Goal: Task Accomplishment & Management: Complete application form

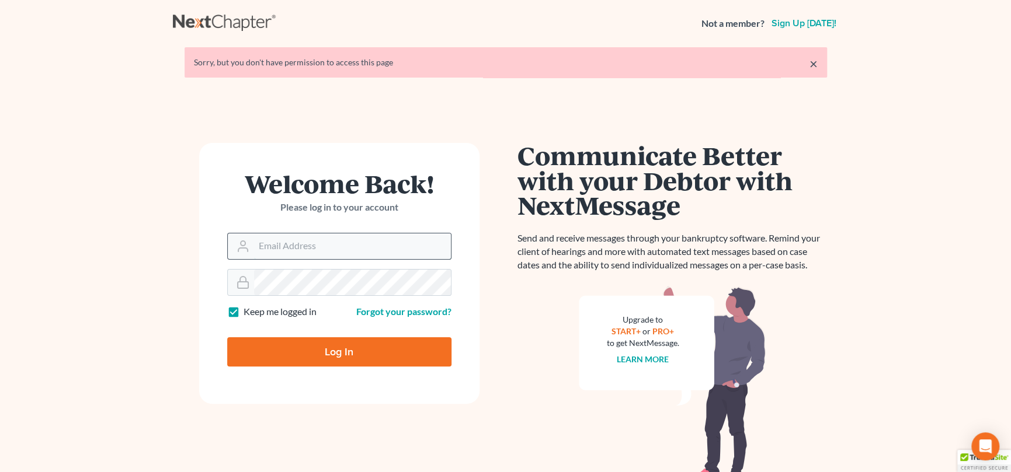
click at [297, 252] on input "Email Address" at bounding box center [352, 247] width 197 height 26
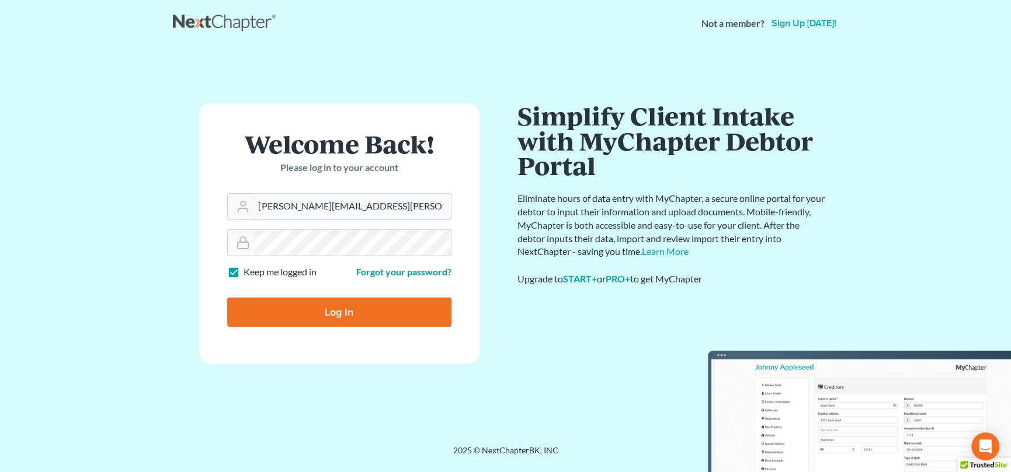
type input "[PERSON_NAME][EMAIL_ADDRESS][PERSON_NAME][DOMAIN_NAME]"
click at [341, 312] on input "Log In" at bounding box center [339, 312] width 224 height 29
type input "Thinking..."
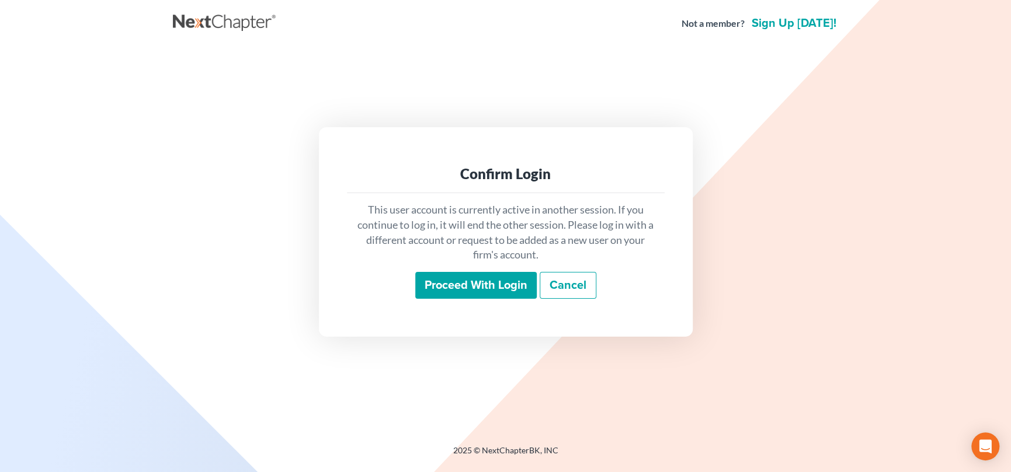
click at [470, 284] on input "Proceed with login" at bounding box center [475, 285] width 121 height 27
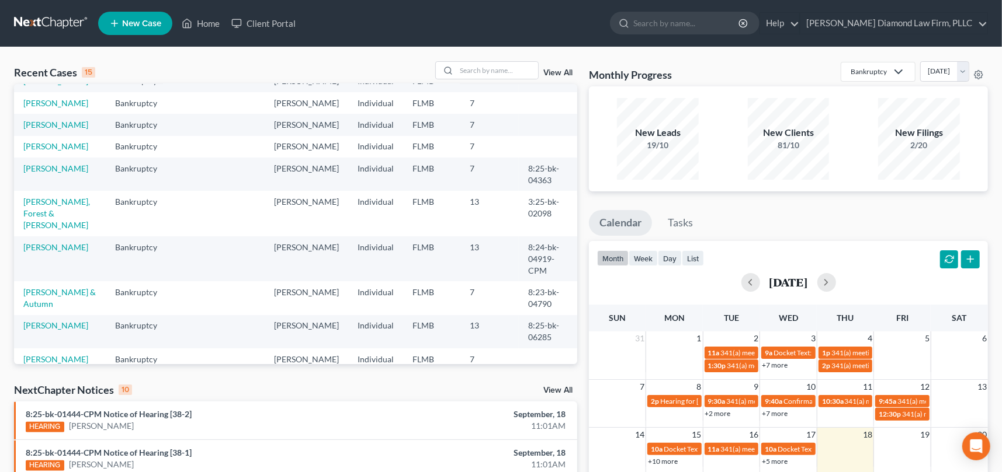
scroll to position [58, 0]
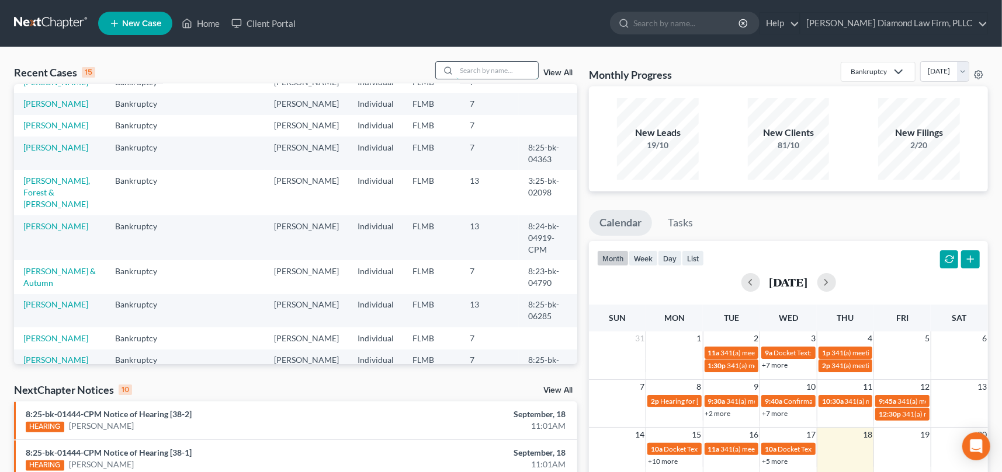
click at [462, 68] on input "search" at bounding box center [497, 70] width 82 height 17
type input "owens"
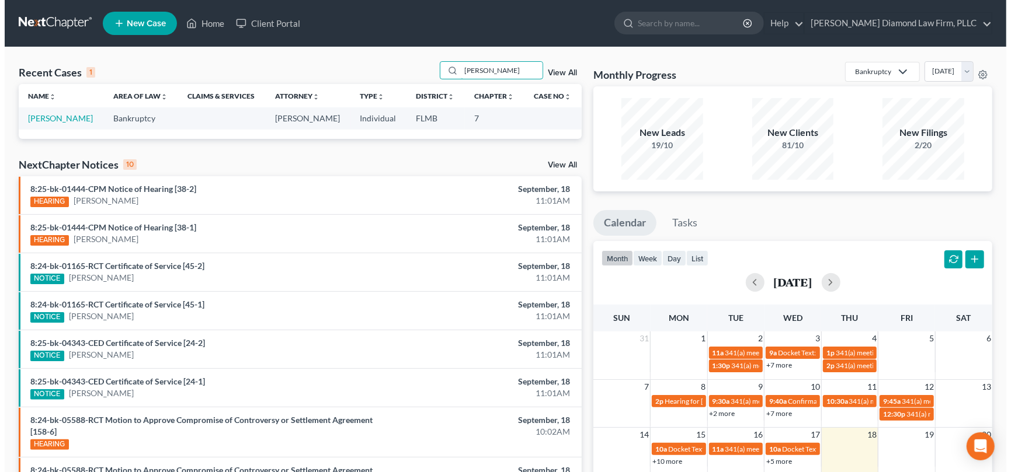
scroll to position [0, 0]
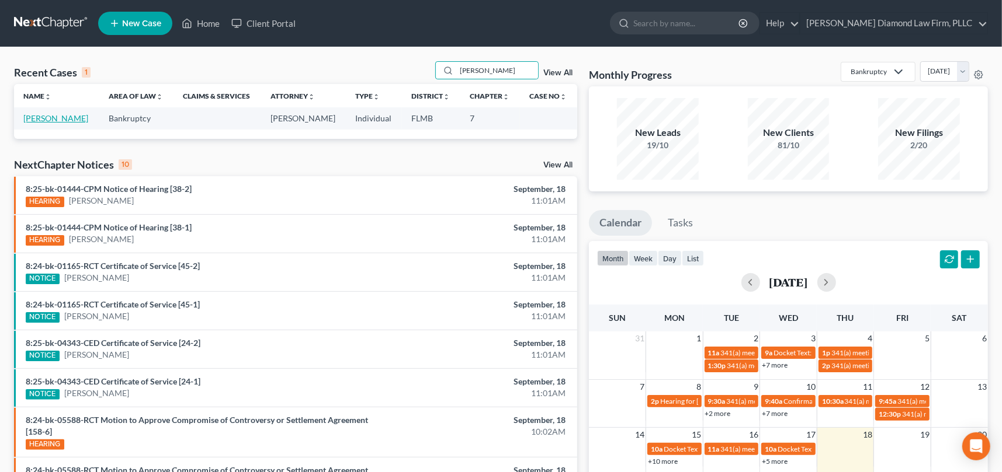
click at [64, 120] on link "Owens, Michael" at bounding box center [55, 118] width 65 height 10
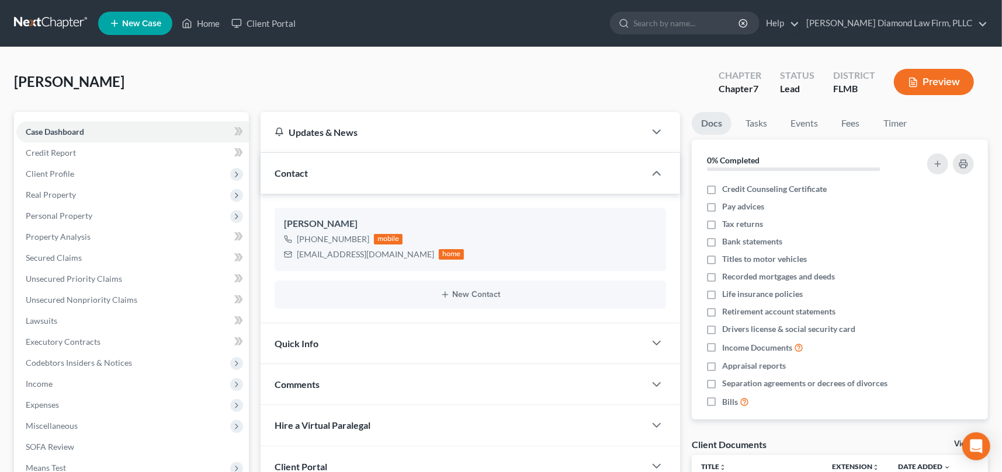
click at [933, 80] on button "Preview" at bounding box center [933, 82] width 80 height 26
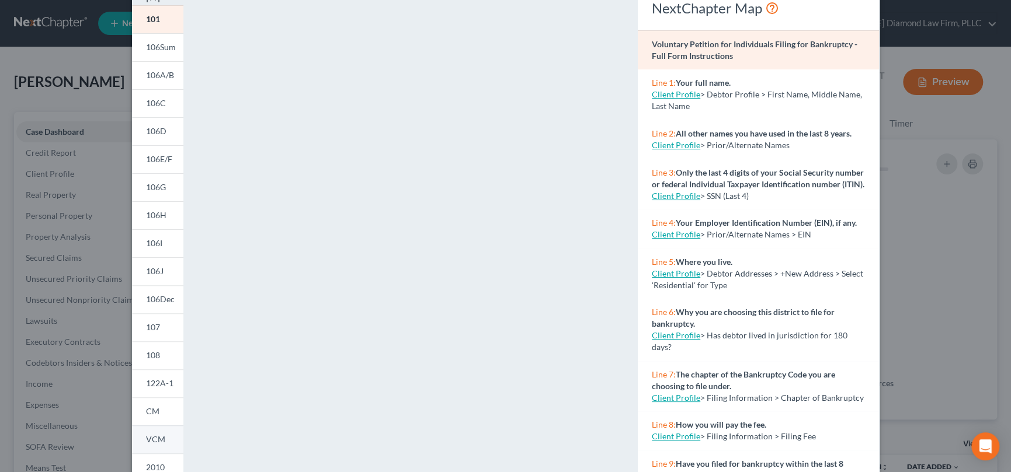
scroll to position [186, 0]
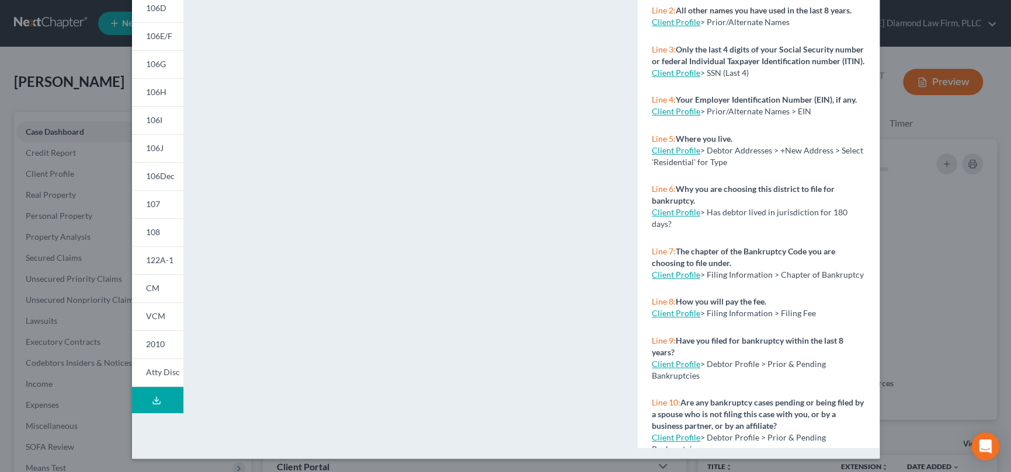
click at [157, 397] on line at bounding box center [157, 399] width 0 height 5
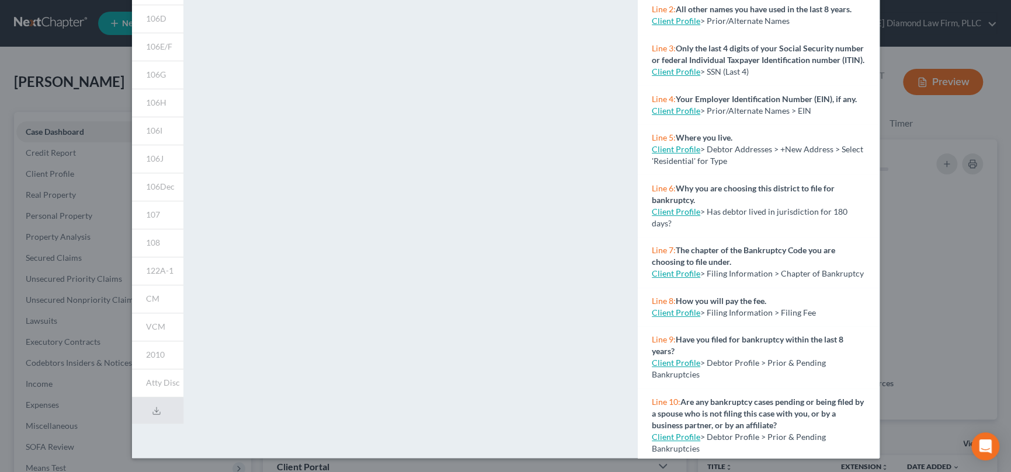
scroll to position [0, 0]
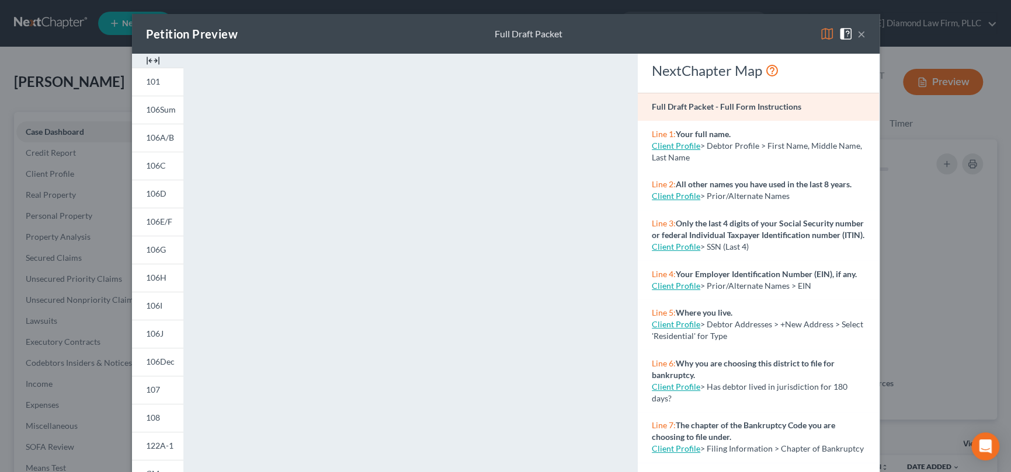
click at [858, 33] on button "×" at bounding box center [861, 34] width 8 height 14
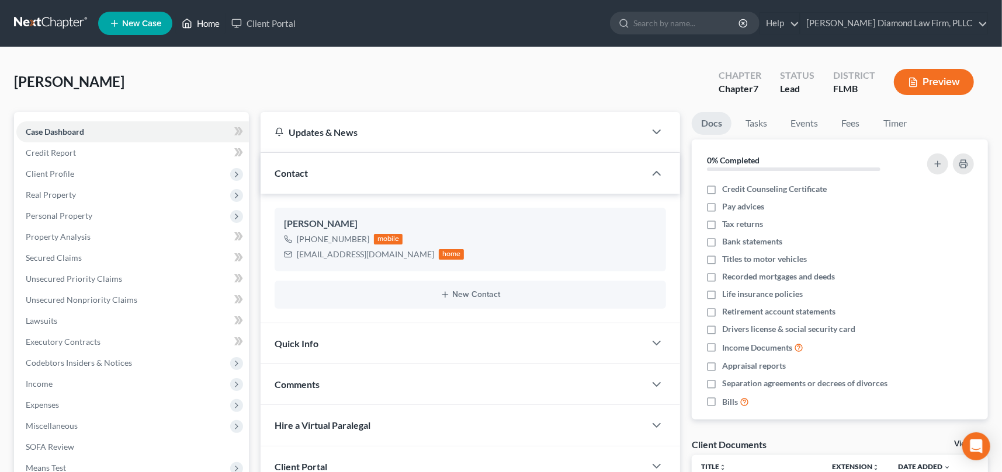
click at [208, 23] on link "Home" at bounding box center [201, 23] width 50 height 21
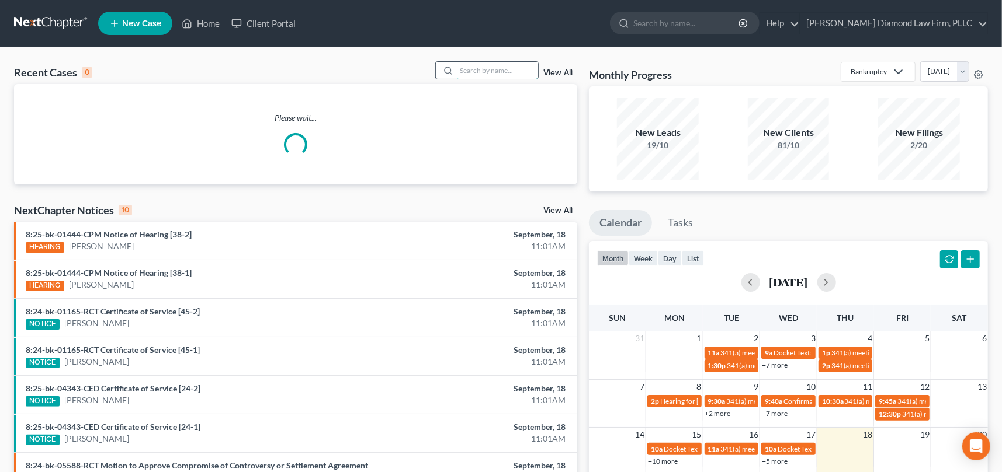
click at [465, 72] on input "search" at bounding box center [497, 70] width 82 height 17
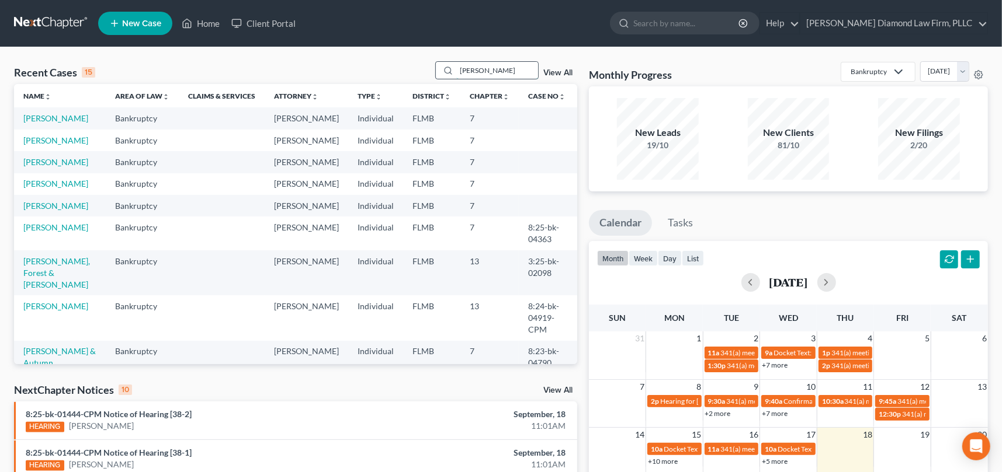
type input "mckinley"
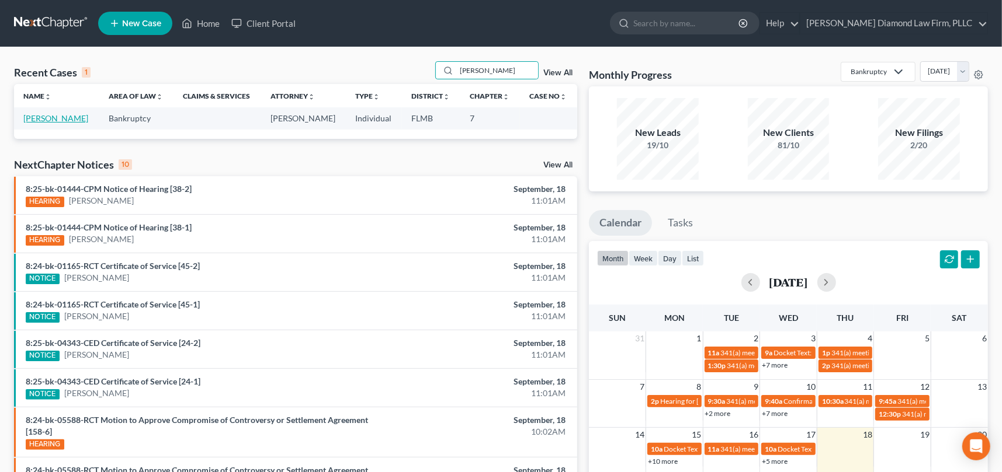
click at [41, 117] on link "McKinley, Arthur" at bounding box center [55, 118] width 65 height 10
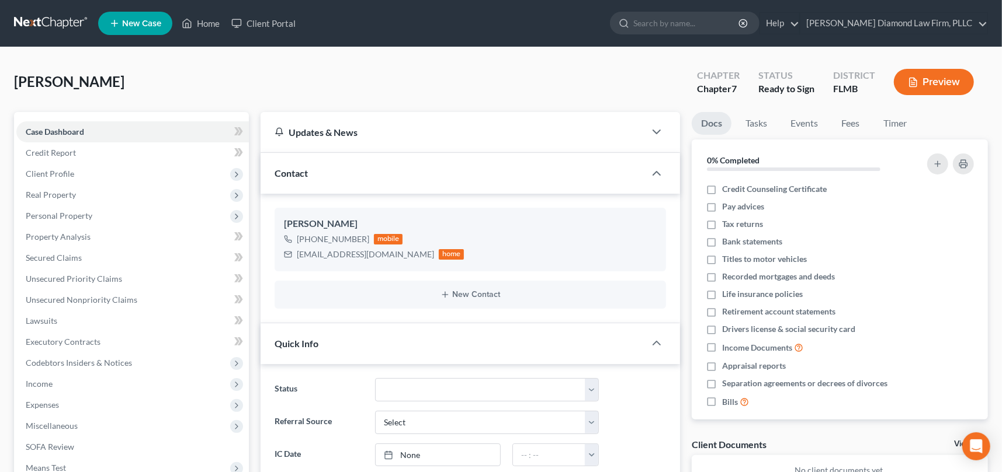
click at [940, 77] on button "Preview" at bounding box center [933, 82] width 80 height 26
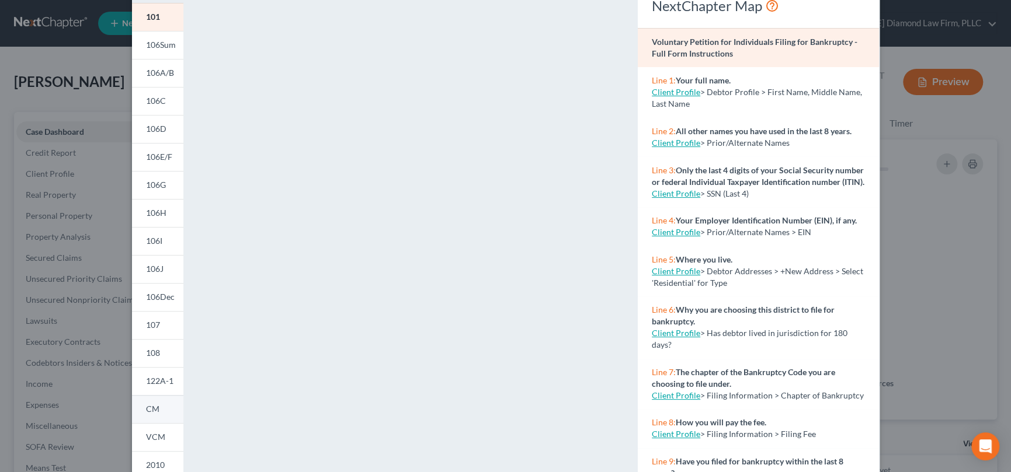
scroll to position [186, 0]
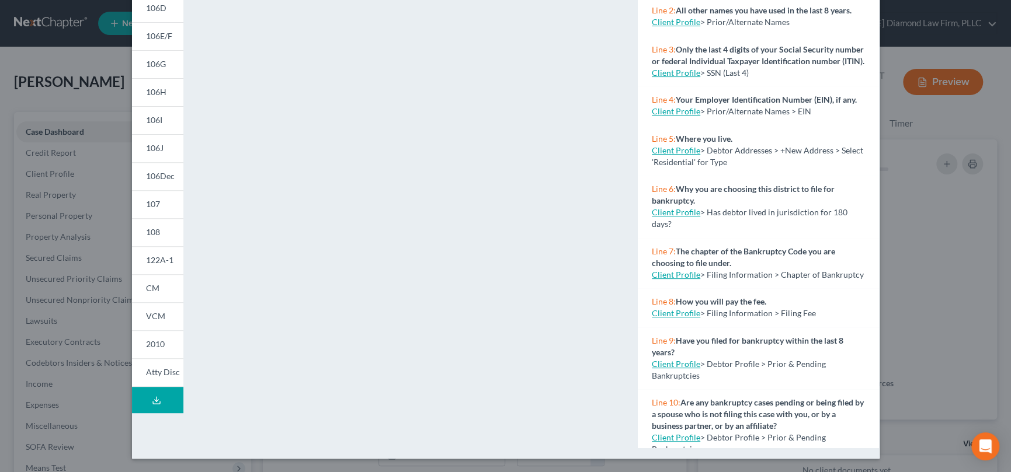
click at [152, 396] on icon at bounding box center [156, 400] width 9 height 9
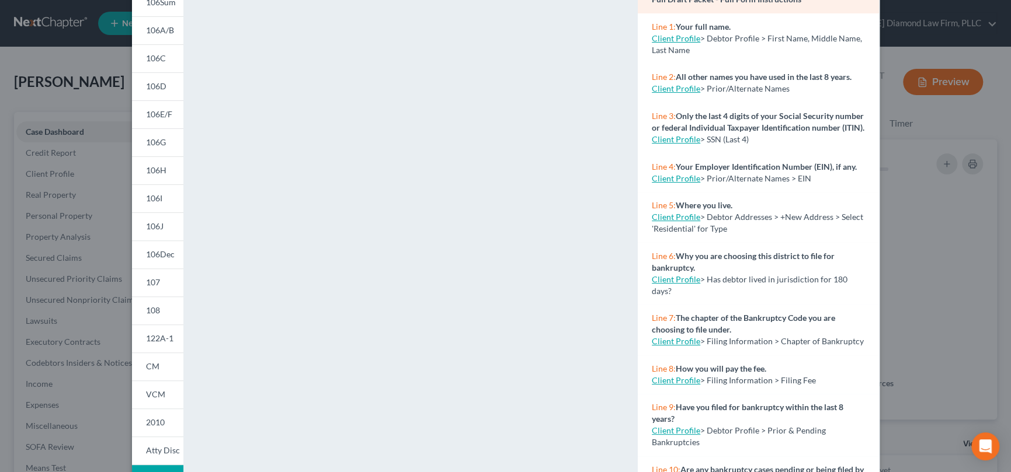
scroll to position [0, 0]
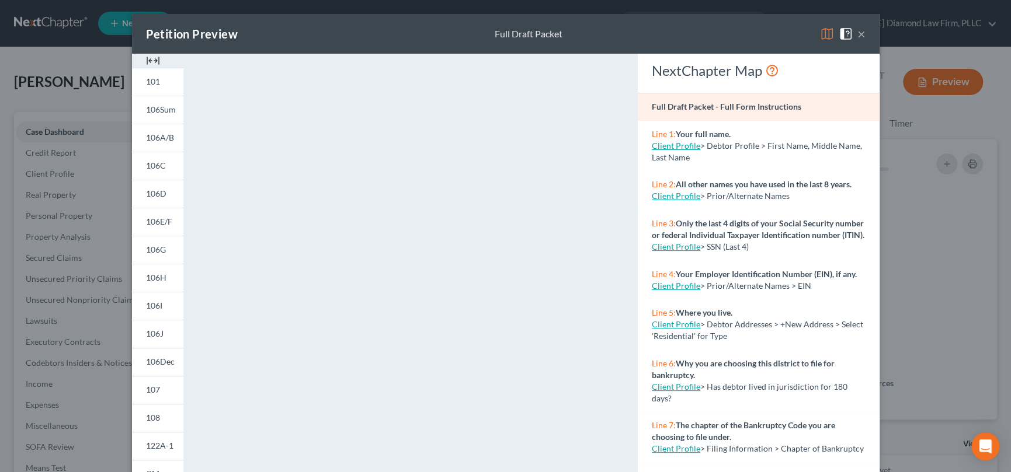
click at [857, 33] on button "×" at bounding box center [861, 34] width 8 height 14
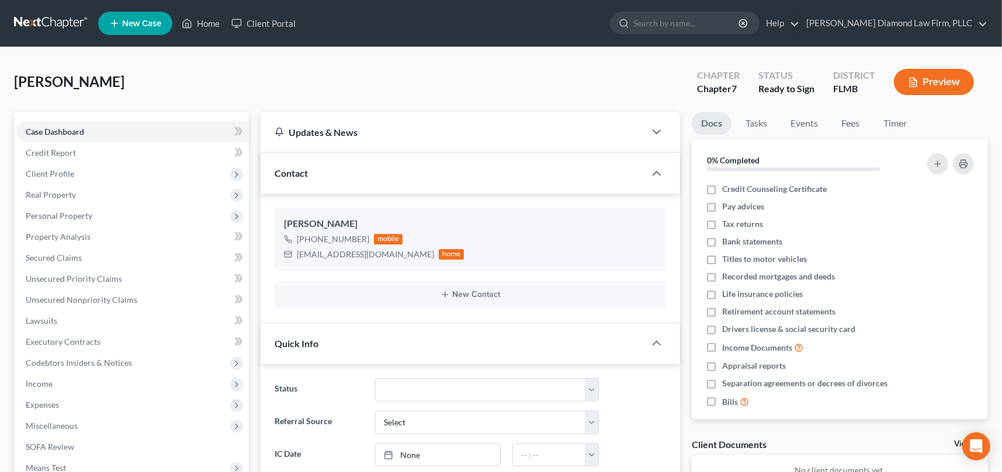
click at [948, 78] on button "Preview" at bounding box center [933, 82] width 80 height 26
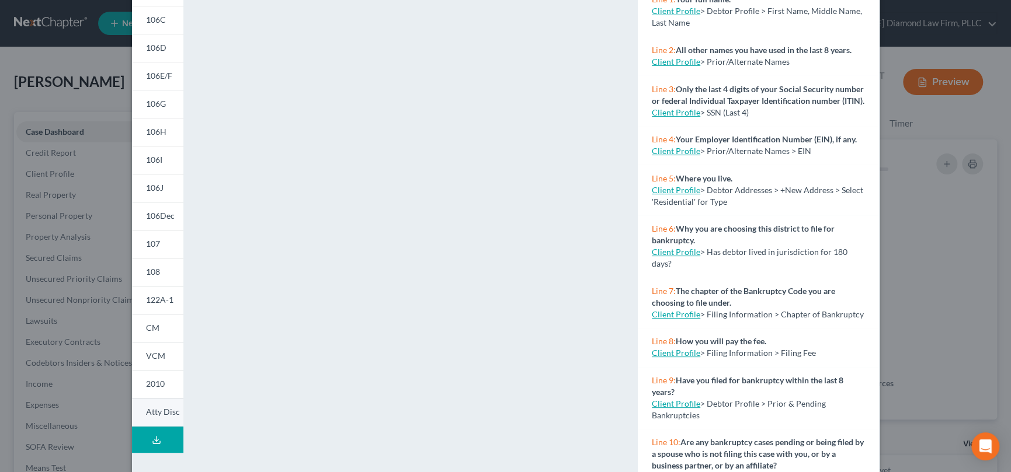
scroll to position [186, 0]
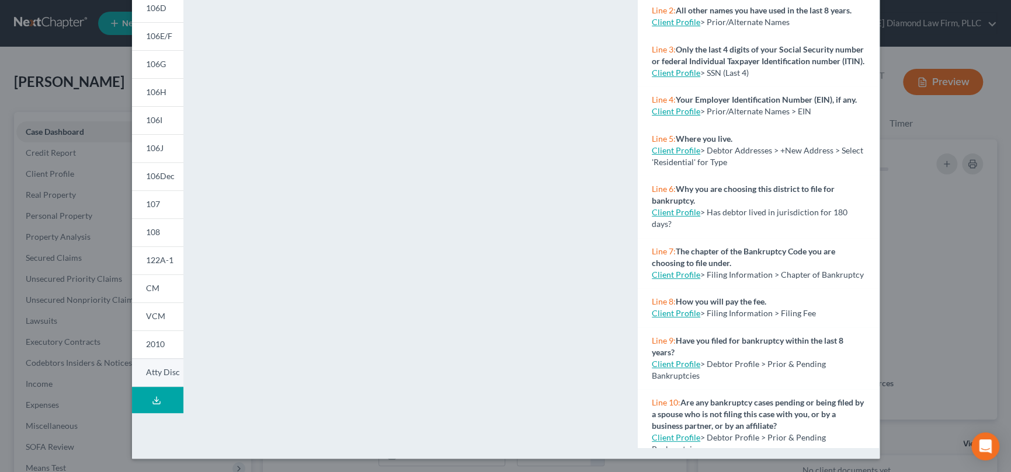
click at [154, 374] on span "Atty Disc" at bounding box center [163, 372] width 34 height 10
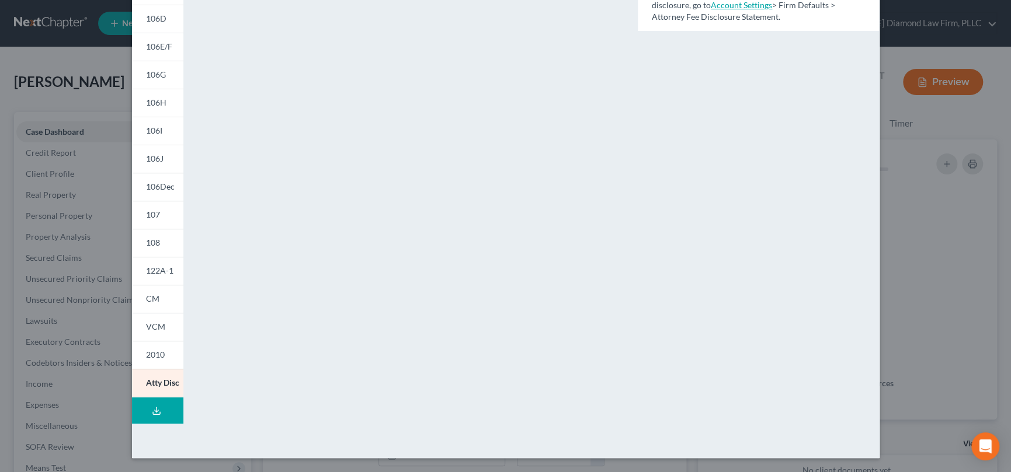
scroll to position [0, 0]
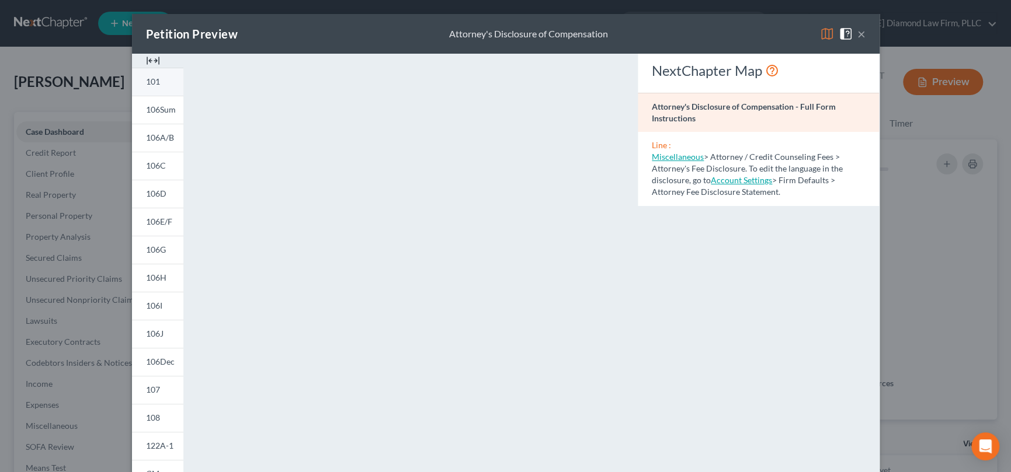
click at [146, 80] on span "101" at bounding box center [153, 82] width 14 height 10
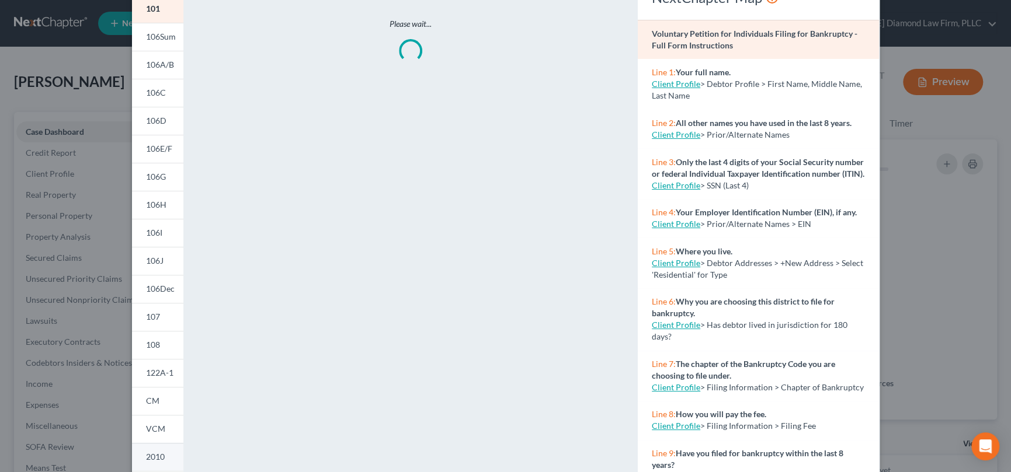
scroll to position [175, 0]
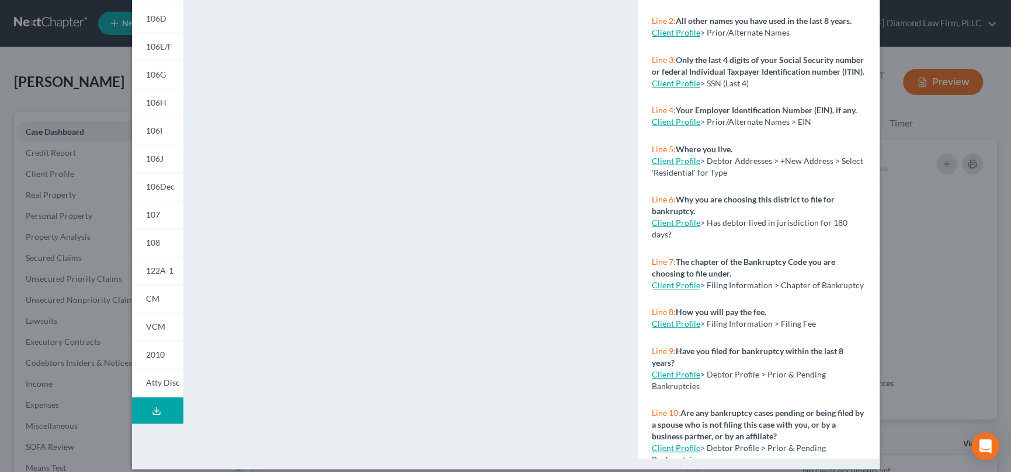
click at [157, 409] on line at bounding box center [157, 410] width 0 height 5
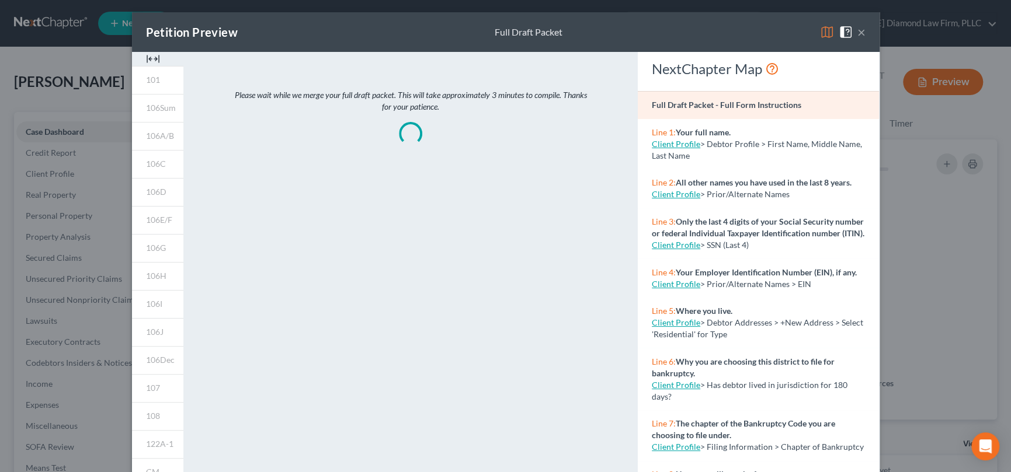
scroll to position [0, 0]
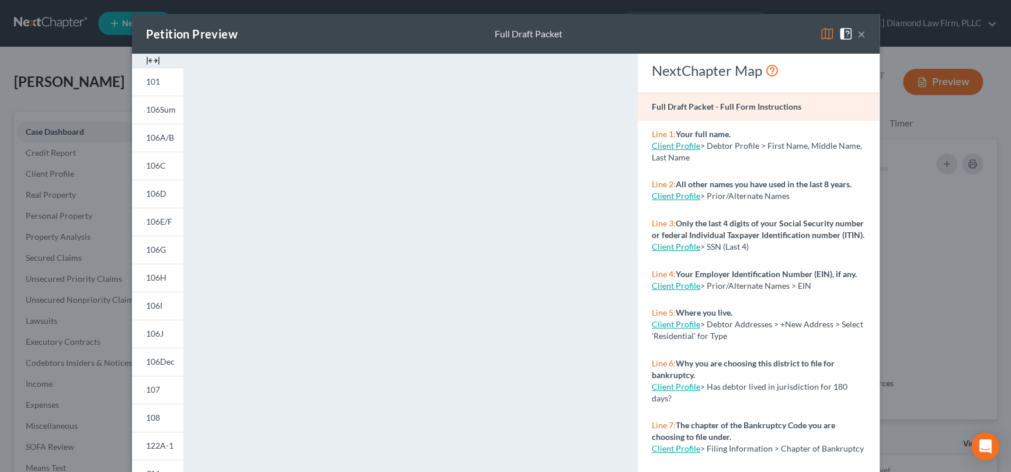
click at [753, 32] on div "Petition Preview Full Draft Packet ×" at bounding box center [505, 34] width 747 height 40
click at [857, 34] on button "×" at bounding box center [861, 34] width 8 height 14
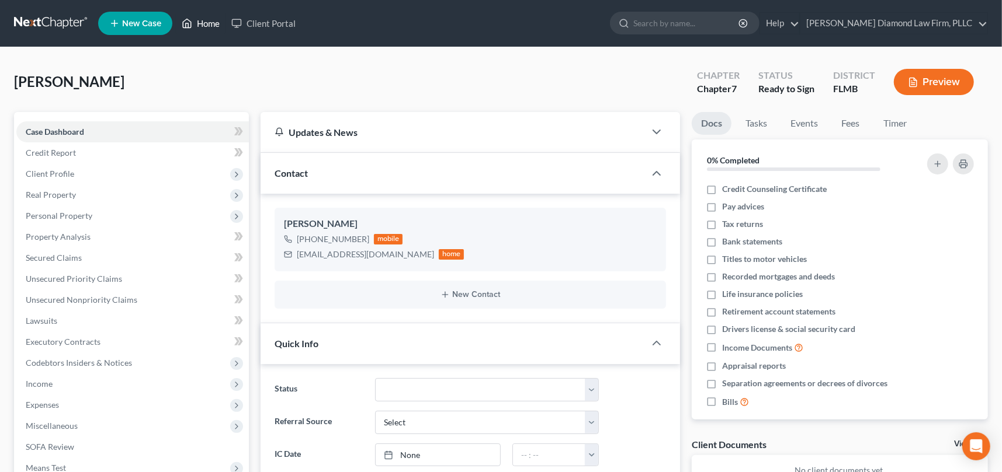
click at [205, 23] on link "Home" at bounding box center [201, 23] width 50 height 21
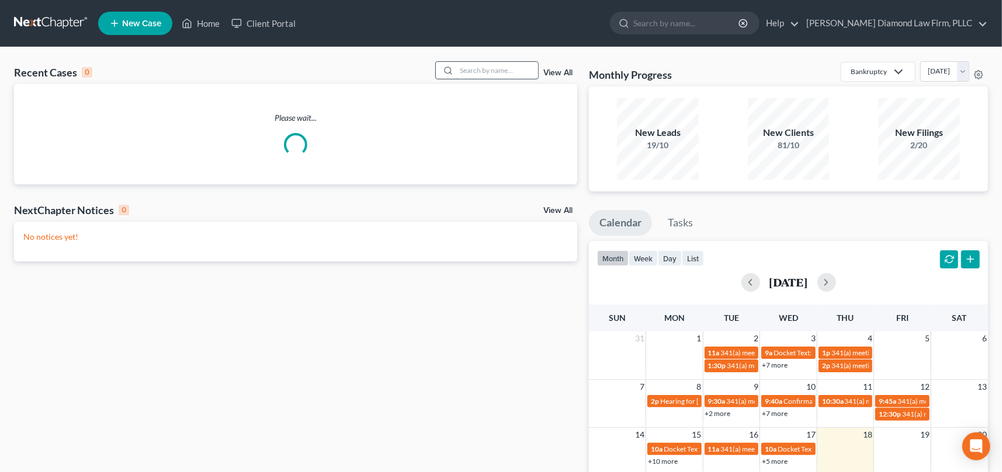
click at [491, 72] on input "search" at bounding box center [497, 70] width 82 height 17
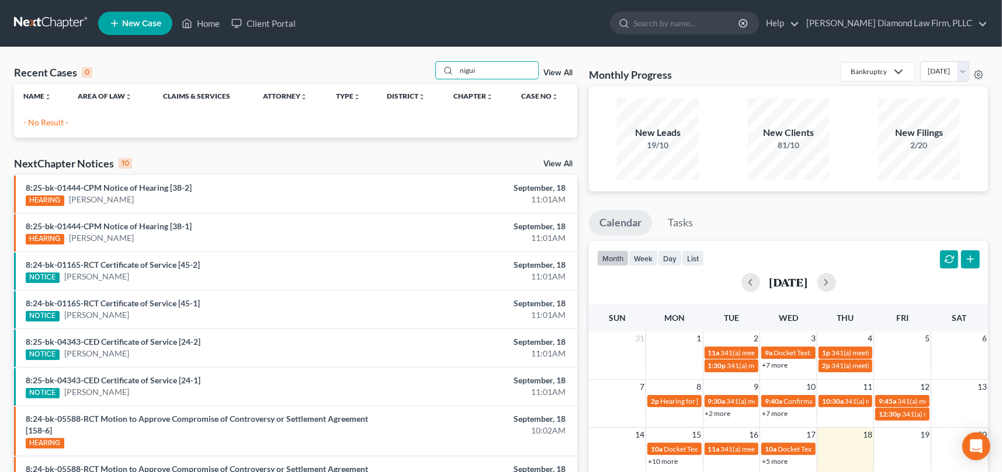
drag, startPoint x: 486, startPoint y: 71, endPoint x: 413, endPoint y: 72, distance: 73.0
click at [413, 72] on div "Recent Cases 0 nigui View All" at bounding box center [295, 72] width 563 height 23
click at [484, 69] on input "nigui" at bounding box center [497, 70] width 82 height 17
type input "nigu"
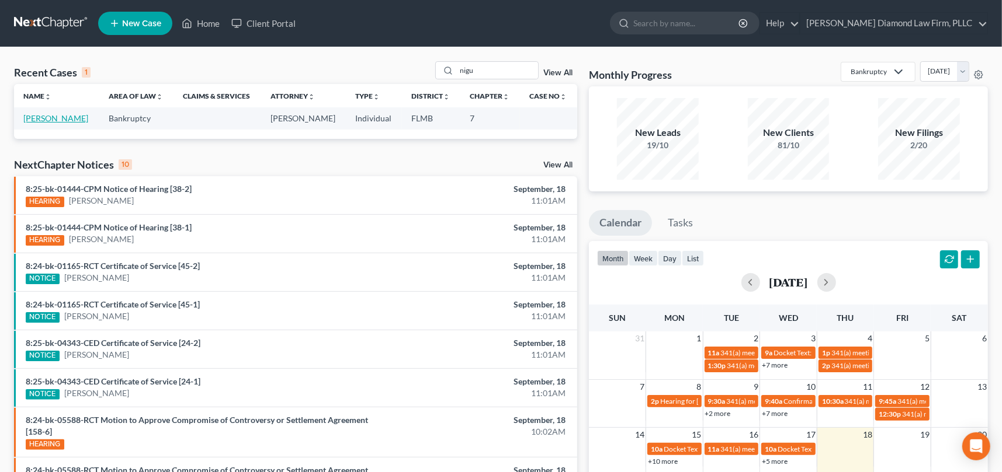
click at [48, 117] on link "Nigussie, Helina" at bounding box center [55, 118] width 65 height 10
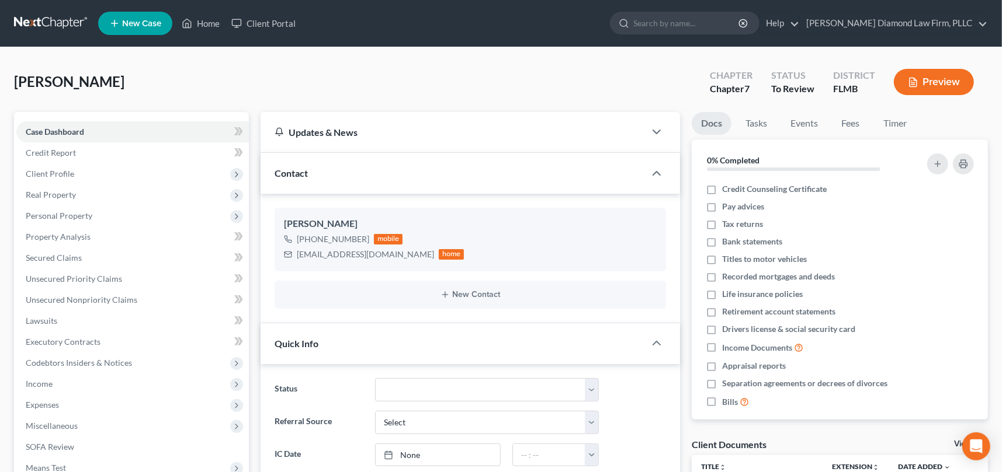
click at [934, 77] on button "Preview" at bounding box center [933, 82] width 80 height 26
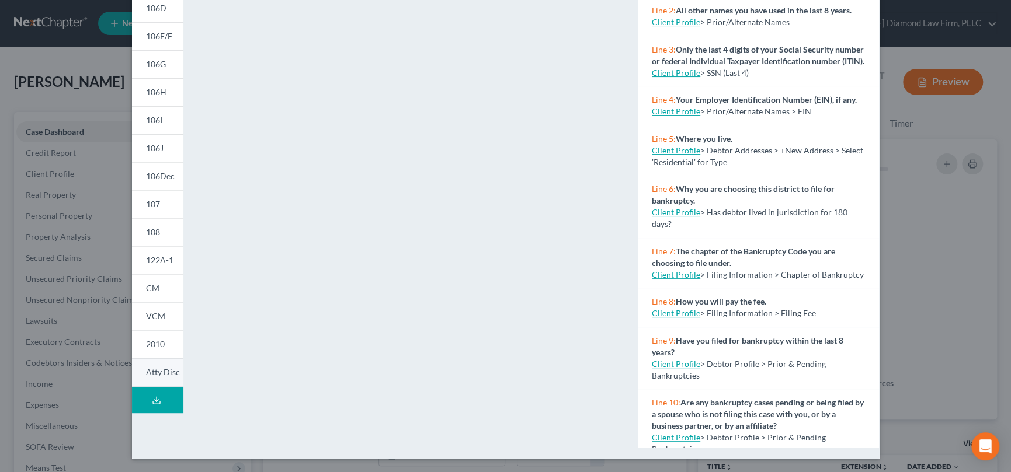
click at [140, 372] on link "Atty Disc" at bounding box center [157, 373] width 51 height 29
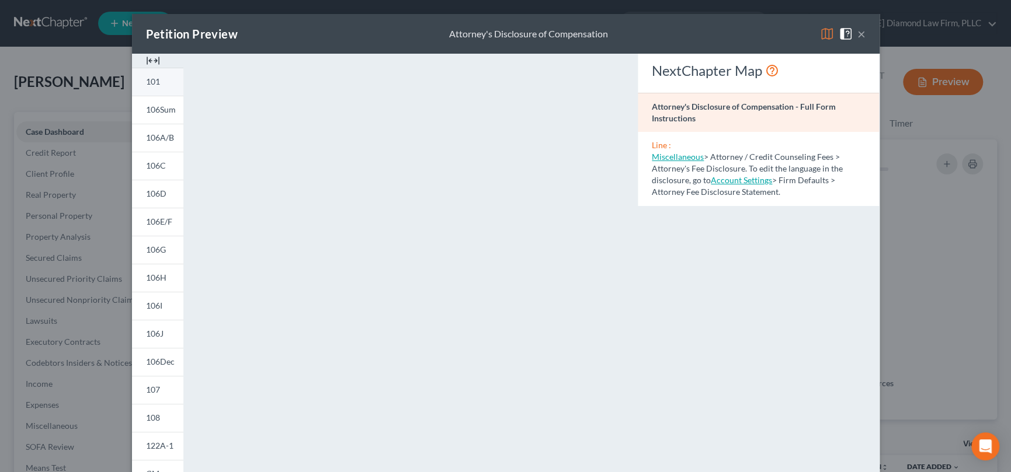
click at [156, 80] on link "101" at bounding box center [157, 82] width 51 height 28
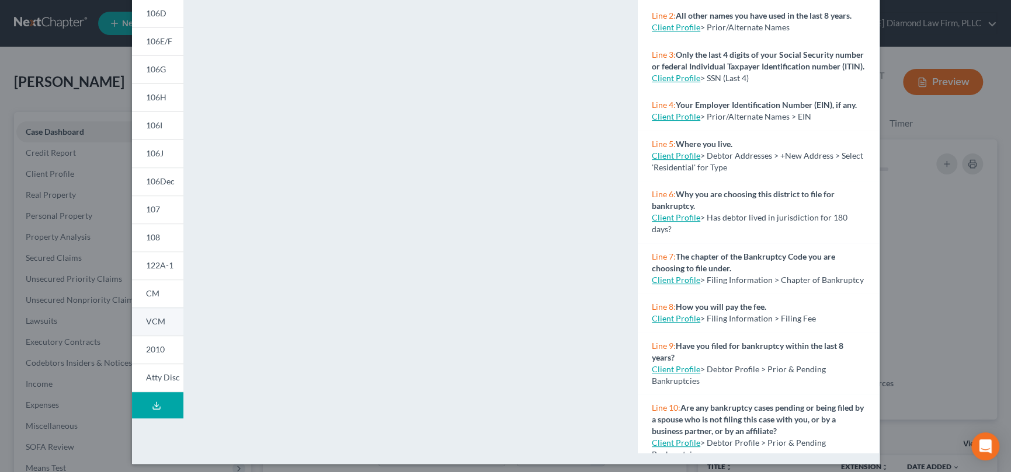
scroll to position [186, 0]
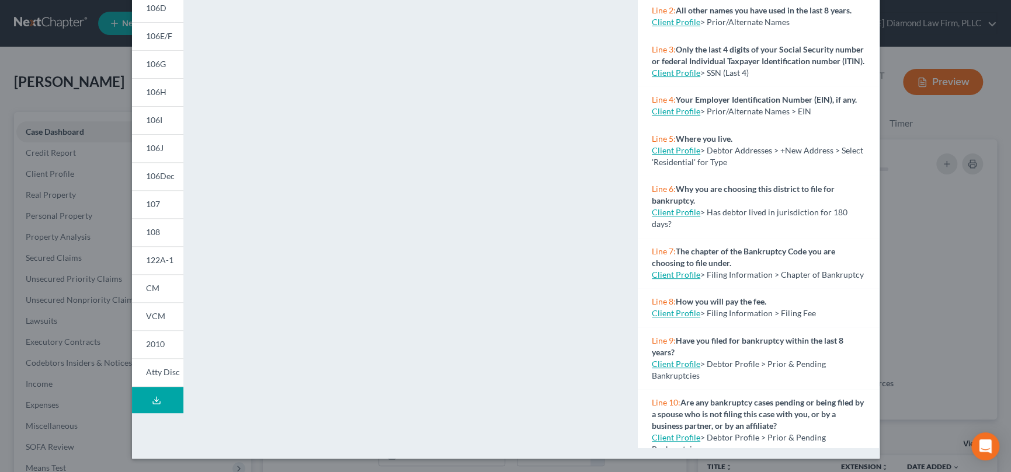
click at [157, 399] on button "Download Draft" at bounding box center [157, 400] width 51 height 26
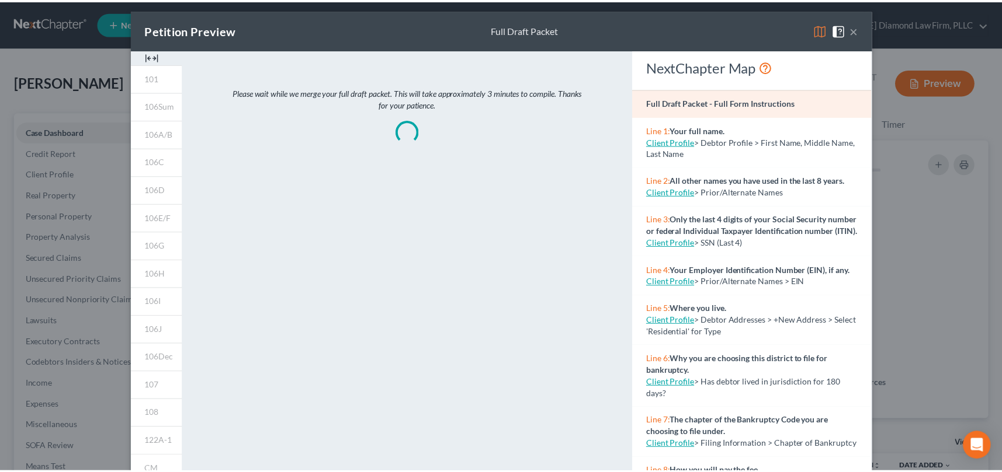
scroll to position [0, 0]
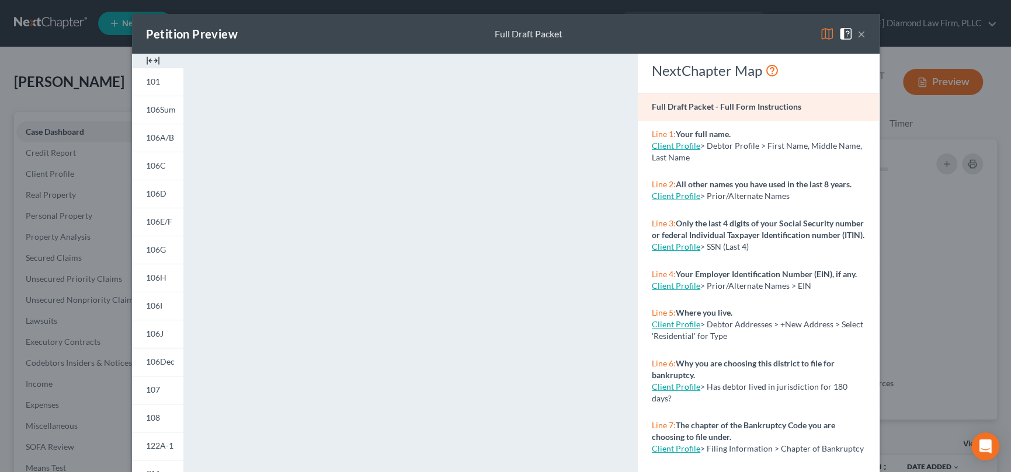
click at [711, 29] on div "Petition Preview Full Draft Packet ×" at bounding box center [505, 34] width 747 height 40
drag, startPoint x: 855, startPoint y: 32, endPoint x: 840, endPoint y: 48, distance: 21.9
click at [857, 32] on button "×" at bounding box center [861, 34] width 8 height 14
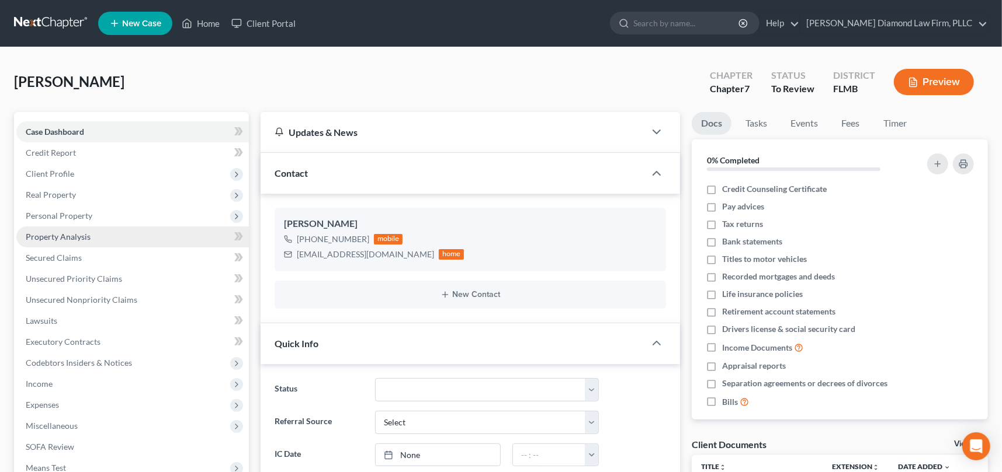
click at [74, 234] on span "Property Analysis" at bounding box center [58, 237] width 65 height 10
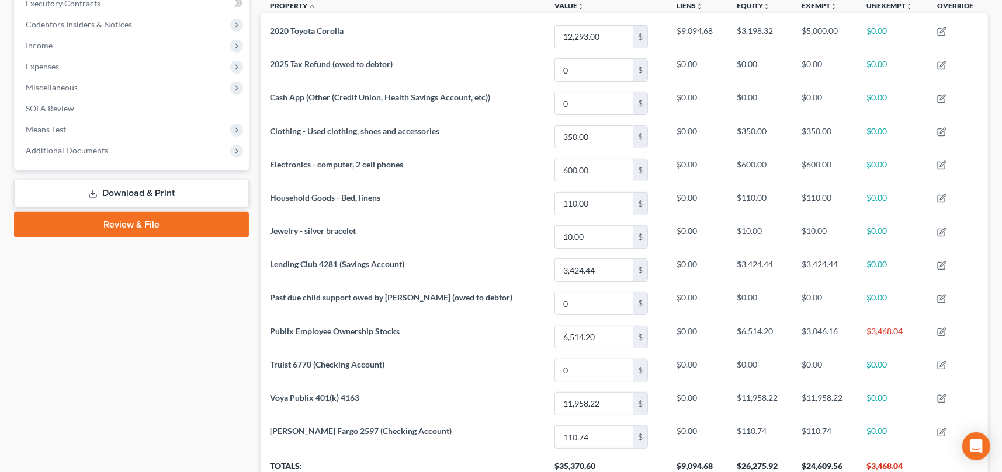
scroll to position [350, 0]
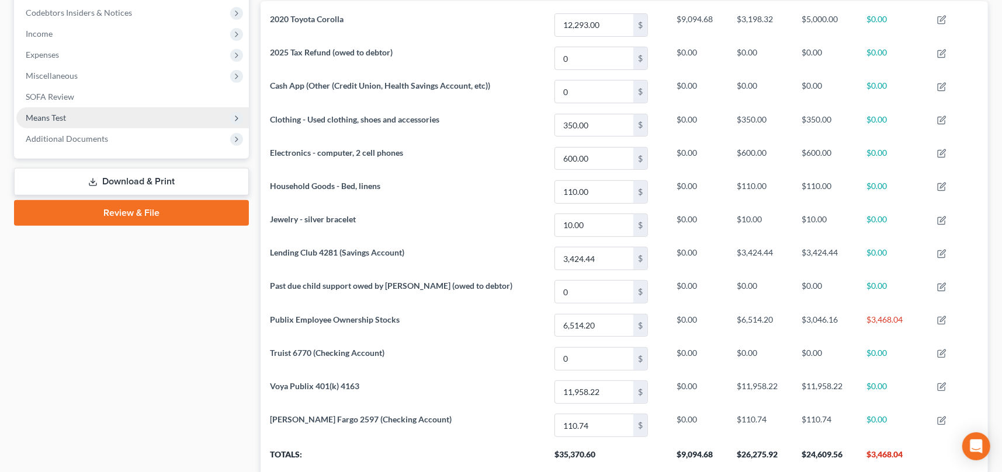
click at [43, 113] on span "Means Test" at bounding box center [46, 118] width 40 height 10
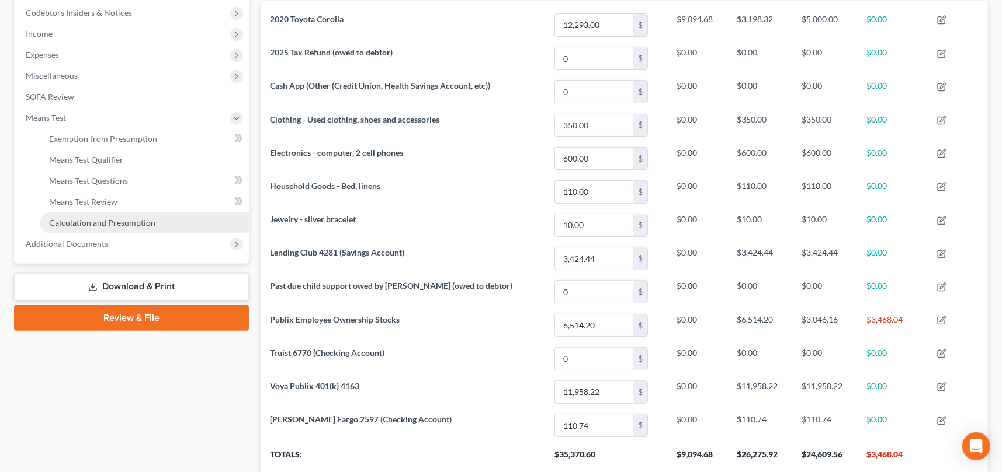
click at [104, 224] on span "Calculation and Presumption" at bounding box center [102, 223] width 106 height 10
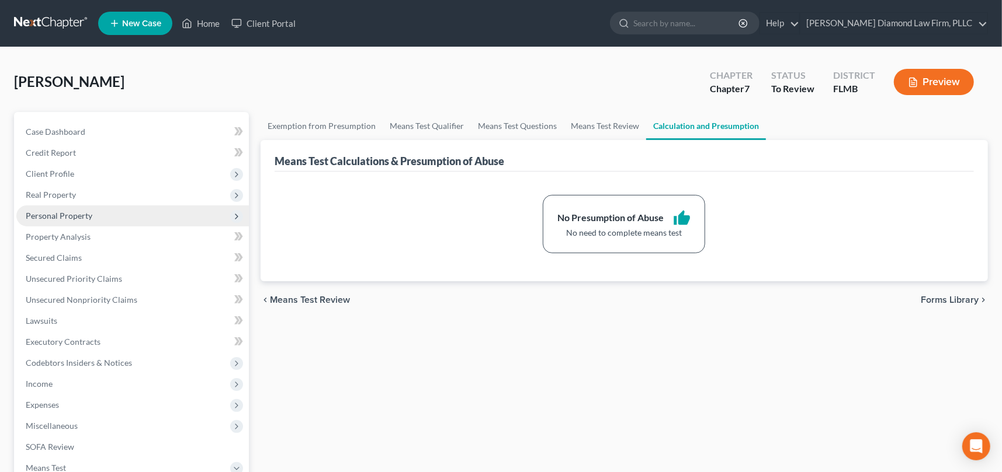
click at [69, 217] on span "Personal Property" at bounding box center [59, 216] width 67 height 10
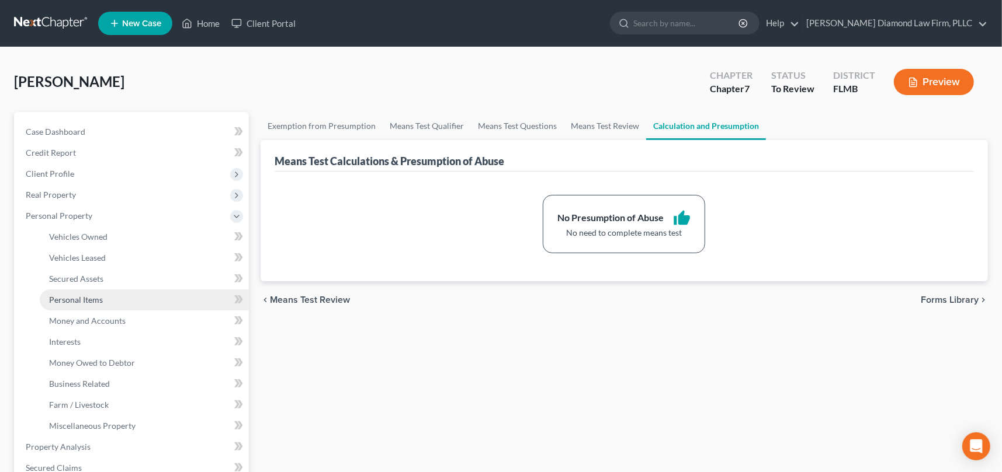
click at [96, 299] on span "Personal Items" at bounding box center [76, 300] width 54 height 10
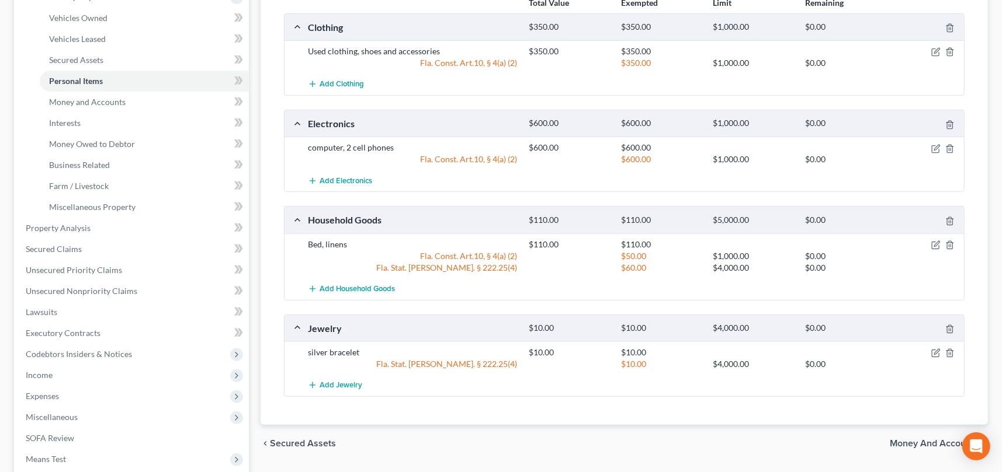
scroll to position [234, 0]
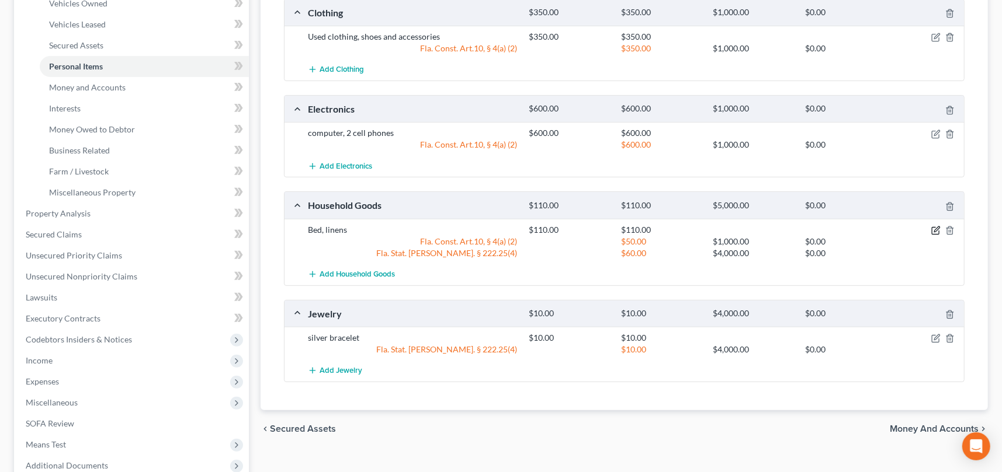
click at [934, 232] on icon "button" at bounding box center [935, 230] width 9 height 9
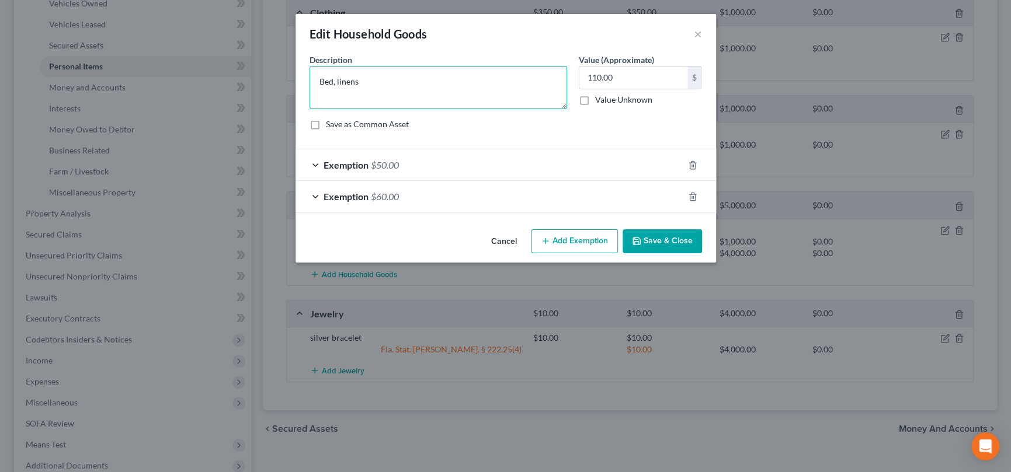
click at [404, 79] on textarea "Bed, linens" at bounding box center [439, 87] width 258 height 43
type textarea "Bed, linens (lives w/family)"
click at [667, 238] on button "Save & Close" at bounding box center [662, 242] width 79 height 25
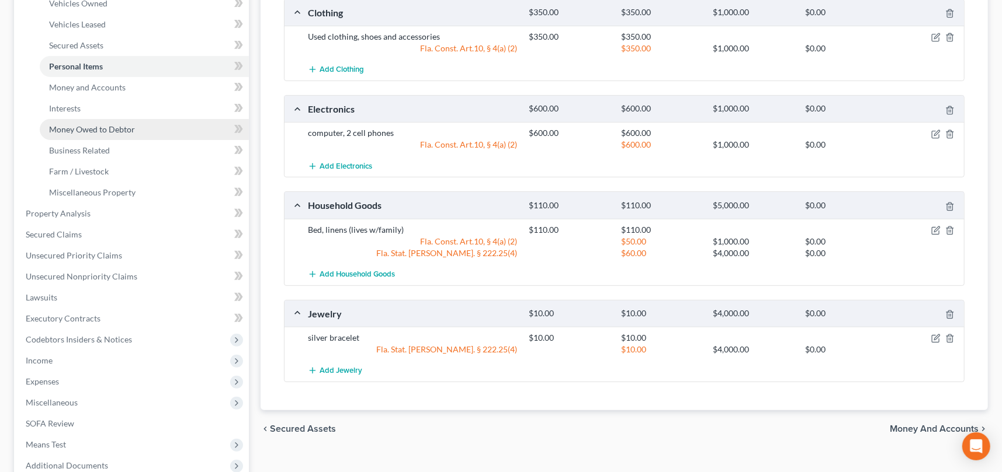
click at [98, 128] on span "Money Owed to Debtor" at bounding box center [92, 129] width 86 height 10
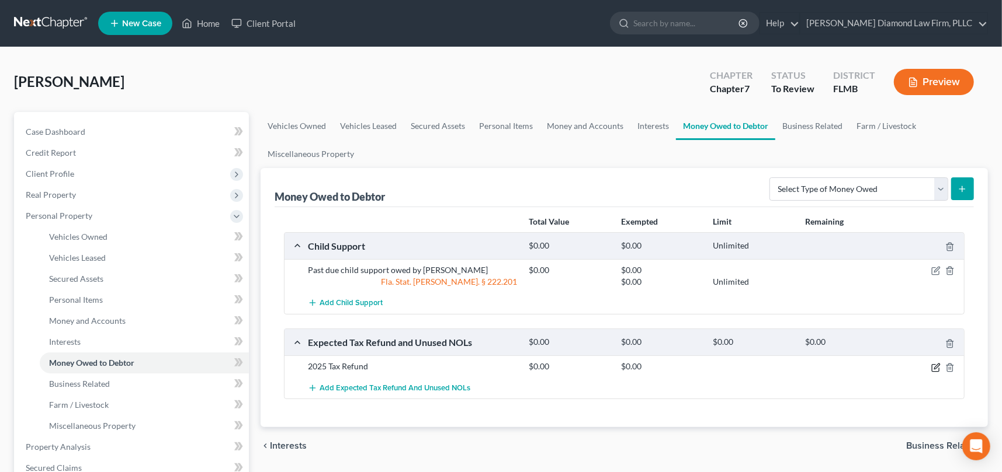
click at [934, 369] on icon "button" at bounding box center [935, 367] width 9 height 9
select select "0"
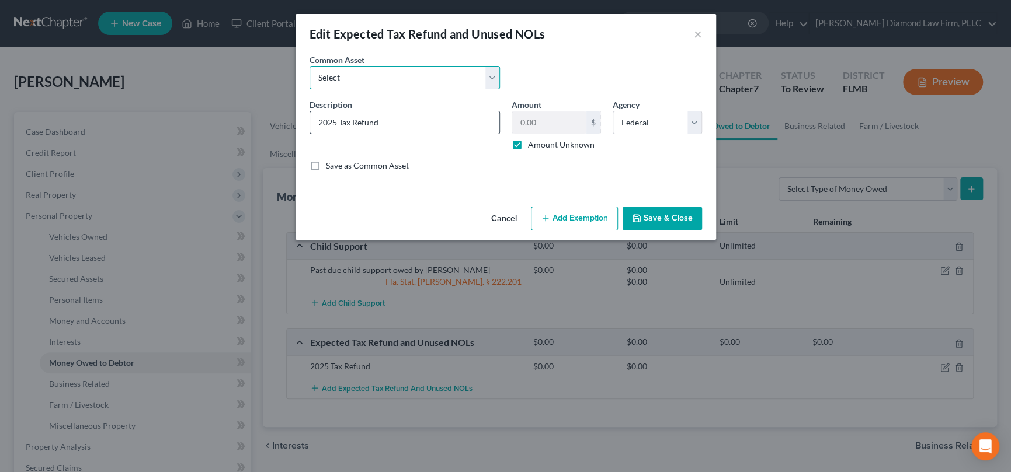
drag, startPoint x: 394, startPoint y: 76, endPoint x: 404, endPoint y: 76, distance: 10.5
click at [394, 76] on select "Select 2025 Tax Refund 2024 Tax Refund" at bounding box center [405, 77] width 190 height 23
click at [425, 47] on div "Edit Expected Tax Refund and Unused NOLs ×" at bounding box center [505, 34] width 420 height 40
click at [451, 163] on div "Save as Common Asset" at bounding box center [506, 166] width 392 height 12
click at [412, 120] on input "2025 Tax Refund" at bounding box center [404, 123] width 189 height 22
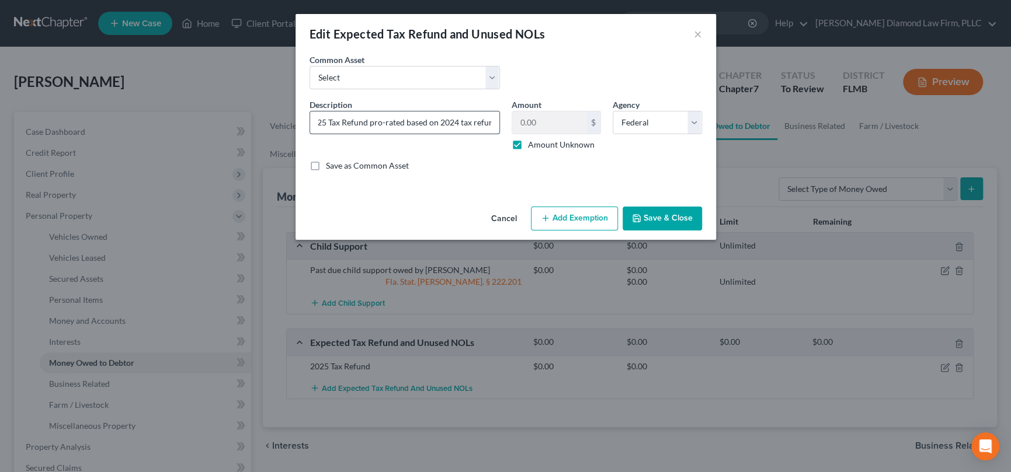
scroll to position [0, 15]
type input "2025 Tax Refund pro-rated based on 2024 tax refund"
click at [528, 144] on label "Amount Unknown" at bounding box center [561, 145] width 67 height 12
click at [533, 144] on input "Amount Unknown" at bounding box center [537, 143] width 8 height 8
checkbox input "false"
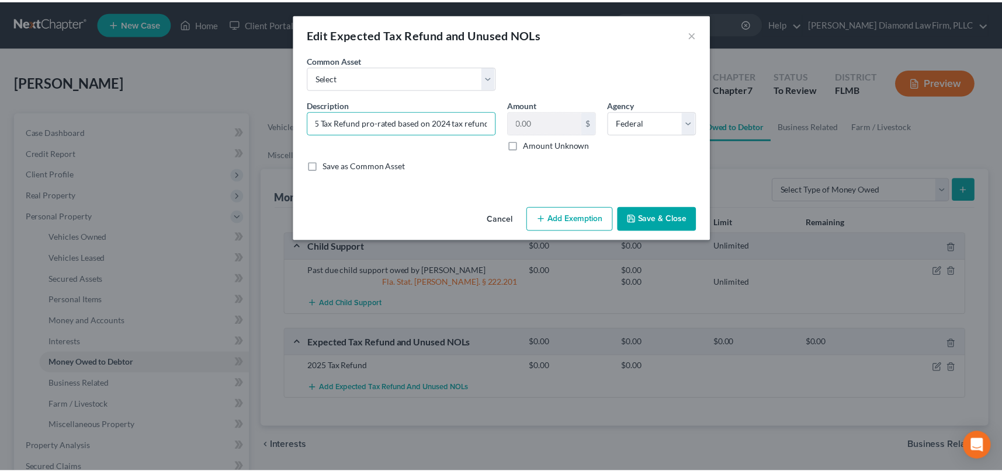
scroll to position [0, 0]
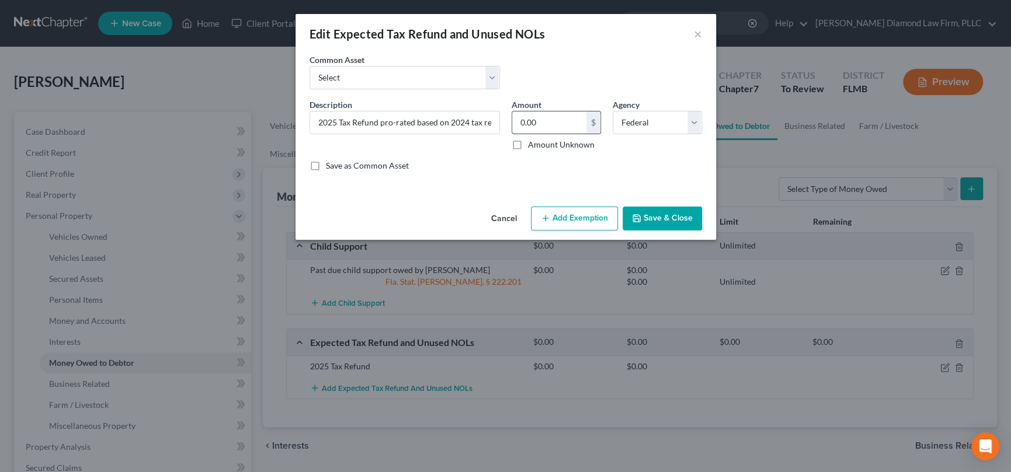
click at [520, 119] on input "0.00" at bounding box center [549, 123] width 74 height 22
type input "4,000"
click at [673, 214] on button "Save & Close" at bounding box center [662, 219] width 79 height 25
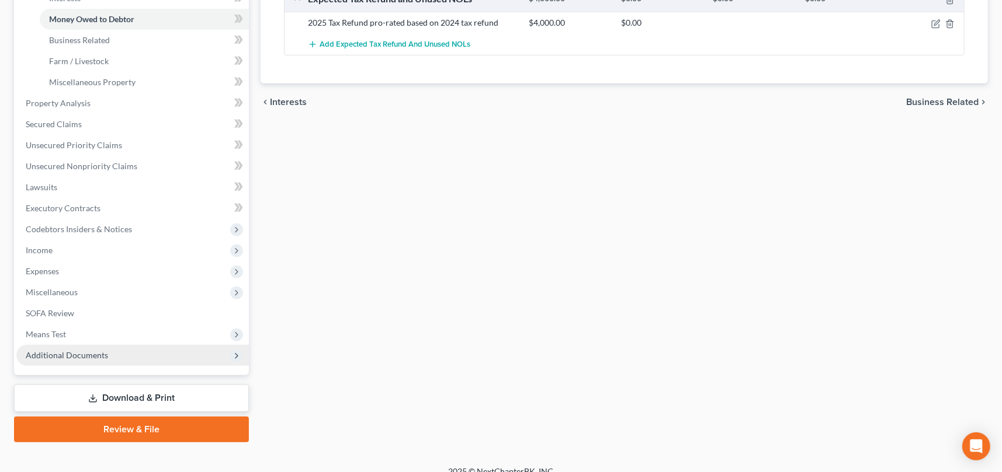
scroll to position [350, 0]
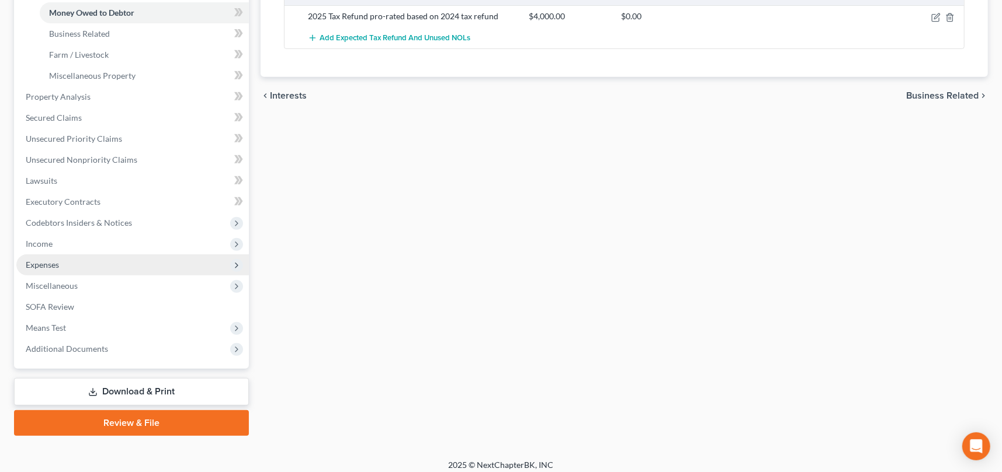
click at [66, 264] on span "Expenses" at bounding box center [132, 265] width 232 height 21
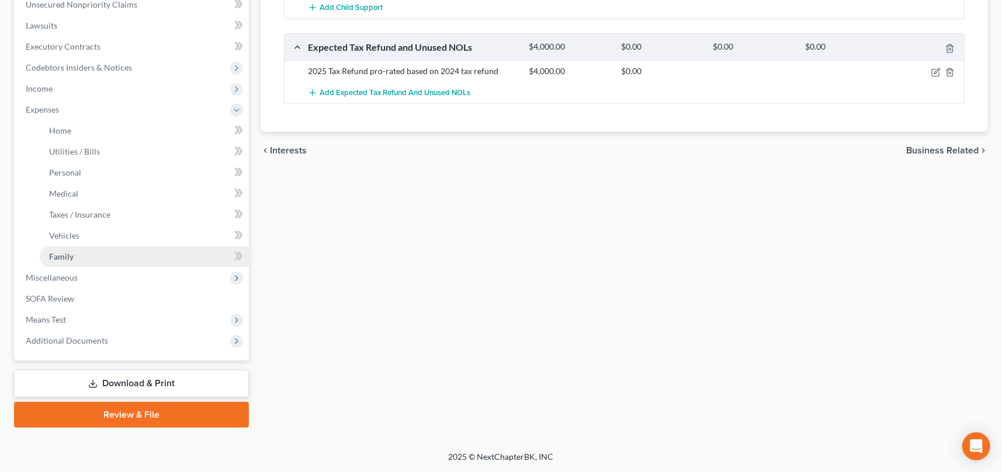
scroll to position [294, 0]
click at [78, 258] on link "Family" at bounding box center [144, 258] width 209 height 21
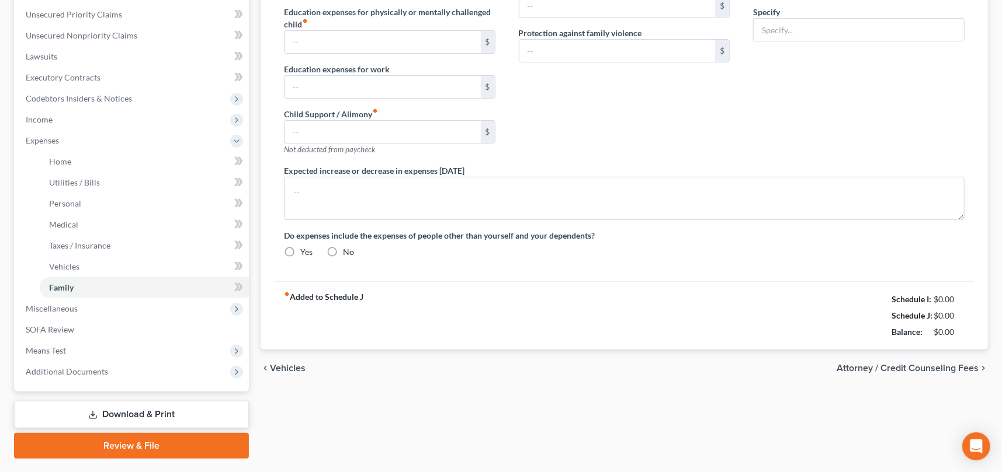
type input "260.00"
type input "20.00"
type input "0.00"
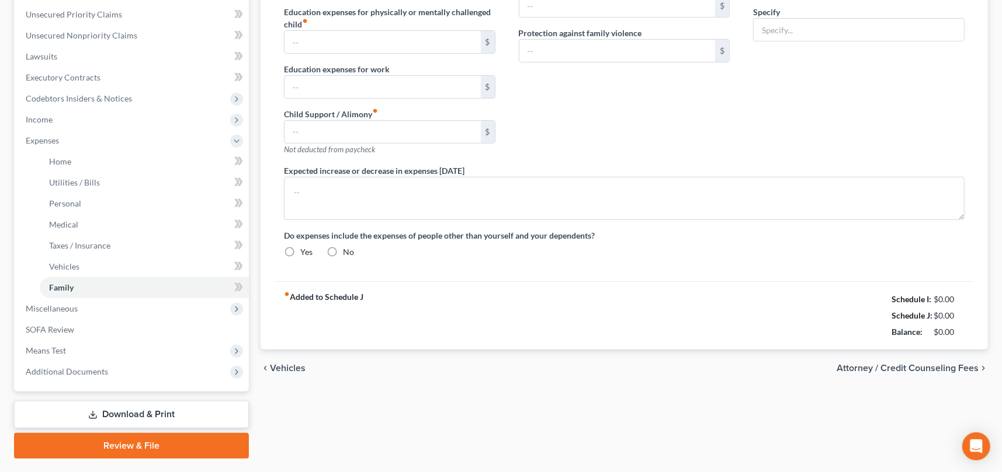
type input "0.00"
type input "130.00"
type input "72.00"
type input "Gym membership"
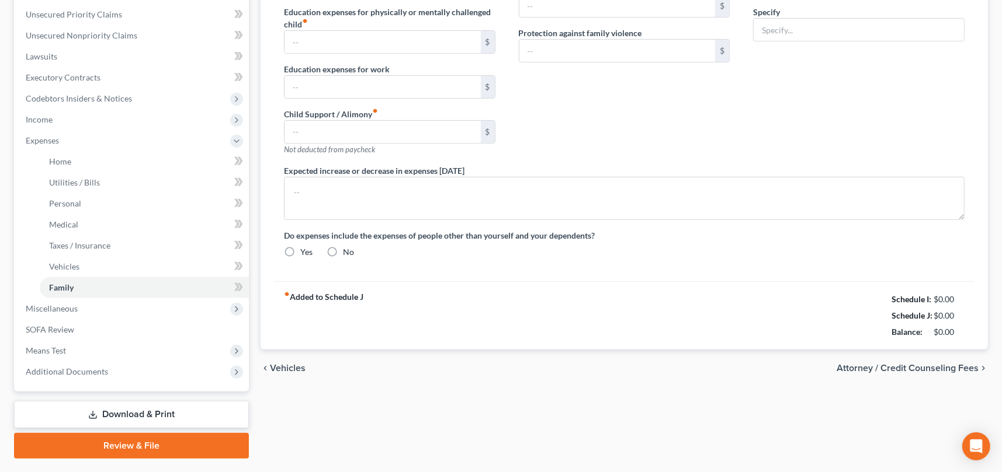
radio input "true"
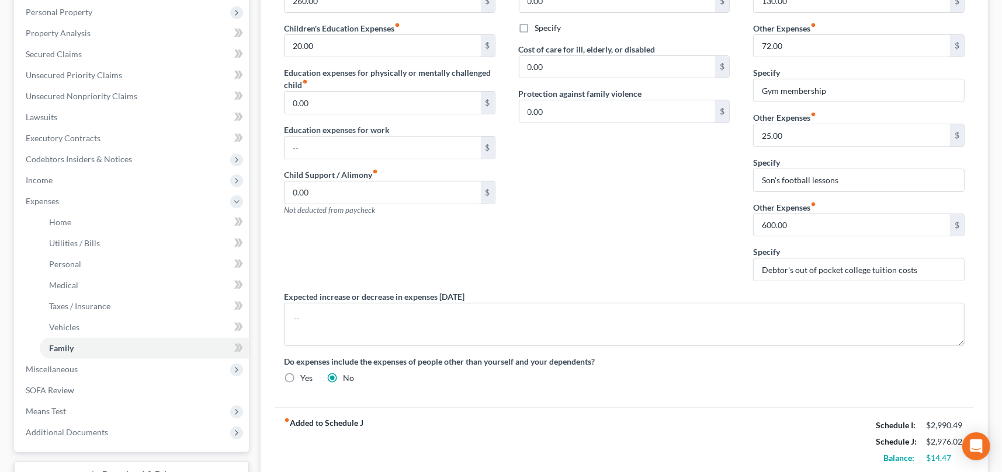
scroll to position [294, 0]
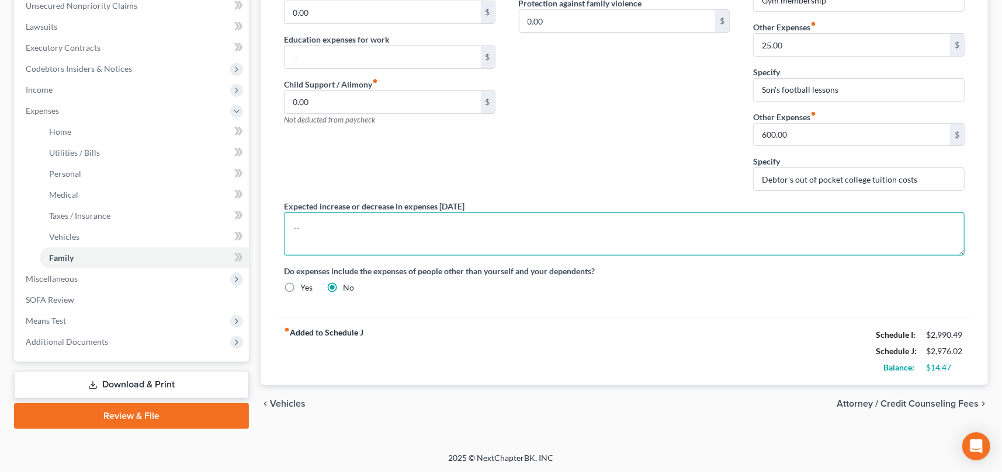
click at [328, 221] on textarea at bounding box center [624, 234] width 680 height 43
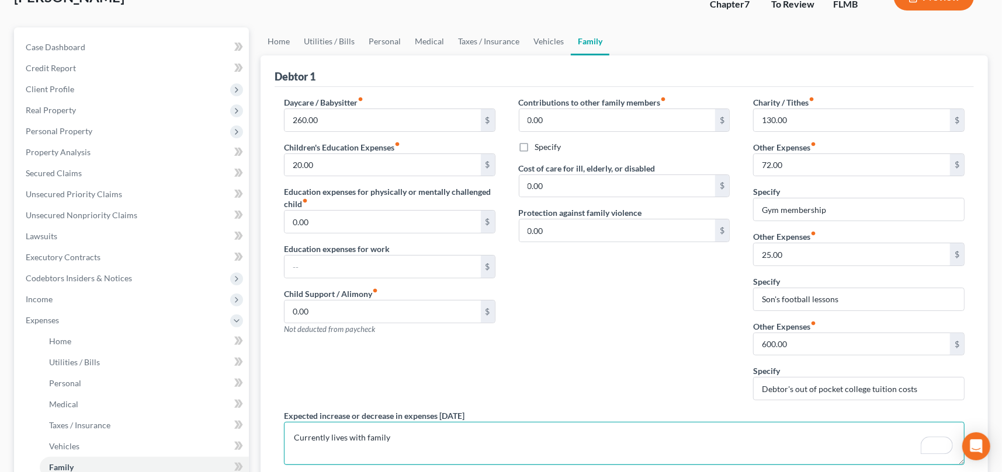
scroll to position [61, 0]
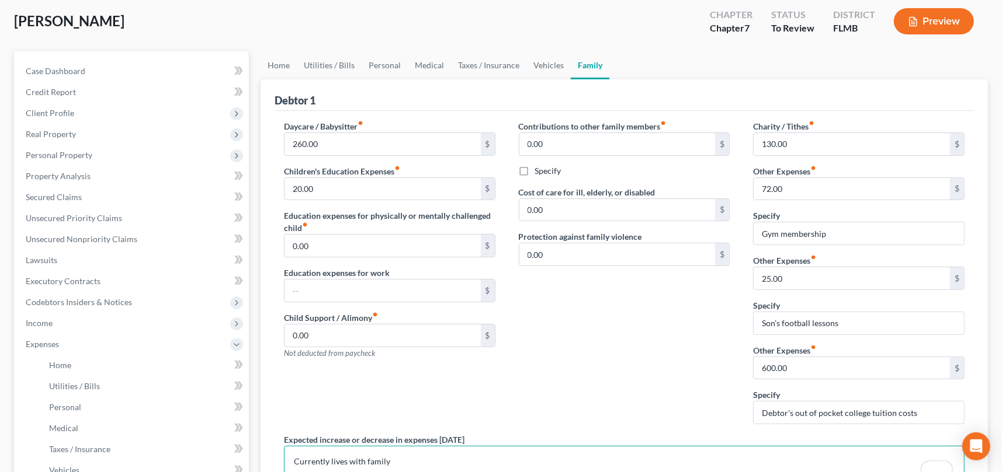
type textarea "Currently lives with family"
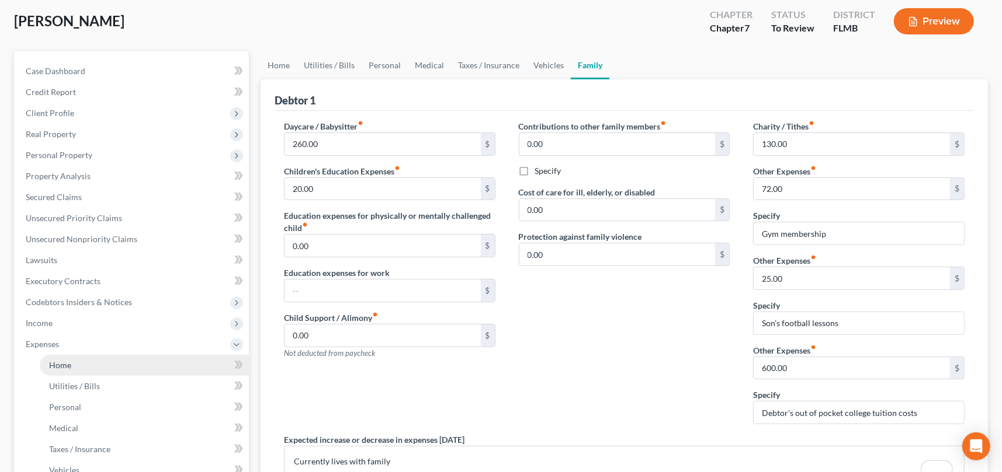
click at [65, 364] on span "Home" at bounding box center [60, 365] width 22 height 10
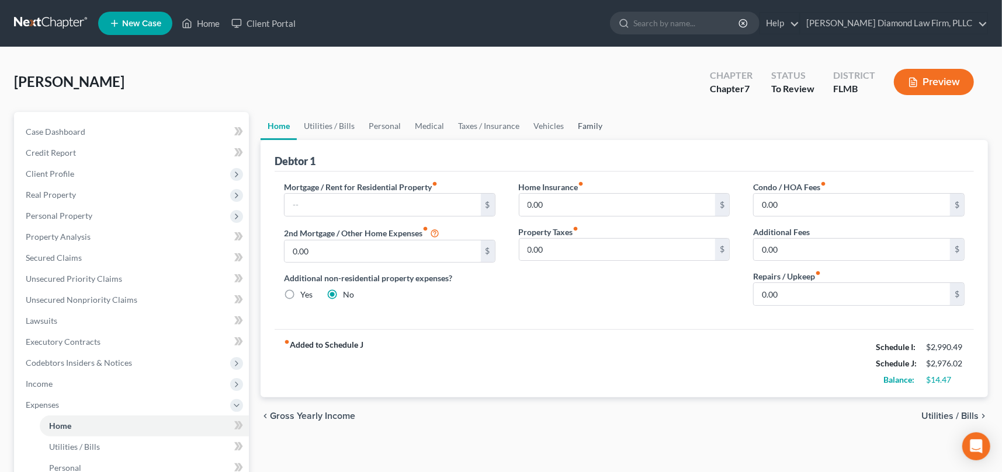
click at [582, 125] on link "Family" at bounding box center [590, 126] width 39 height 28
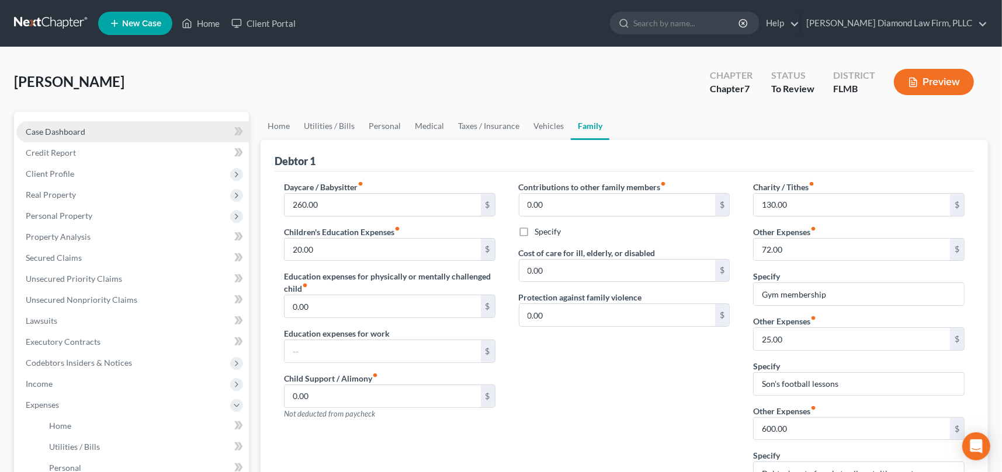
click at [133, 134] on link "Case Dashboard" at bounding box center [132, 131] width 232 height 21
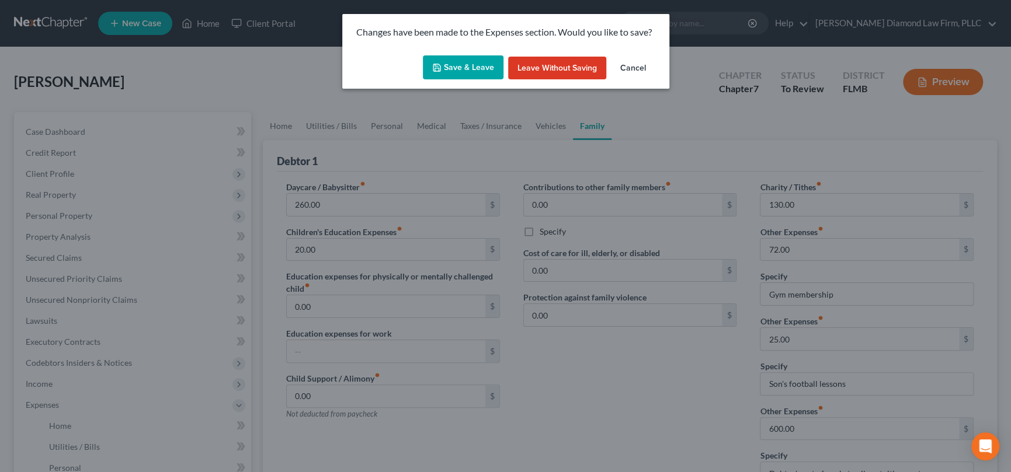
click at [461, 67] on button "Save & Leave" at bounding box center [463, 67] width 81 height 25
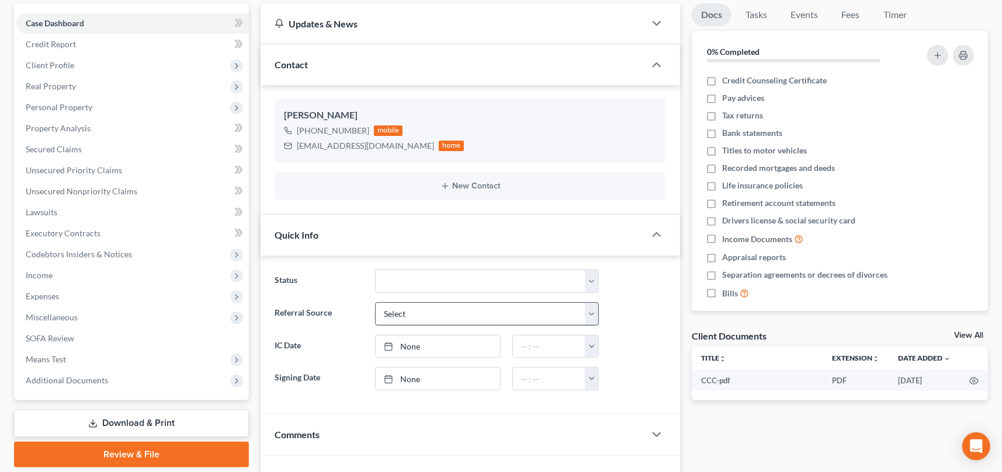
scroll to position [117, 0]
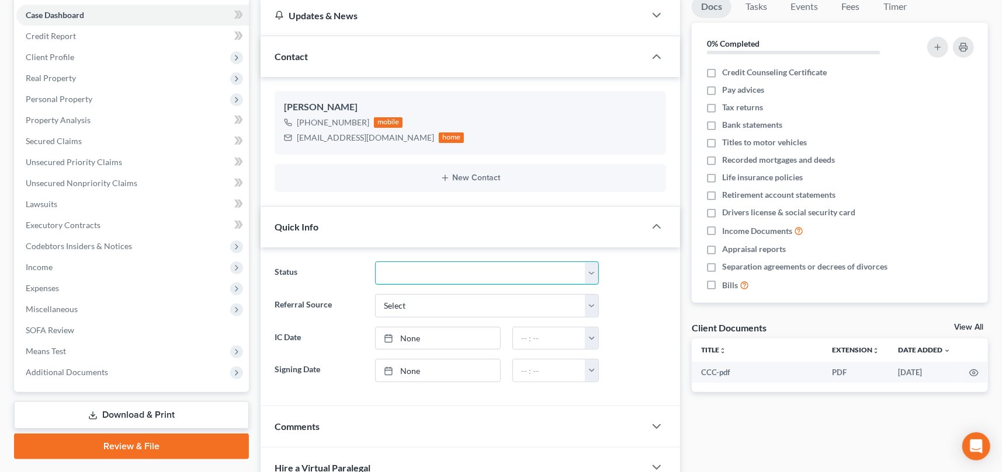
click at [462, 279] on select "Discharged Discharge Litigation Dismissal Notice Dismissed Filed Filed / Pre 34…" at bounding box center [487, 273] width 224 height 23
select select "16"
click at [375, 262] on select "Discharged Discharge Litigation Dismissal Notice Dismissed Filed Filed / Pre 34…" at bounding box center [487, 273] width 224 height 23
drag, startPoint x: 646, startPoint y: 297, endPoint x: 493, endPoint y: 262, distance: 157.1
click at [646, 297] on div "Referral Source Select Word Of Mouth Previous Clients Direct Mail Website Googl…" at bounding box center [470, 305] width 403 height 23
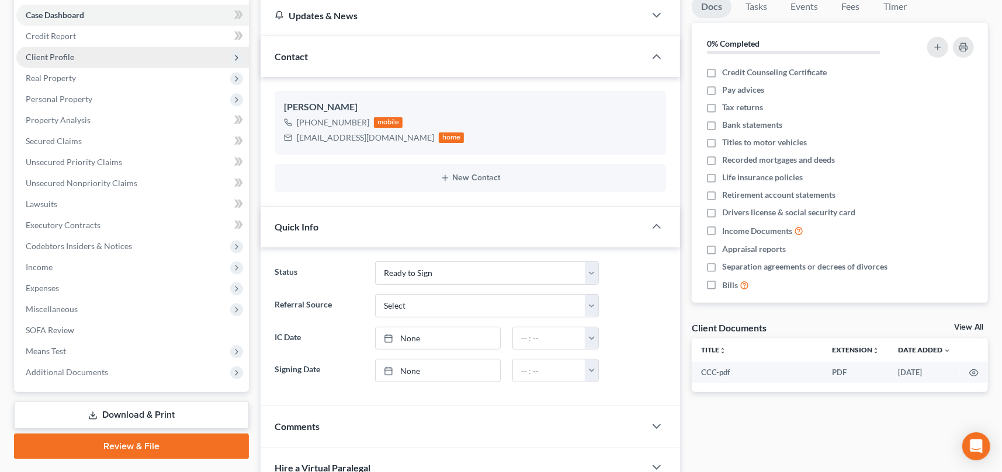
click at [49, 55] on span "Client Profile" at bounding box center [50, 57] width 48 height 10
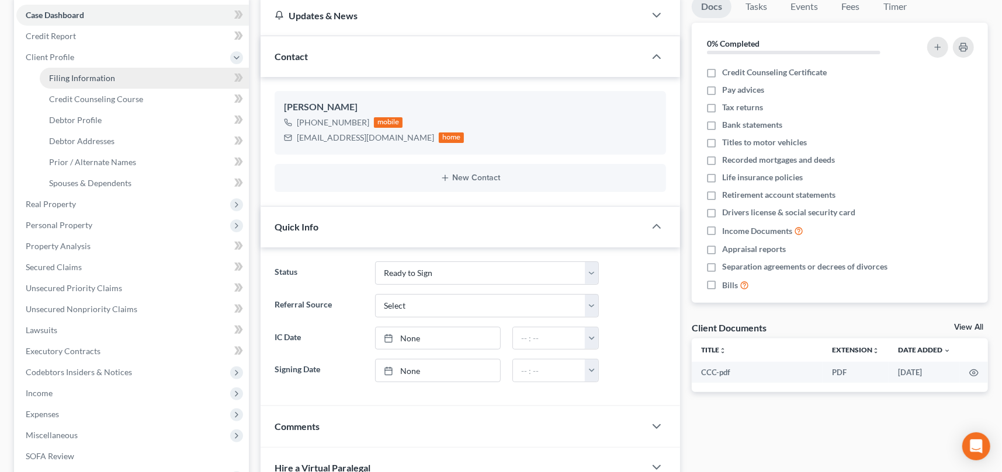
click at [67, 76] on span "Filing Information" at bounding box center [82, 78] width 66 height 10
select select "1"
select select "0"
select select "9"
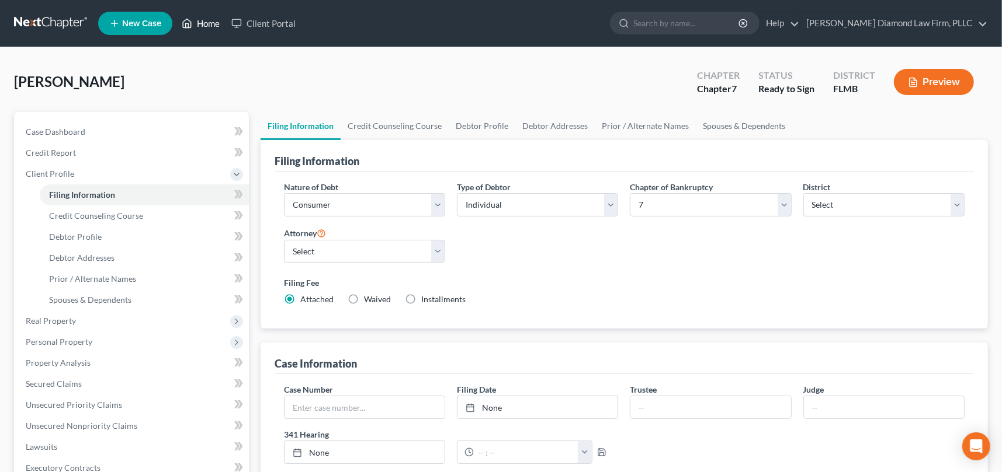
click at [207, 23] on link "Home" at bounding box center [201, 23] width 50 height 21
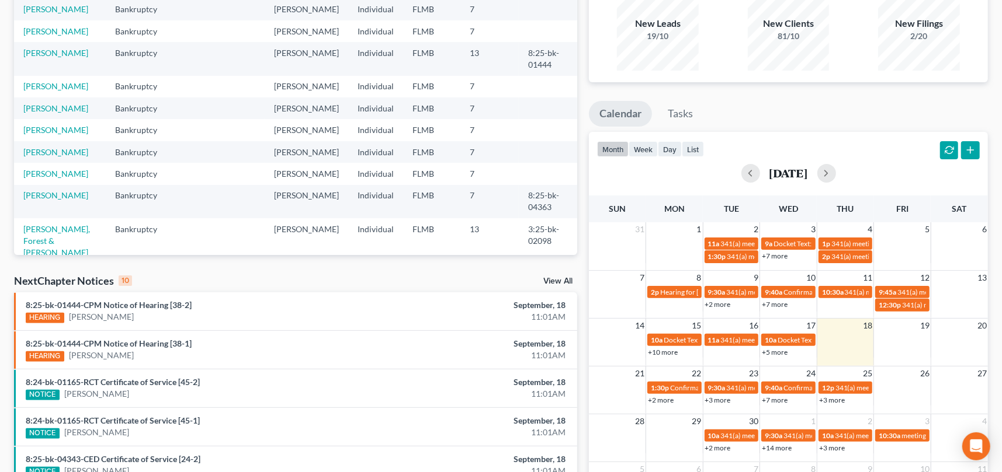
scroll to position [117, 0]
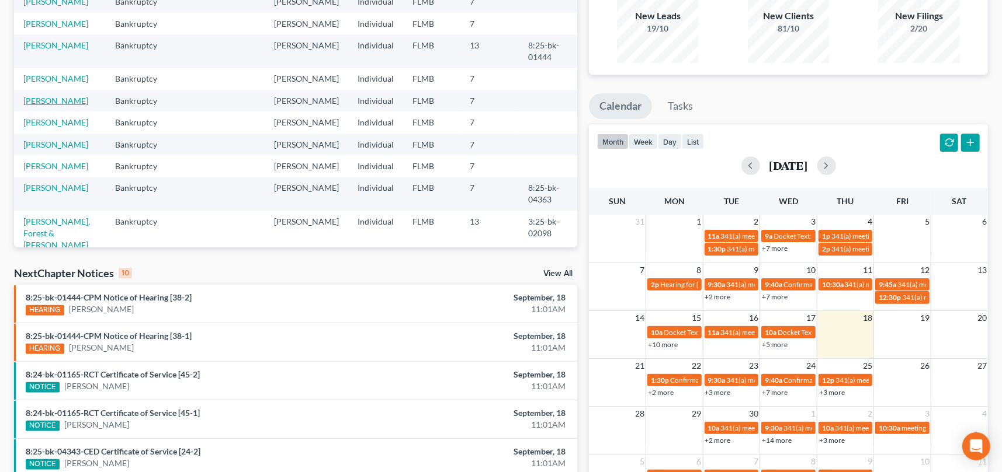
click at [53, 106] on link "Owens, Michael" at bounding box center [55, 101] width 65 height 10
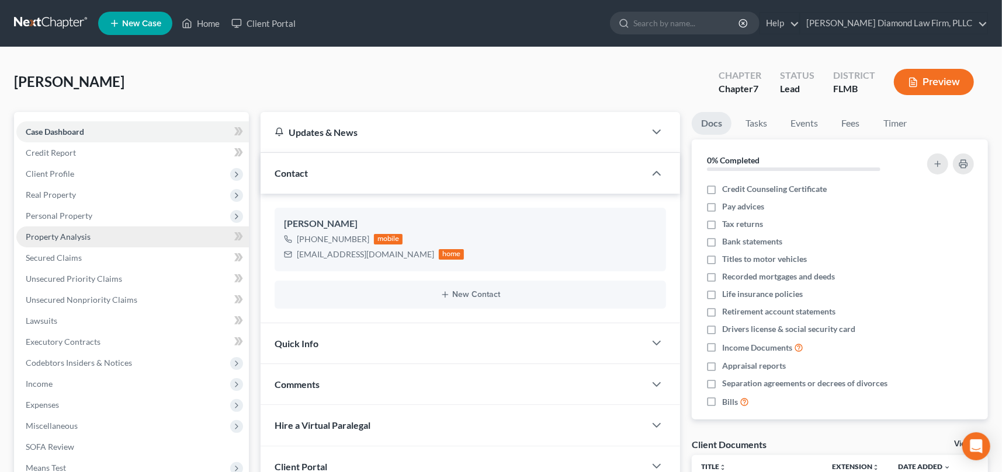
click at [86, 237] on span "Property Analysis" at bounding box center [58, 237] width 65 height 10
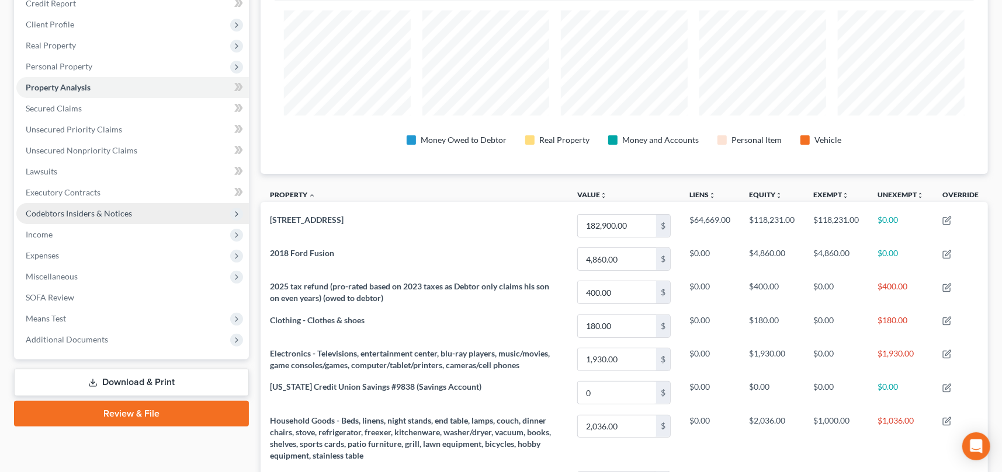
scroll to position [123, 0]
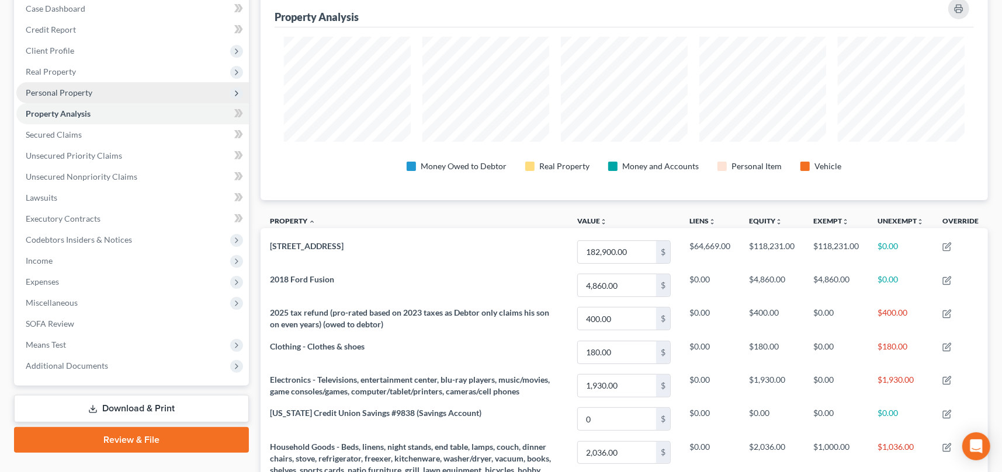
click at [61, 93] on span "Personal Property" at bounding box center [59, 93] width 67 height 10
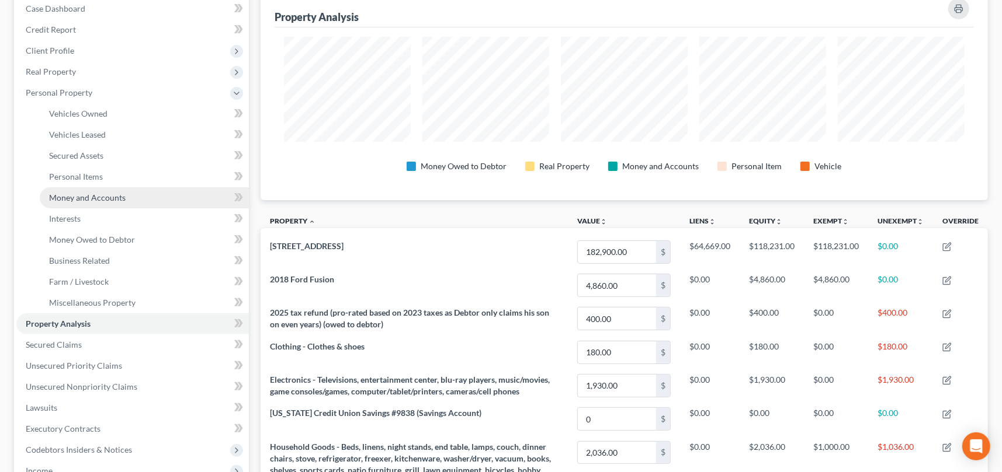
click at [92, 197] on span "Money and Accounts" at bounding box center [87, 198] width 77 height 10
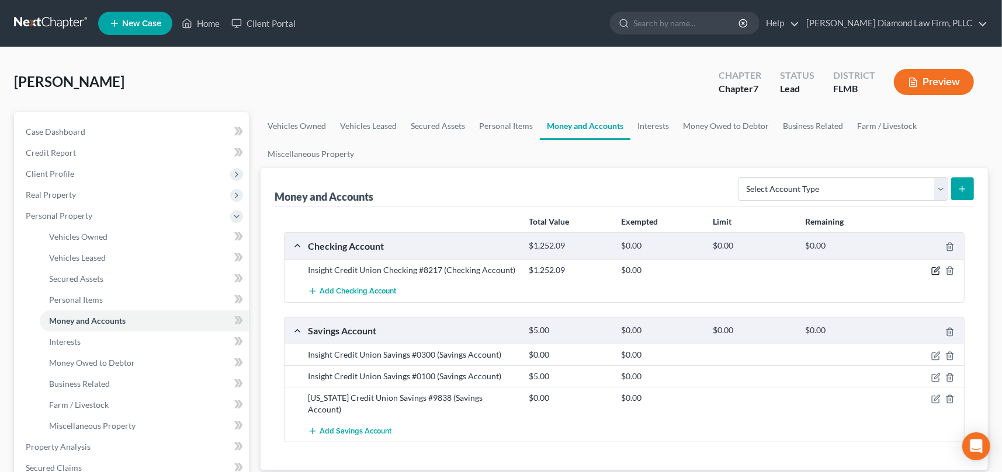
click at [933, 270] on icon "button" at bounding box center [935, 270] width 9 height 9
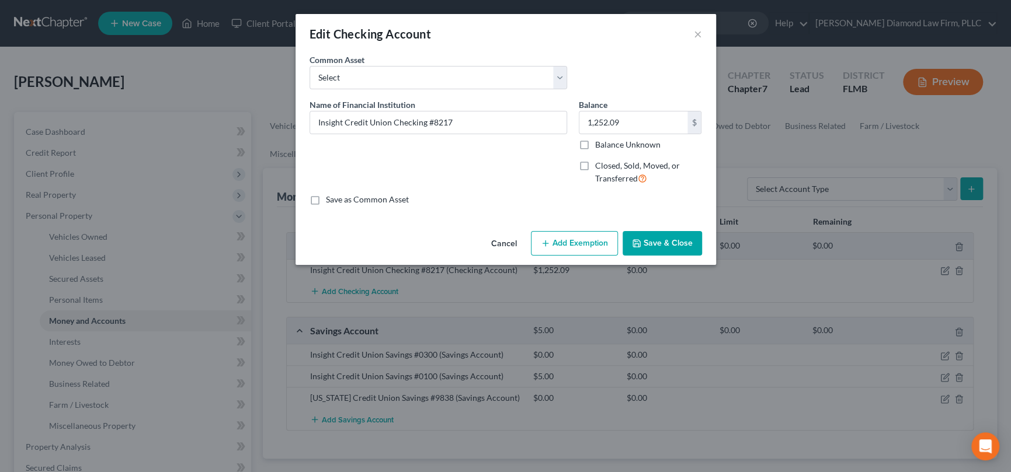
click at [572, 243] on button "Add Exemption" at bounding box center [574, 243] width 87 height 25
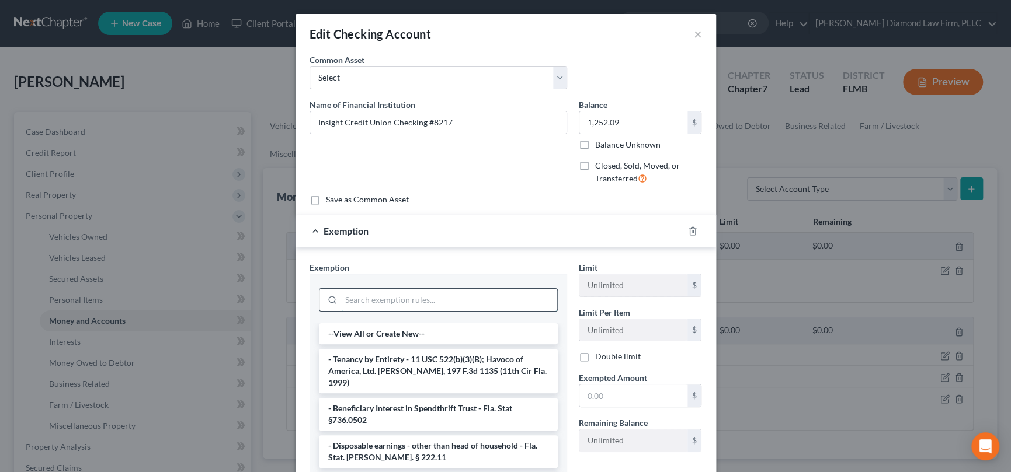
click at [431, 301] on input "search" at bounding box center [449, 300] width 216 height 22
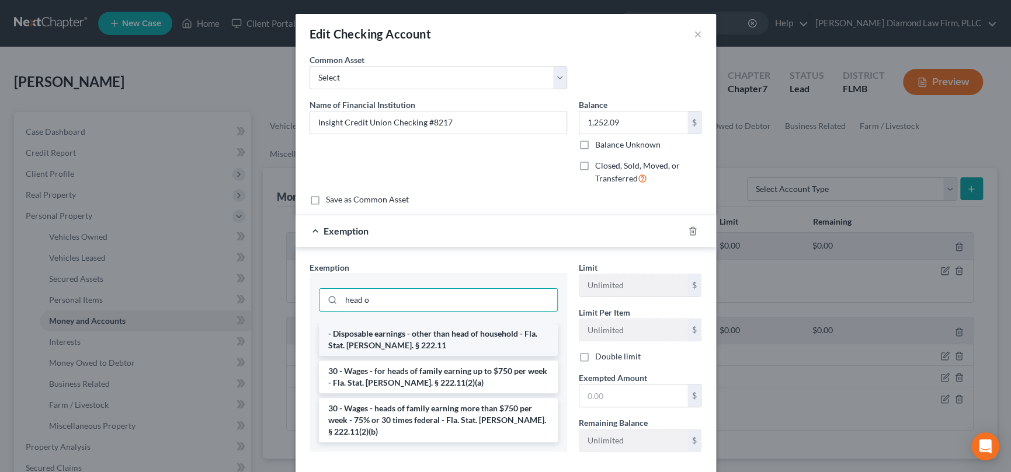
type input "head o"
click at [414, 340] on li "- Disposable earnings - other than head of household - Fla. Stat. Ann. § 222.11" at bounding box center [438, 340] width 239 height 33
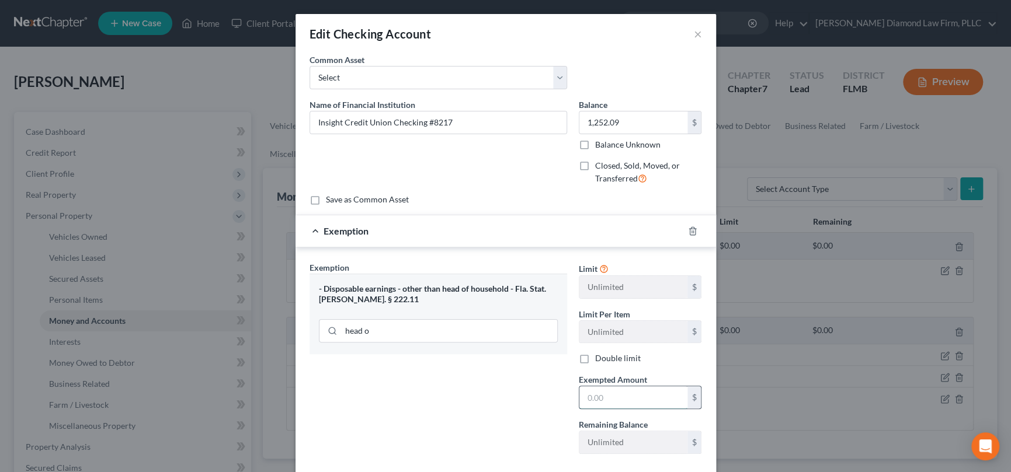
click at [606, 398] on input "text" at bounding box center [633, 398] width 108 height 22
type input "939.07"
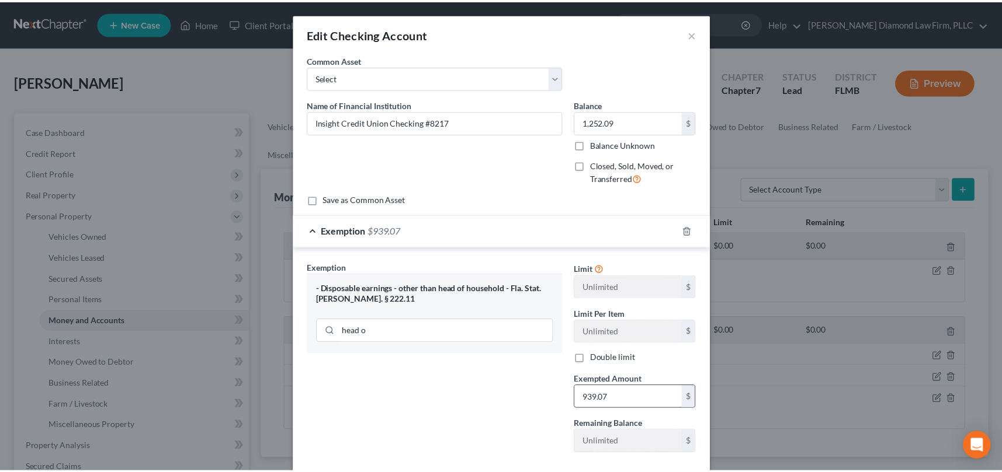
scroll to position [64, 0]
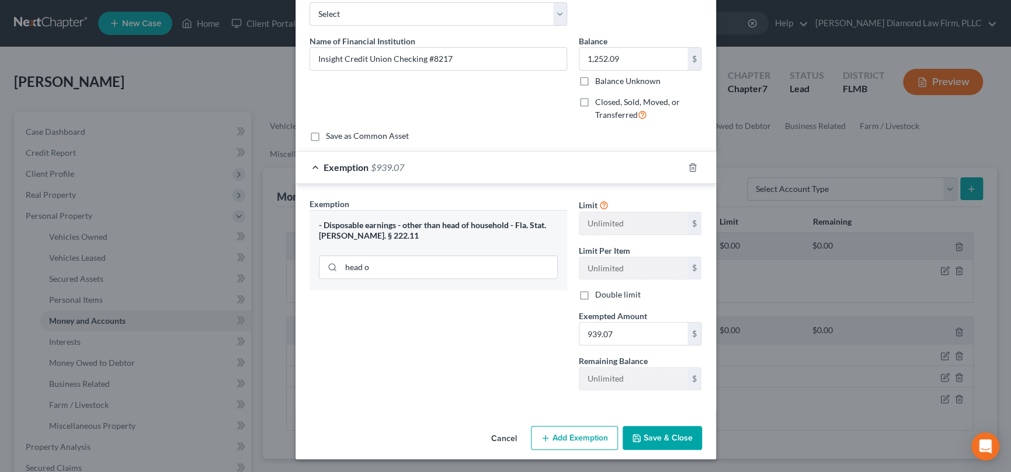
click at [656, 435] on button "Save & Close" at bounding box center [662, 438] width 79 height 25
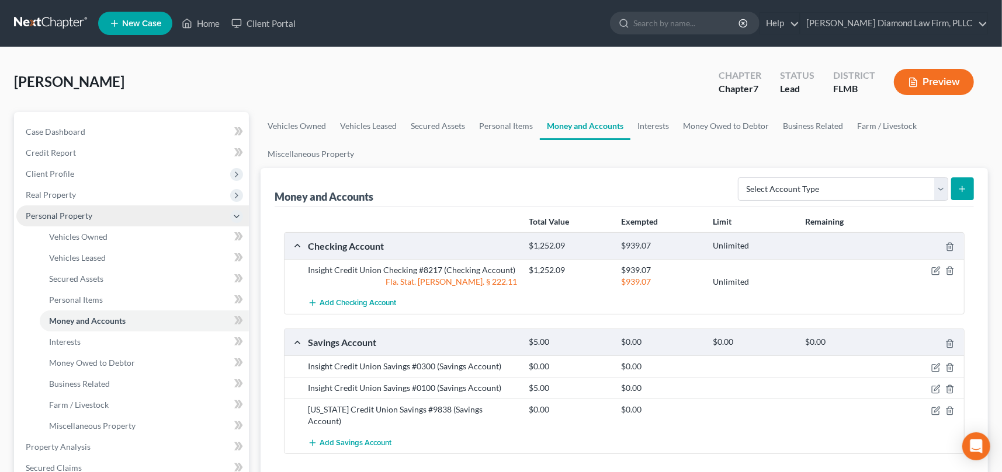
click at [234, 213] on icon at bounding box center [236, 216] width 9 height 9
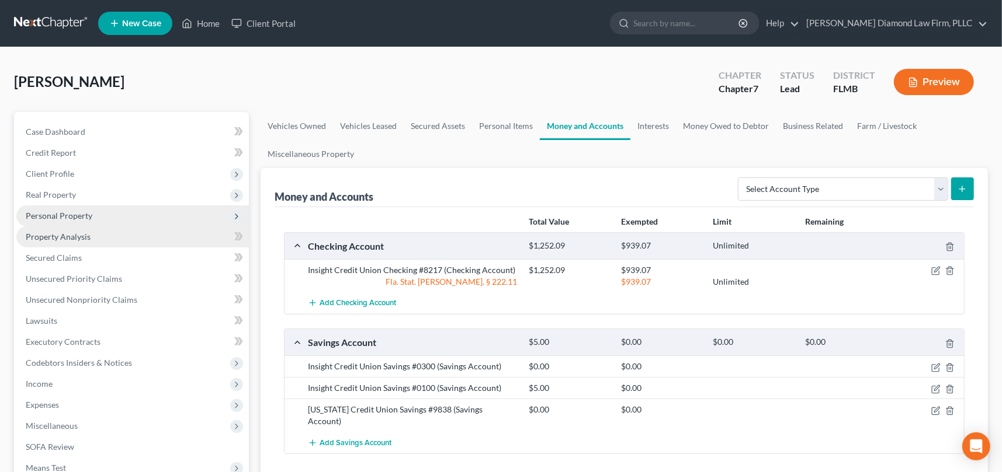
click at [90, 237] on link "Property Analysis" at bounding box center [132, 237] width 232 height 21
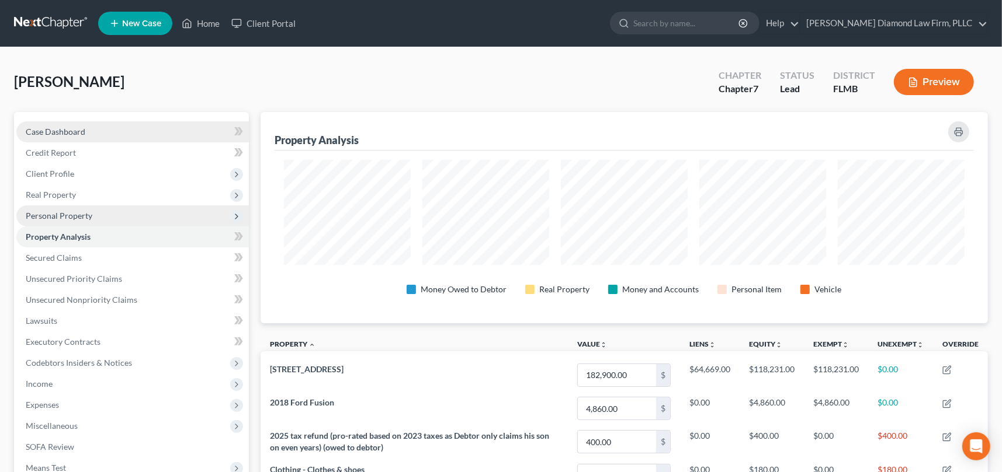
click at [89, 131] on link "Case Dashboard" at bounding box center [132, 131] width 232 height 21
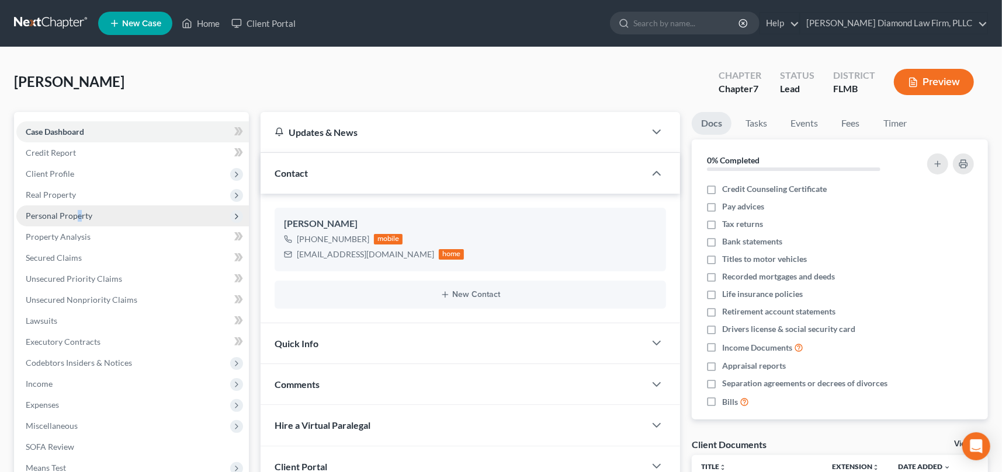
drag, startPoint x: 78, startPoint y: 215, endPoint x: 85, endPoint y: 225, distance: 11.7
click at [79, 215] on span "Personal Property" at bounding box center [59, 216] width 67 height 10
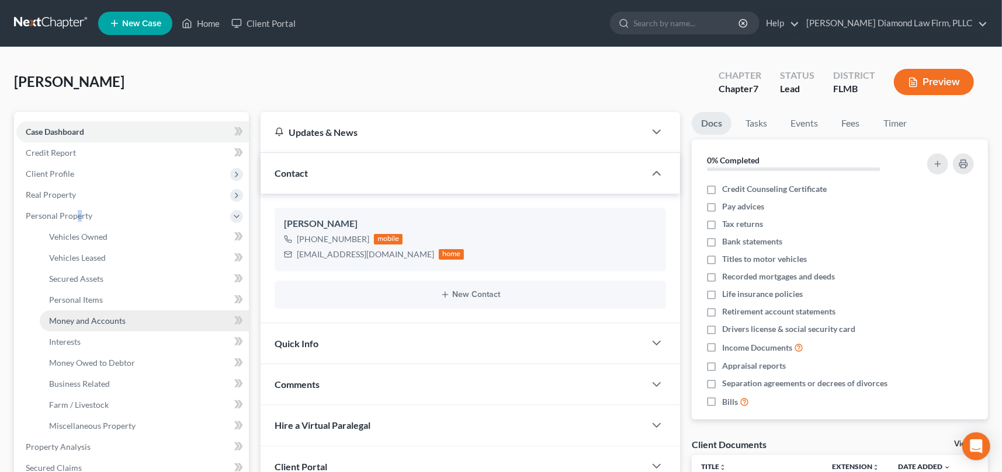
click at [98, 318] on span "Money and Accounts" at bounding box center [87, 321] width 77 height 10
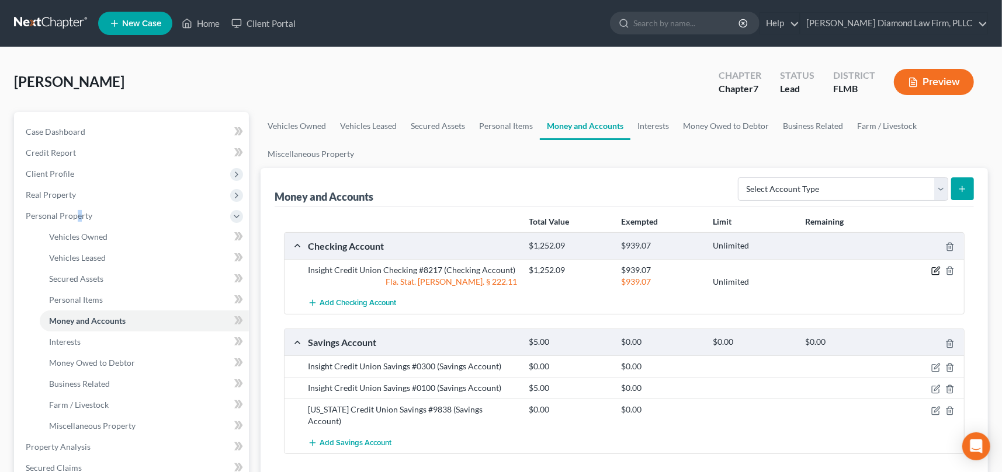
click at [934, 269] on icon "button" at bounding box center [935, 270] width 9 height 9
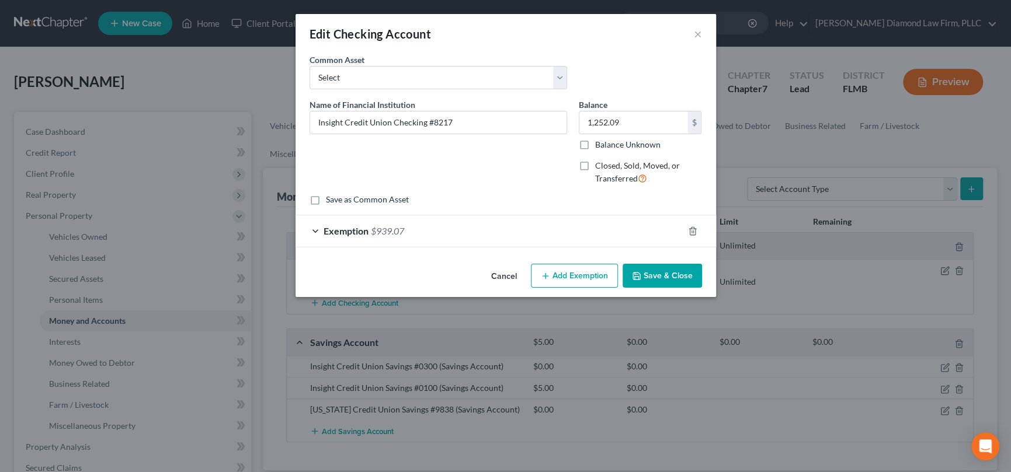
click at [330, 230] on span "Exemption" at bounding box center [346, 230] width 45 height 11
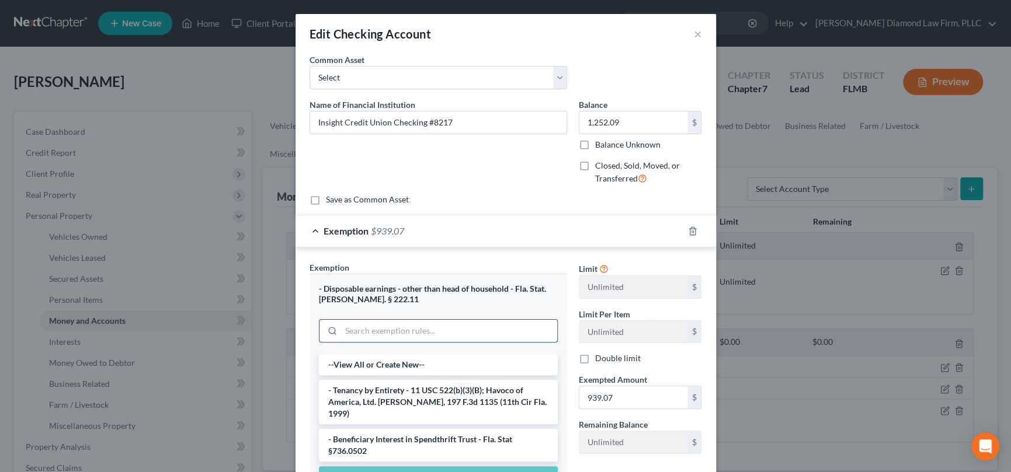
click at [399, 327] on input "search" at bounding box center [449, 331] width 216 height 22
click at [695, 34] on button "×" at bounding box center [698, 34] width 8 height 14
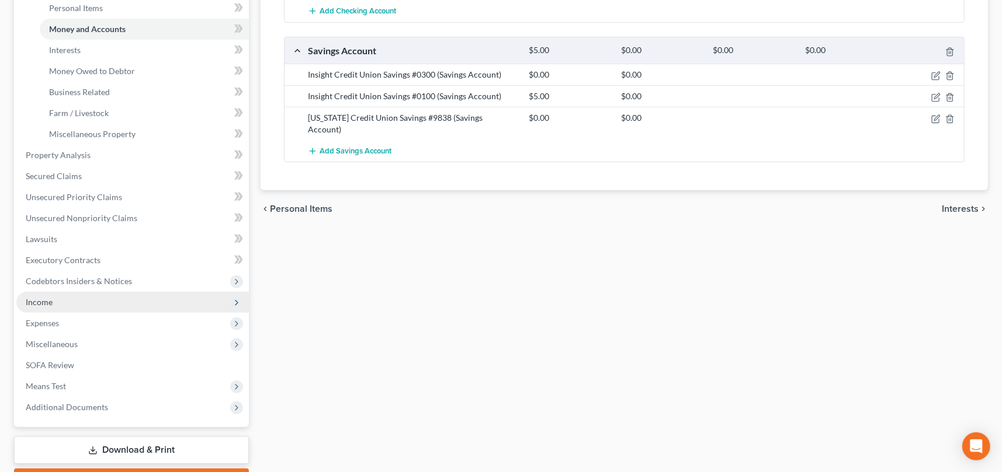
click at [43, 297] on span "Income" at bounding box center [39, 302] width 27 height 10
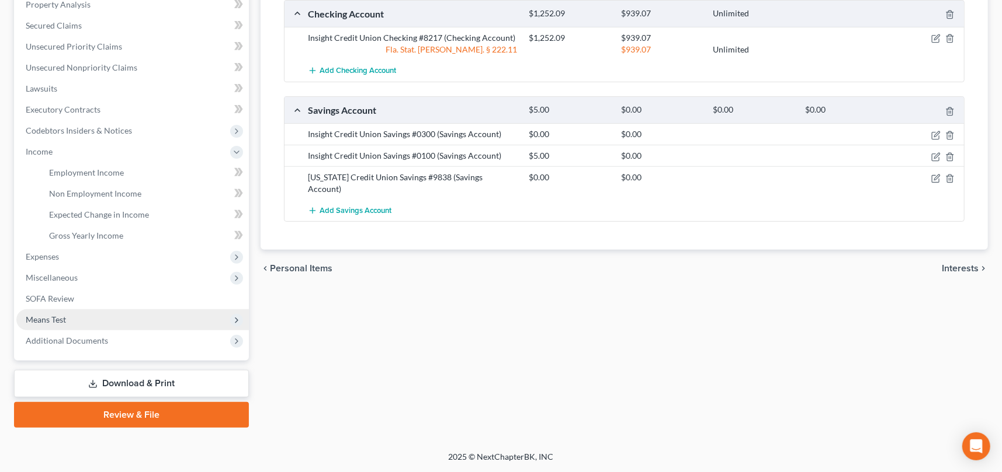
scroll to position [231, 0]
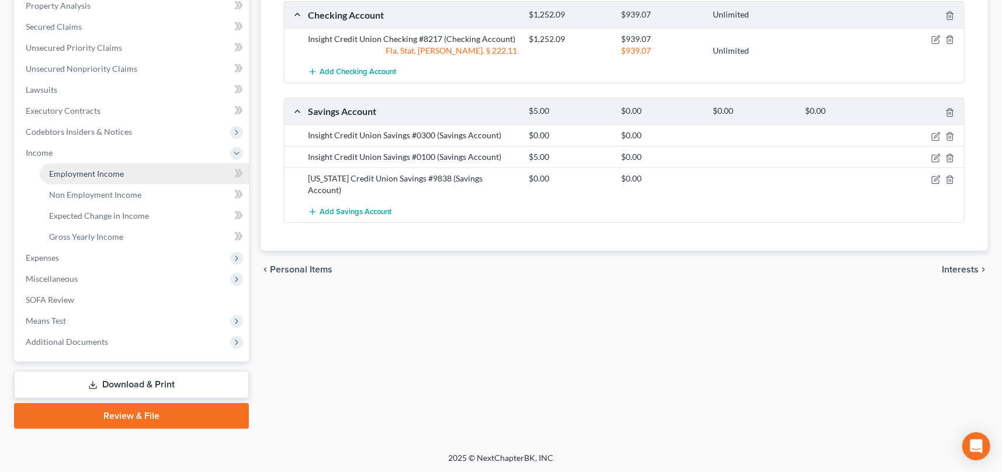
click at [103, 175] on span "Employment Income" at bounding box center [86, 174] width 75 height 10
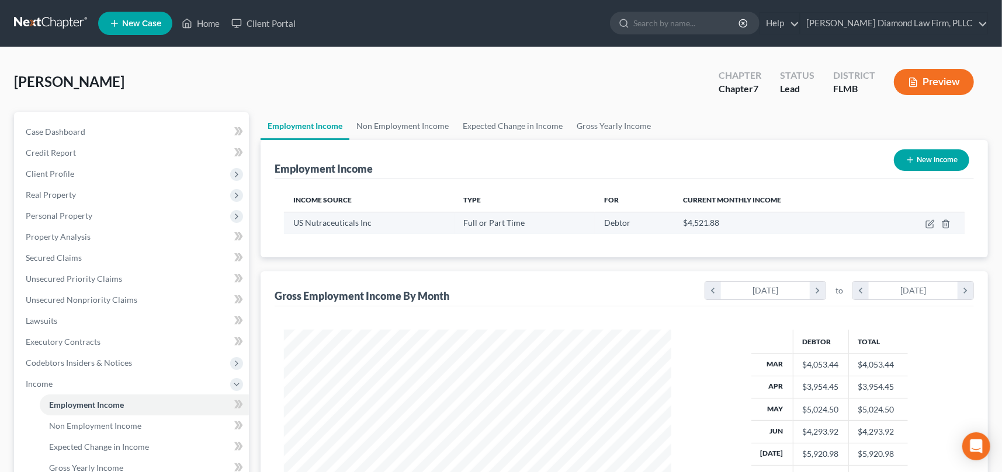
scroll to position [208, 410]
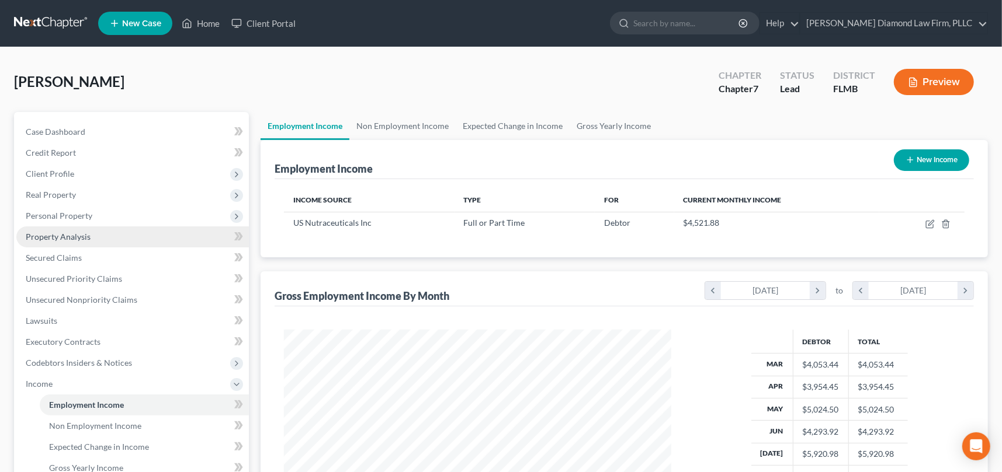
drag, startPoint x: 69, startPoint y: 234, endPoint x: 88, endPoint y: 240, distance: 19.0
click at [69, 234] on span "Property Analysis" at bounding box center [58, 237] width 65 height 10
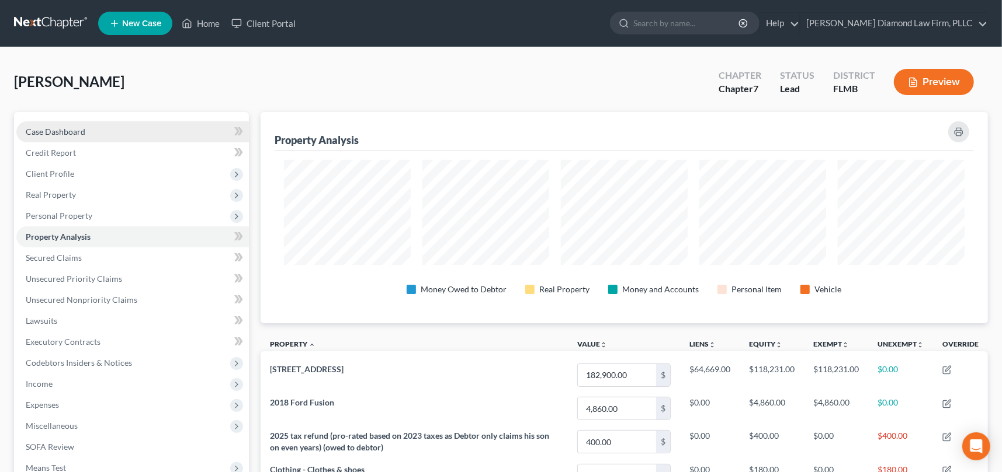
click at [74, 133] on span "Case Dashboard" at bounding box center [56, 132] width 60 height 10
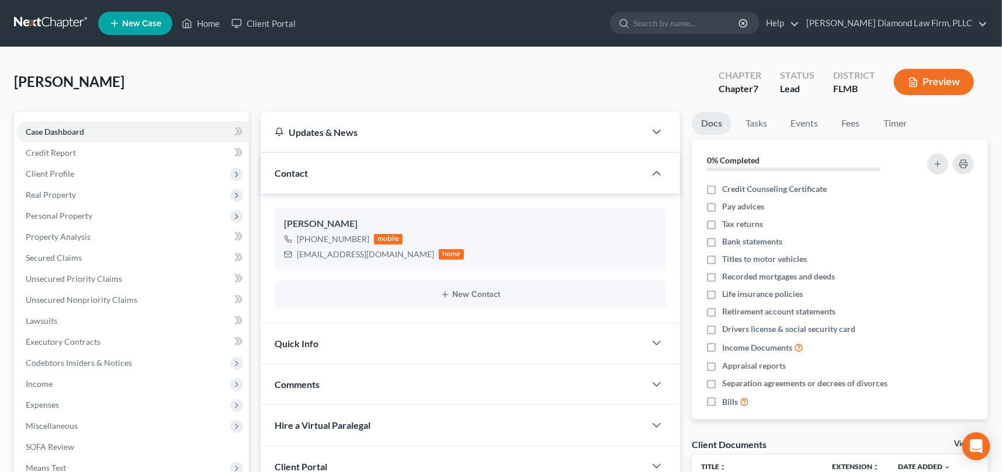
drag, startPoint x: 304, startPoint y: 70, endPoint x: 311, endPoint y: 74, distance: 8.1
click at [304, 71] on div "Owens, Michael Upgraded Chapter Chapter 7 Status Lead District FLMB Preview" at bounding box center [500, 86] width 973 height 51
click at [356, 107] on div "Owens, Michael Upgraded Chapter Chapter 7 Status Lead District FLMB Preview" at bounding box center [500, 86] width 973 height 51
click at [158, 92] on div "Owens, Michael Upgraded Chapter Chapter 7 Status Lead District FLMB Preview" at bounding box center [500, 86] width 973 height 51
click at [55, 85] on span "Owens, Michael" at bounding box center [69, 81] width 110 height 17
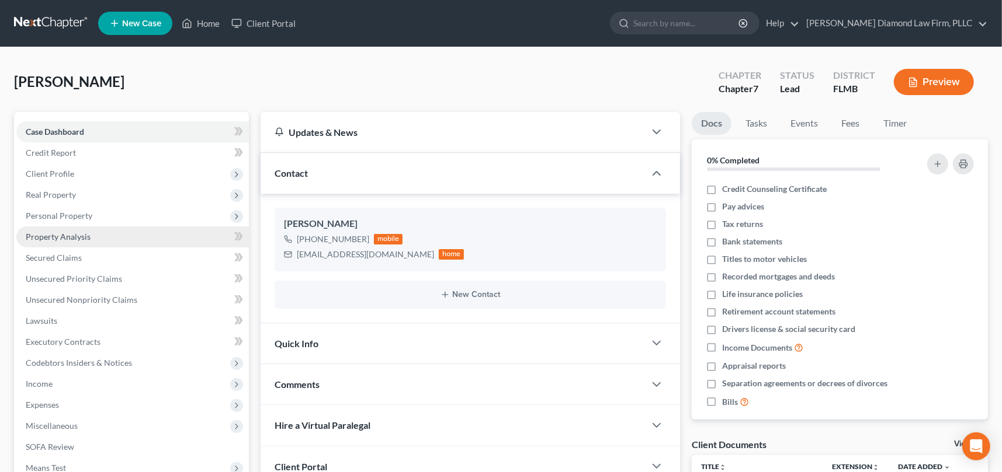
click at [85, 237] on span "Property Analysis" at bounding box center [58, 237] width 65 height 10
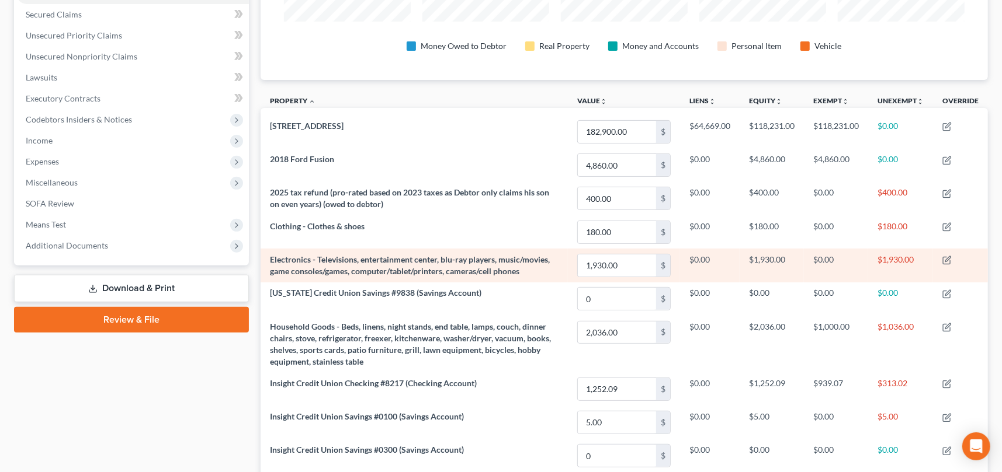
scroll to position [240, 0]
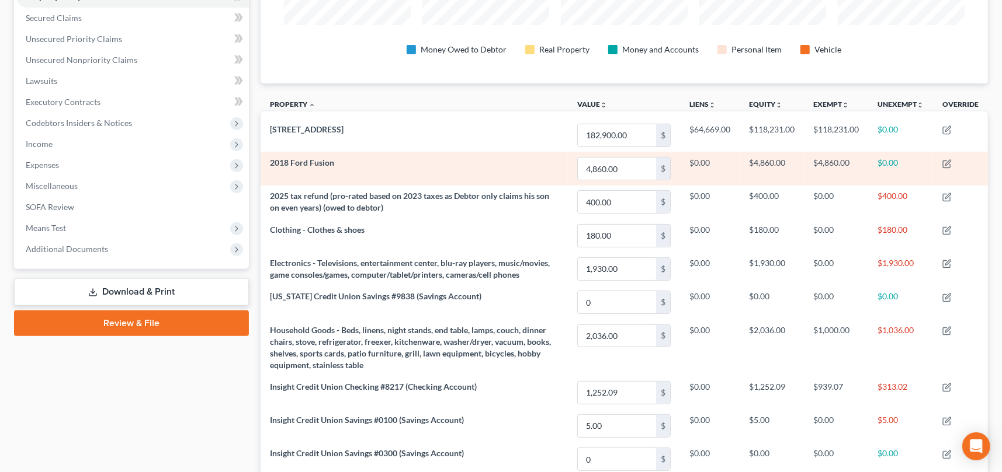
click at [320, 164] on span "2018 Ford Fusion" at bounding box center [302, 163] width 64 height 10
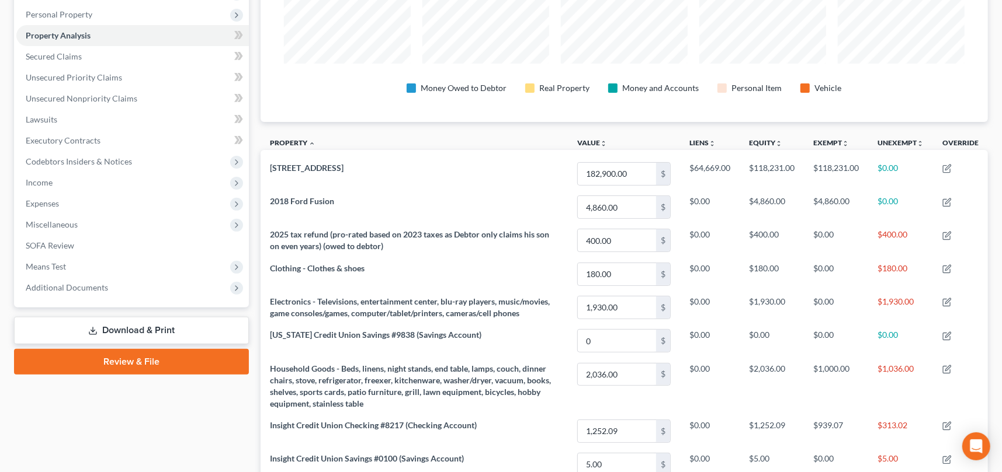
scroll to position [123, 0]
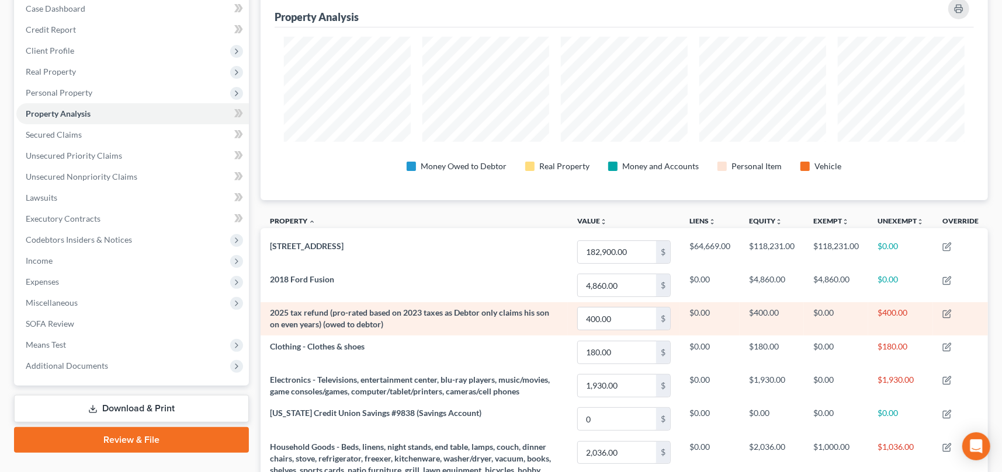
click at [357, 317] on td "2025 tax refund (pro-rated based on 2023 taxes as Debtor only claims his son on…" at bounding box center [413, 318] width 307 height 33
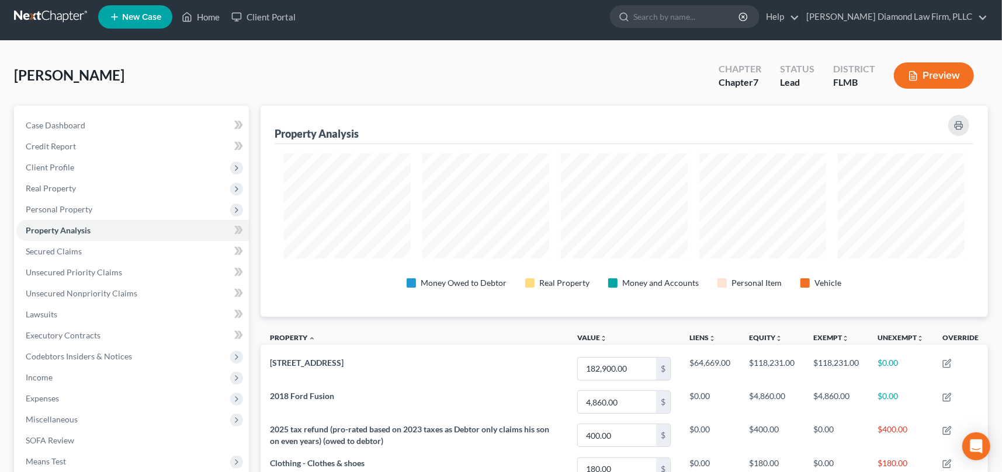
scroll to position [0, 0]
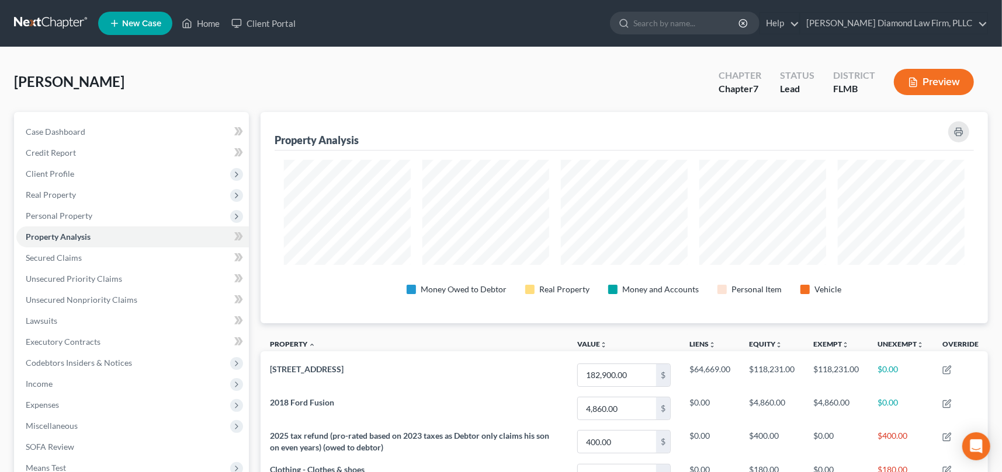
drag, startPoint x: 238, startPoint y: 77, endPoint x: 248, endPoint y: 73, distance: 10.5
click at [239, 77] on div "Owens, Michael Upgraded Chapter Chapter 7 Status Lead District FLMB Preview" at bounding box center [500, 86] width 973 height 51
click at [64, 238] on span "Property Analysis" at bounding box center [58, 237] width 65 height 10
click at [68, 128] on span "Case Dashboard" at bounding box center [56, 132] width 60 height 10
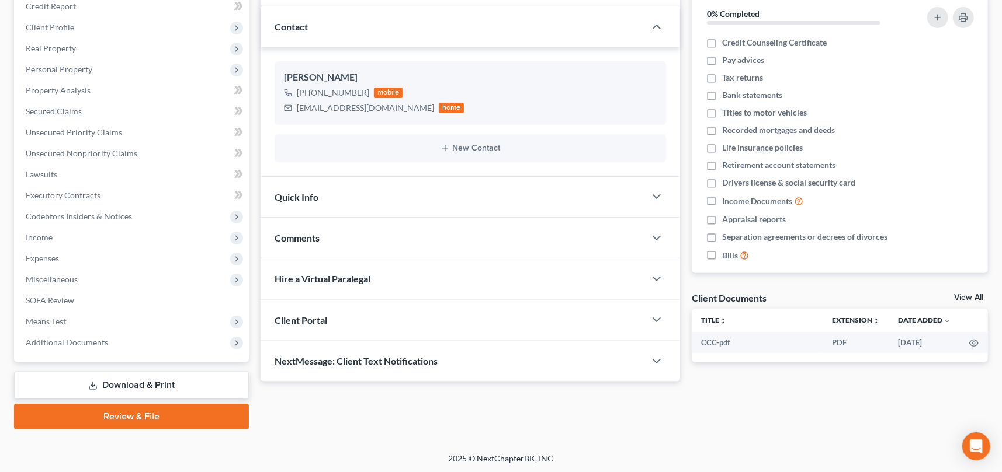
scroll to position [147, 0]
click at [653, 194] on polyline "button" at bounding box center [656, 196] width 7 height 4
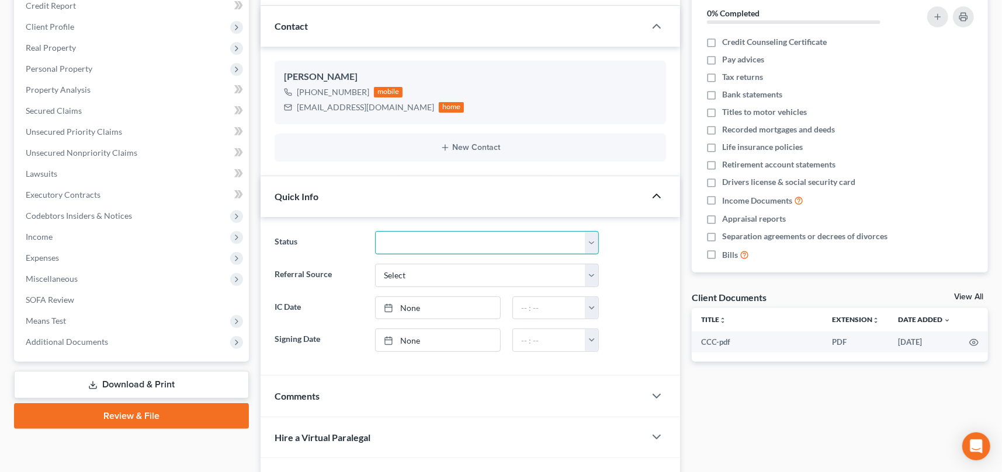
click at [446, 241] on select "Discharged Discharge Litigation Dismissal Notice Dismissed Filed Filed / Pre 34…" at bounding box center [487, 242] width 224 height 23
select select "15"
click at [375, 231] on select "Discharged Discharge Litigation Dismissal Notice Dismissed Filed Filed / Pre 34…" at bounding box center [487, 242] width 224 height 23
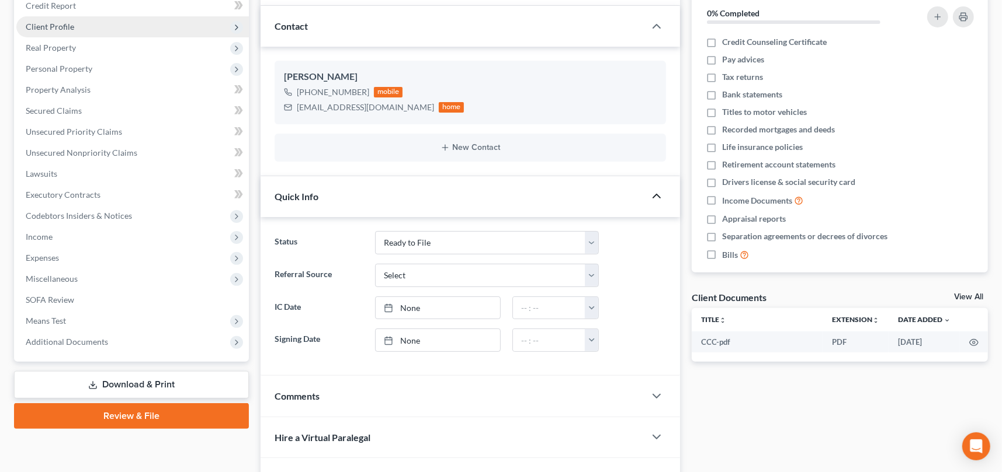
click at [59, 26] on span "Client Profile" at bounding box center [50, 27] width 48 height 10
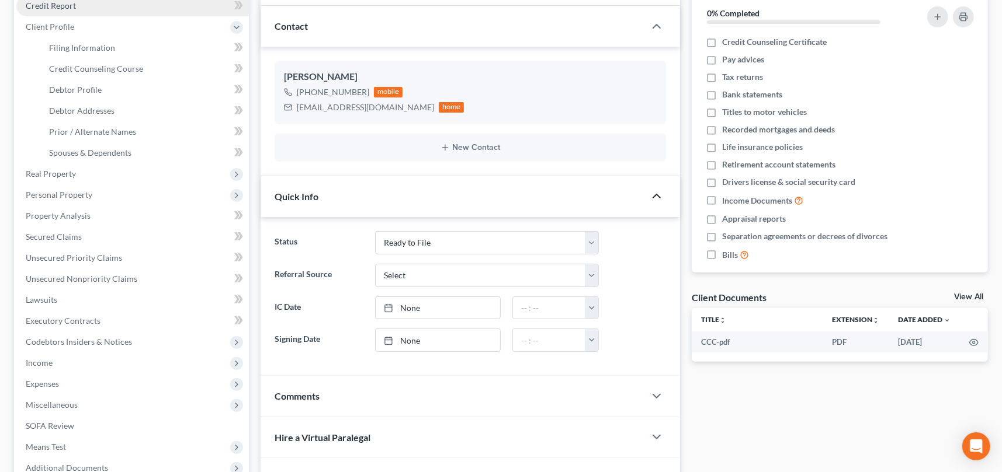
click at [59, 8] on span "Credit Report" at bounding box center [51, 6] width 50 height 10
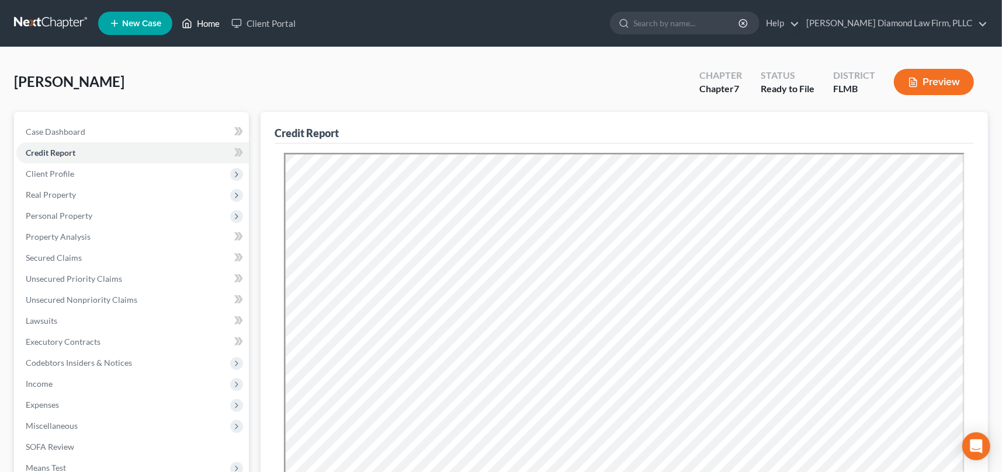
click at [207, 22] on link "Home" at bounding box center [201, 23] width 50 height 21
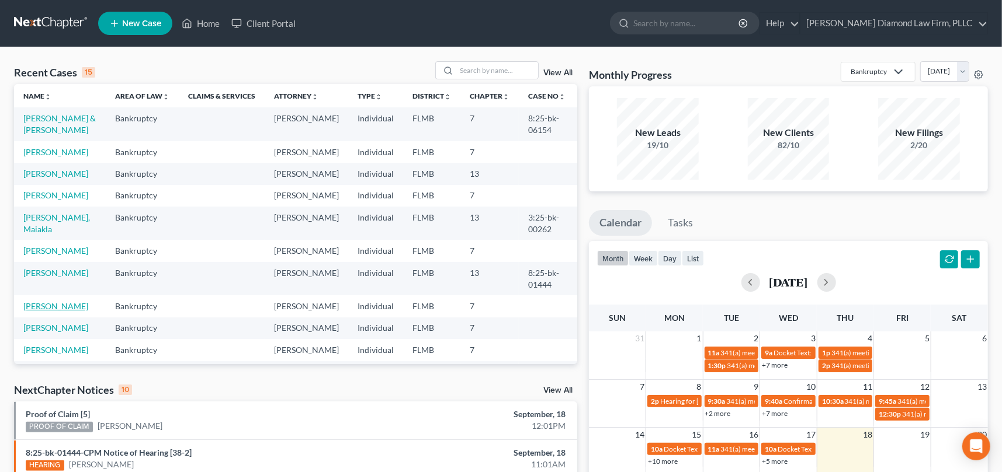
click at [72, 311] on link "McKinley, Arthur" at bounding box center [55, 306] width 65 height 10
select select "16"
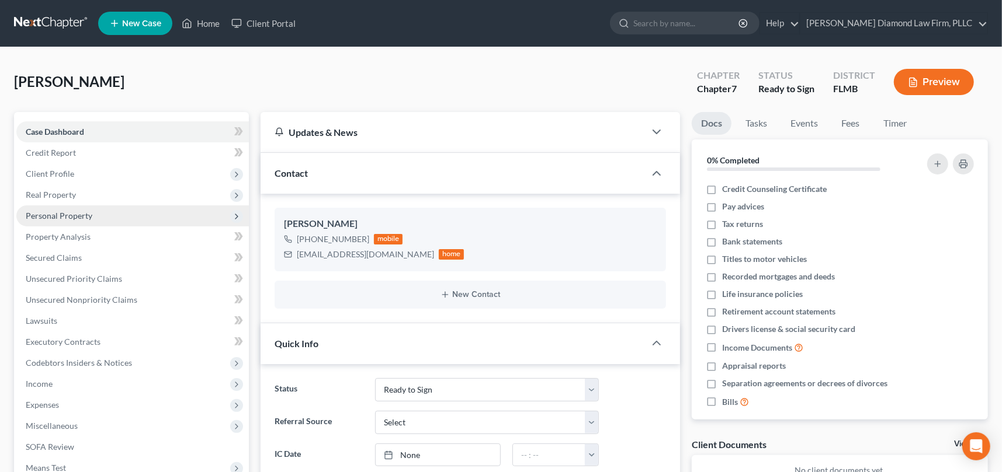
click at [86, 218] on span "Personal Property" at bounding box center [59, 216] width 67 height 10
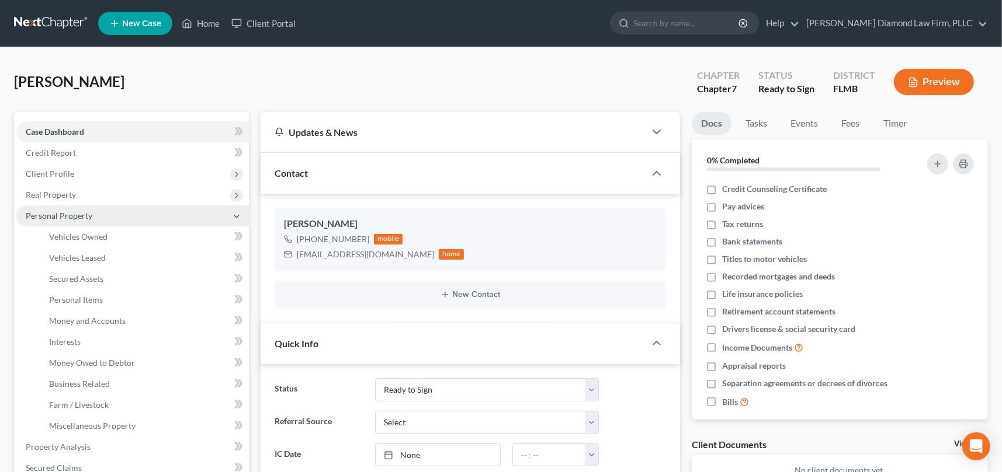
click at [86, 219] on span "Personal Property" at bounding box center [59, 216] width 67 height 10
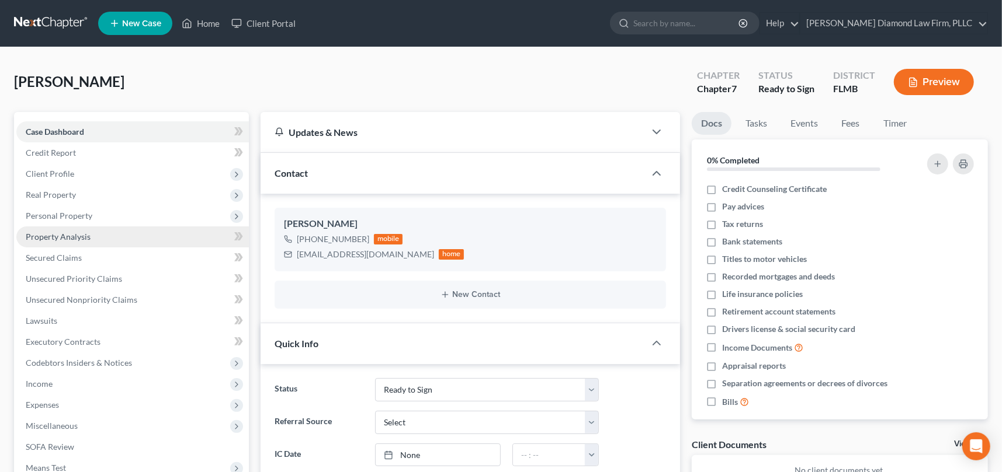
click at [85, 238] on span "Property Analysis" at bounding box center [58, 237] width 65 height 10
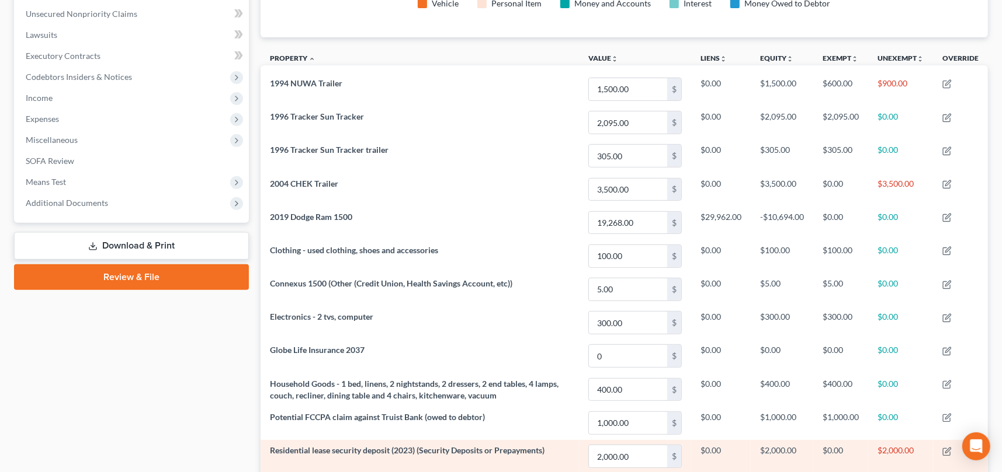
scroll to position [266, 0]
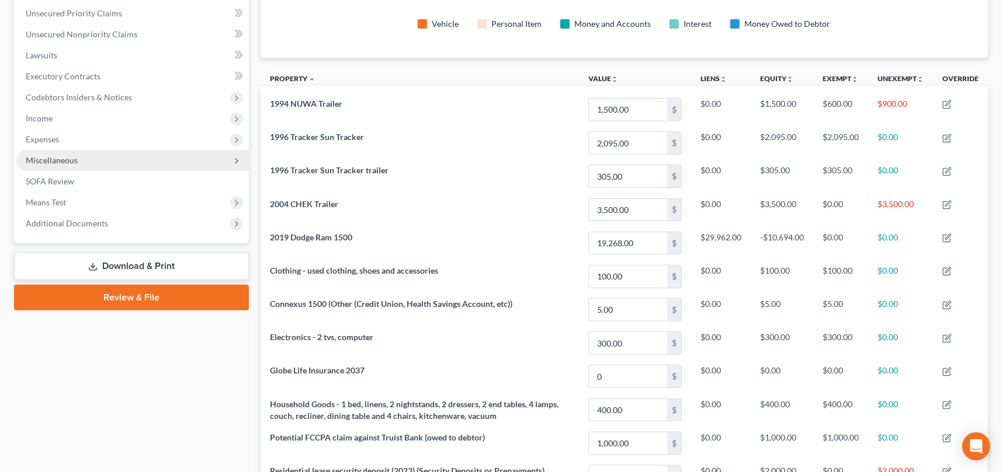
click at [46, 159] on span "Miscellaneous" at bounding box center [52, 160] width 52 height 10
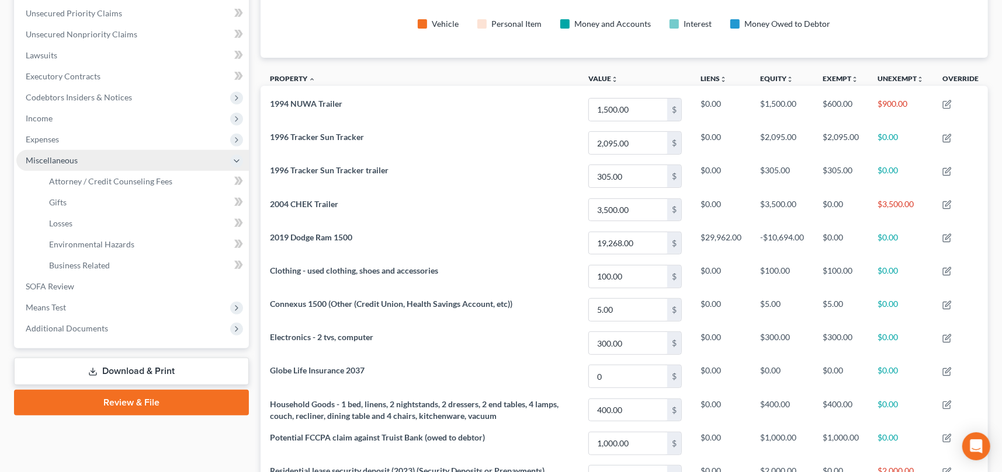
click at [48, 157] on span "Miscellaneous" at bounding box center [52, 160] width 52 height 10
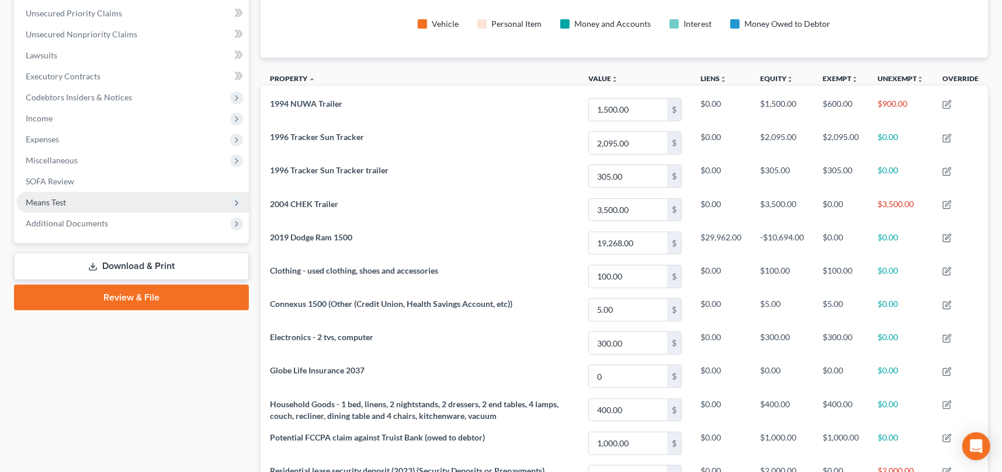
click at [54, 205] on span "Means Test" at bounding box center [46, 202] width 40 height 10
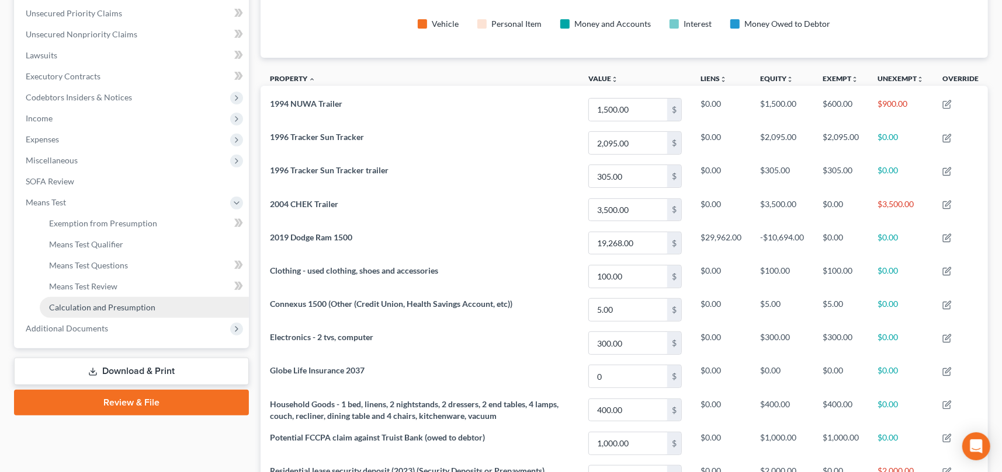
click at [115, 304] on span "Calculation and Presumption" at bounding box center [102, 307] width 106 height 10
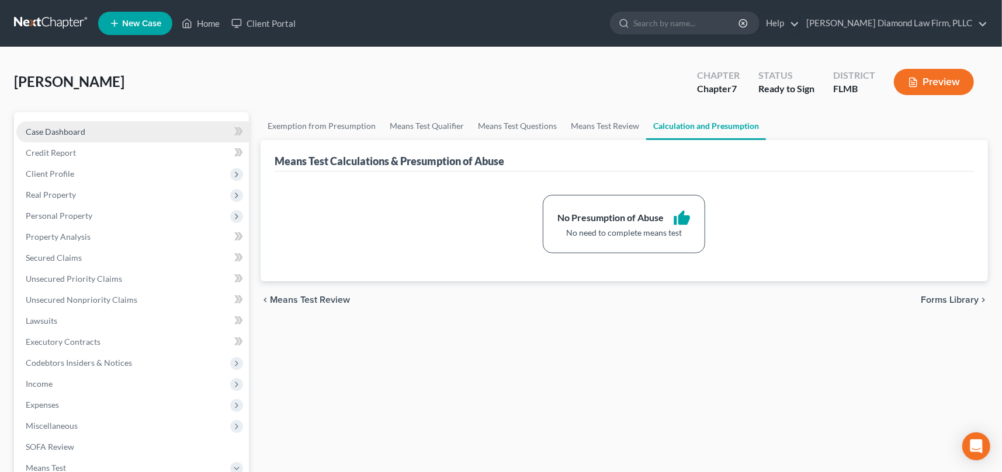
click at [58, 131] on span "Case Dashboard" at bounding box center [56, 132] width 60 height 10
select select "16"
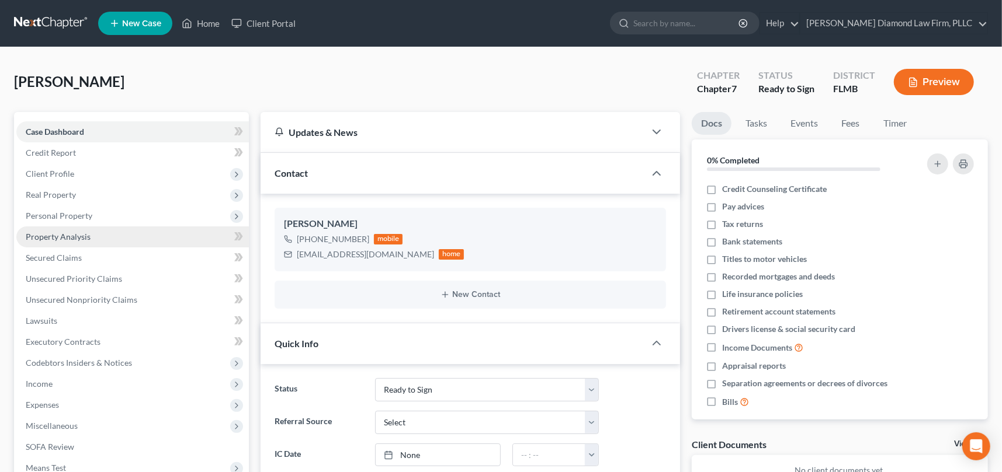
click at [72, 234] on span "Property Analysis" at bounding box center [58, 237] width 65 height 10
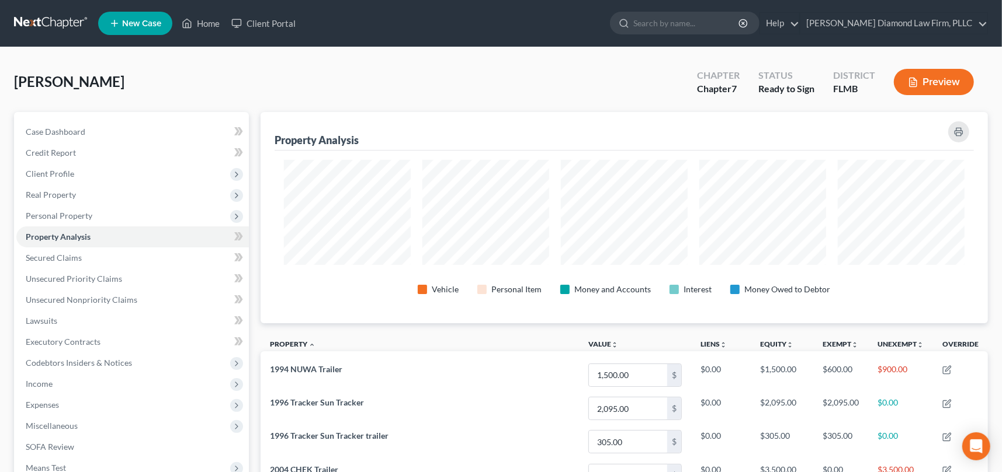
scroll to position [211, 727]
click at [68, 213] on span "Personal Property" at bounding box center [59, 216] width 67 height 10
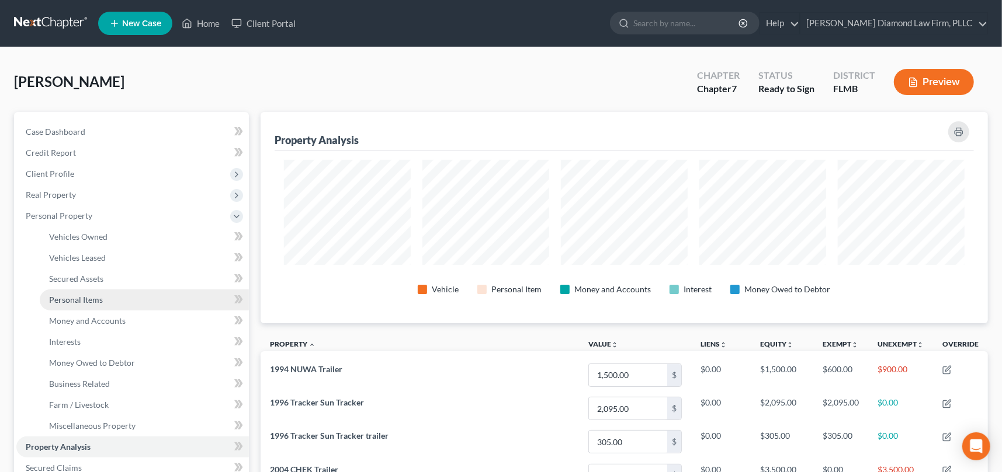
click at [90, 298] on span "Personal Items" at bounding box center [76, 300] width 54 height 10
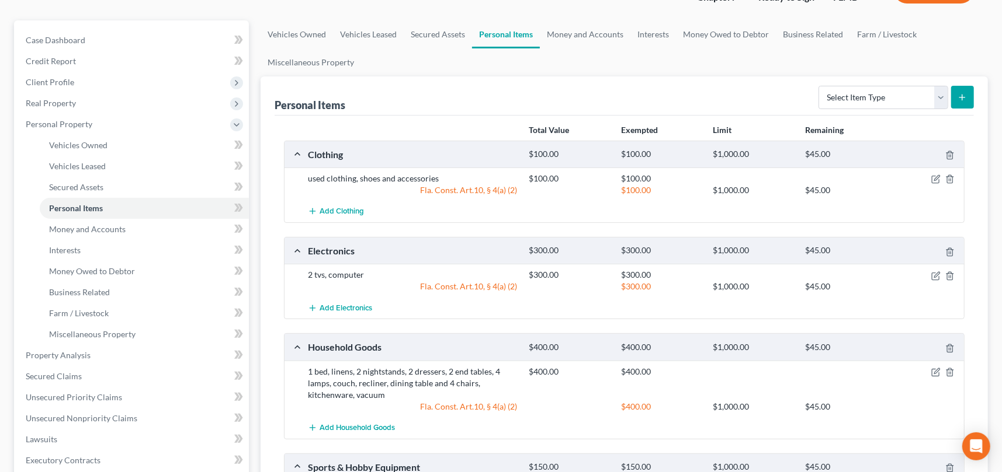
scroll to position [117, 0]
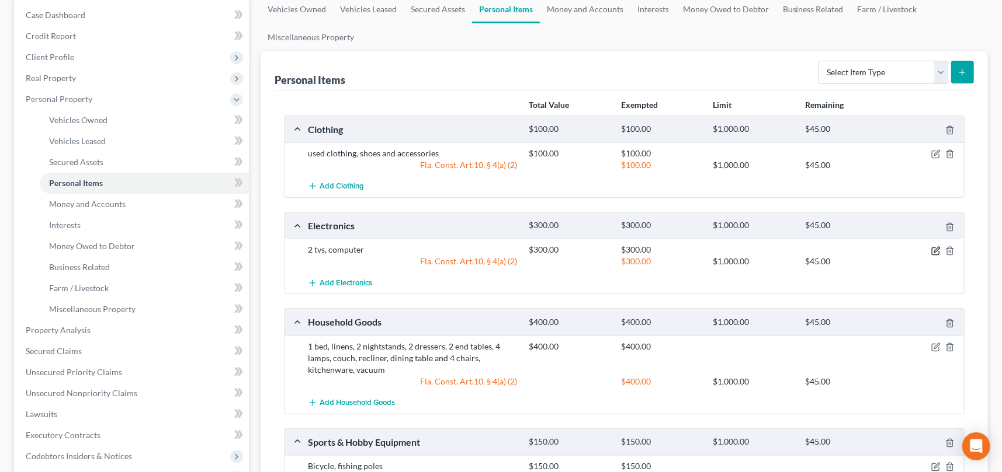
click at [933, 252] on icon "button" at bounding box center [935, 250] width 9 height 9
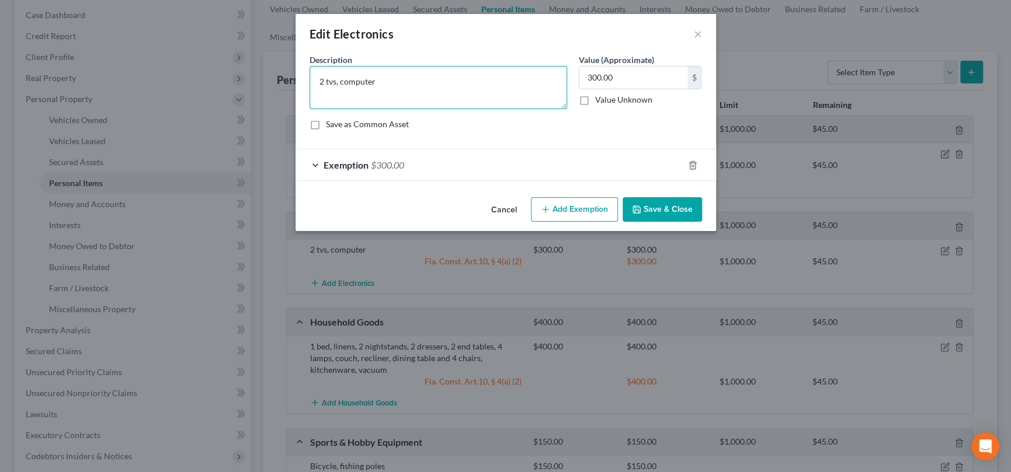
click at [377, 82] on textarea "2 tvs, computer" at bounding box center [439, 87] width 258 height 43
click at [695, 35] on button "×" at bounding box center [698, 34] width 8 height 14
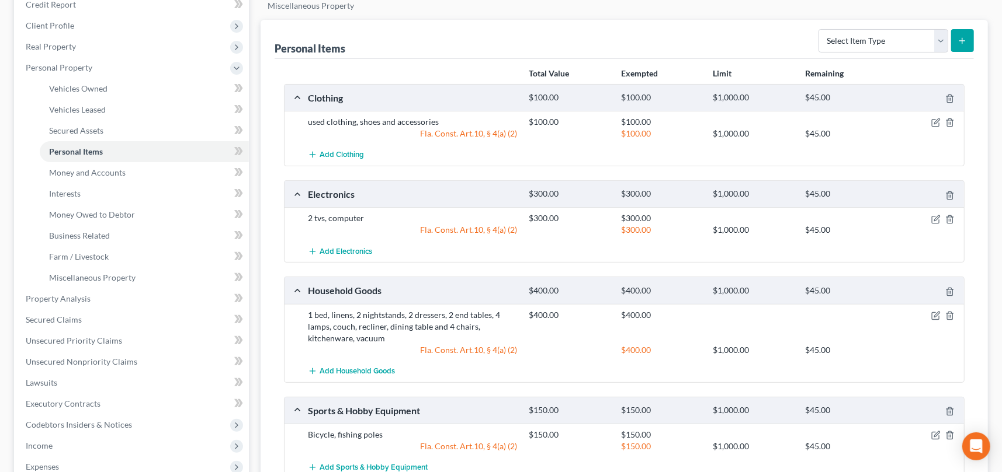
scroll to position [175, 0]
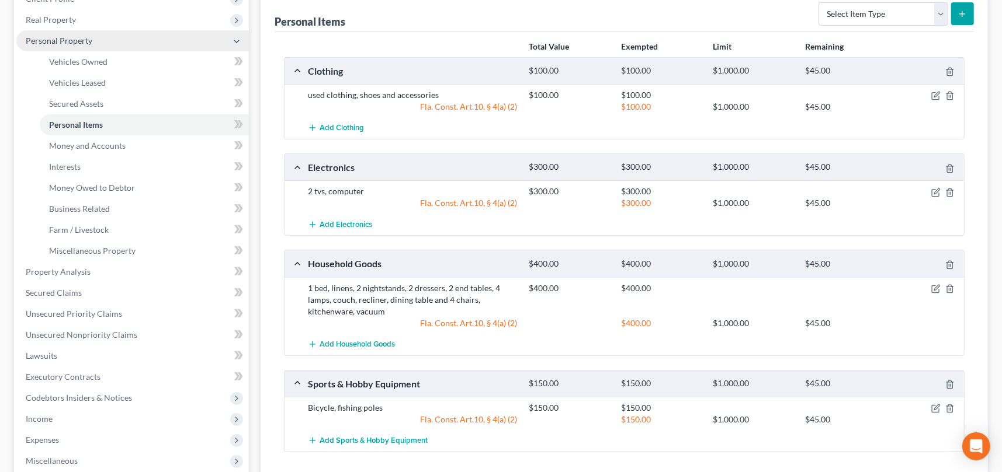
click at [241, 43] on icon at bounding box center [236, 41] width 13 height 13
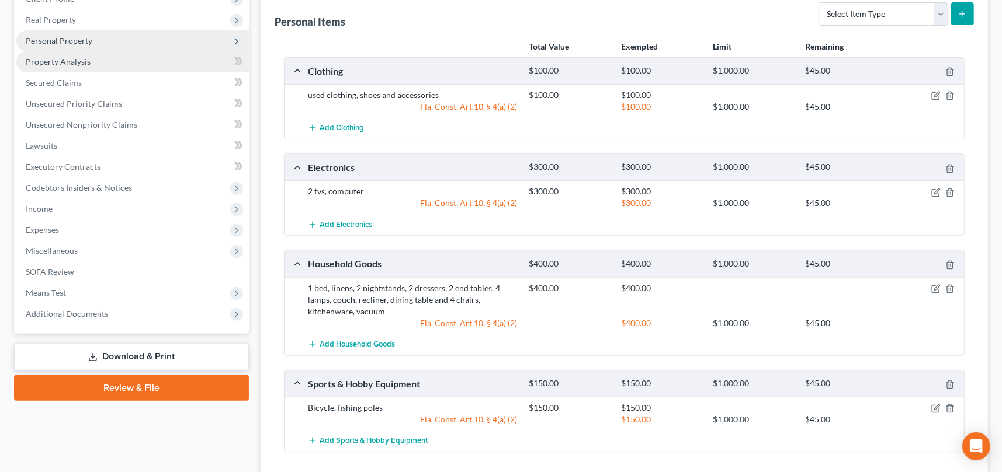
click at [88, 63] on span "Property Analysis" at bounding box center [58, 62] width 65 height 10
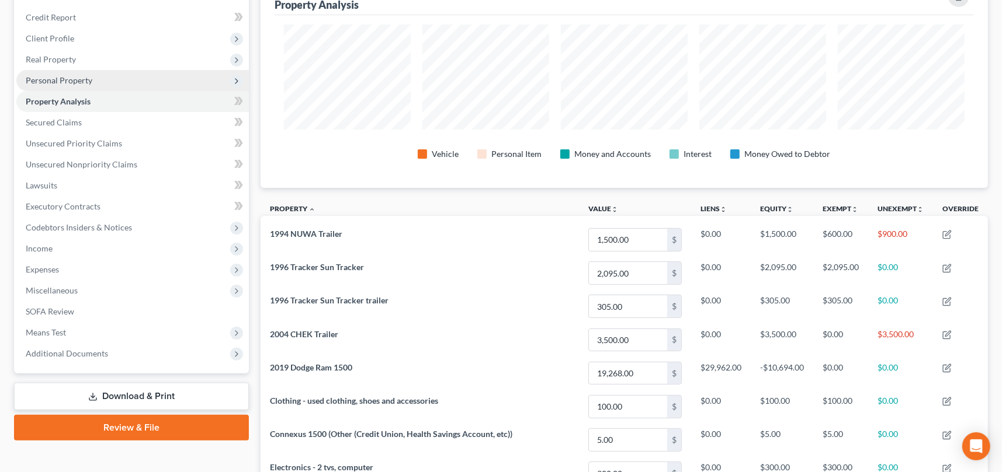
scroll to position [117, 0]
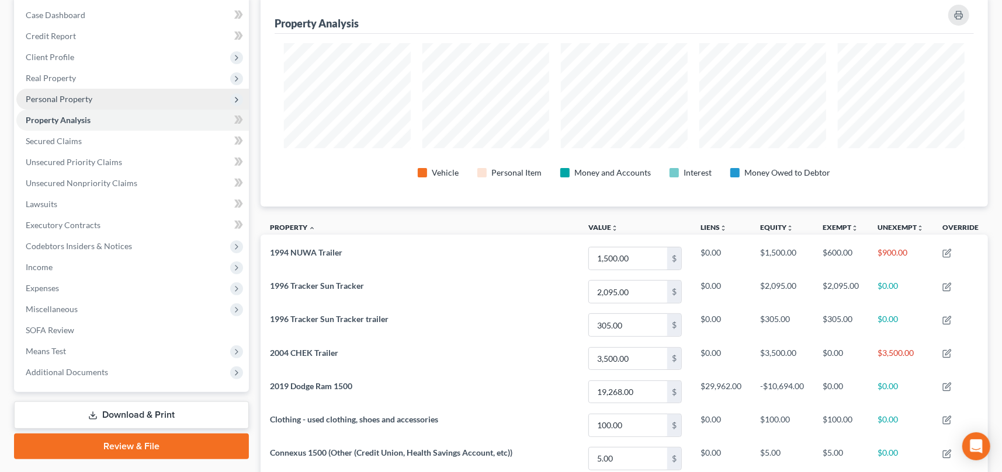
click at [55, 98] on span "Personal Property" at bounding box center [59, 99] width 67 height 10
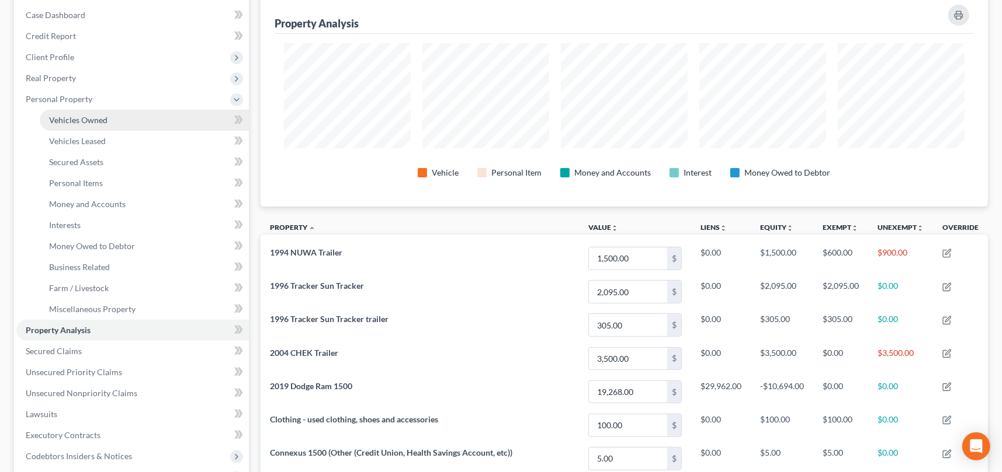
click at [91, 124] on span "Vehicles Owned" at bounding box center [78, 120] width 58 height 10
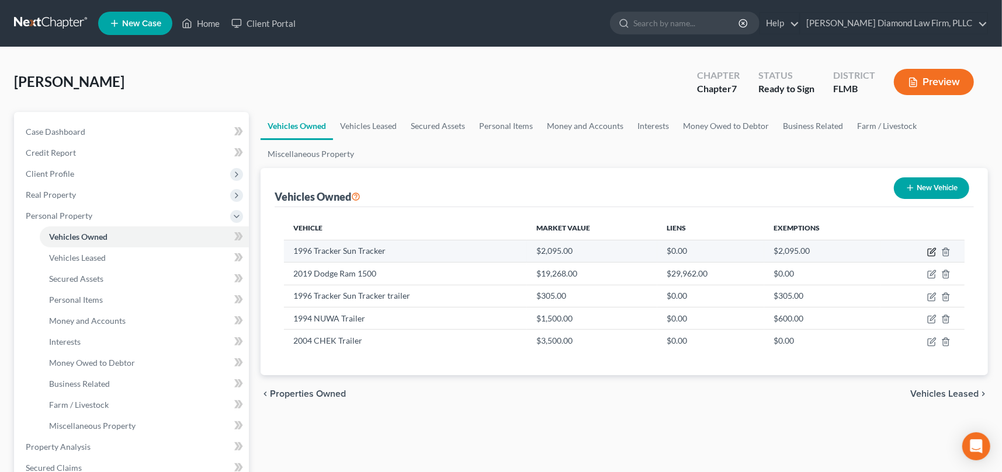
click at [931, 253] on icon "button" at bounding box center [932, 250] width 5 height 5
select select "0"
select select "30"
select select "2"
select select "0"
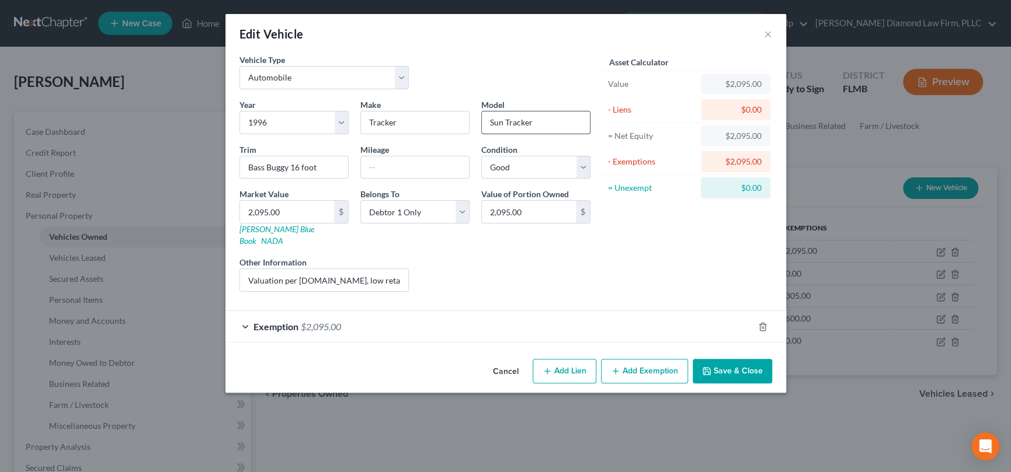
click at [547, 121] on input "Sun Tracker" at bounding box center [536, 123] width 108 height 22
type input "Sun Tracker Boat"
click at [729, 359] on button "Save & Close" at bounding box center [732, 371] width 79 height 25
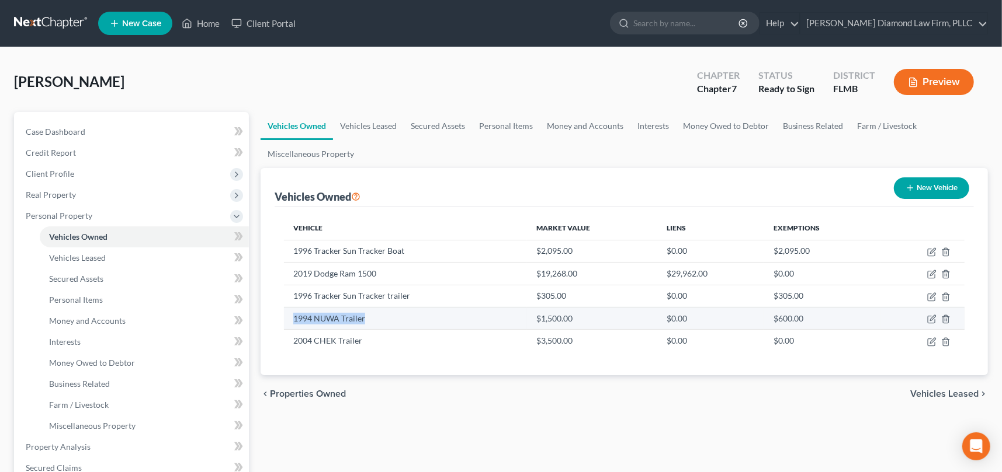
drag, startPoint x: 364, startPoint y: 318, endPoint x: 286, endPoint y: 318, distance: 78.3
click at [286, 318] on td "1994 NUWA Trailer" at bounding box center [406, 318] width 244 height 22
copy td "1994 NUWA Trailer"
click at [391, 318] on td "1994 NUWA Trailer" at bounding box center [406, 318] width 244 height 22
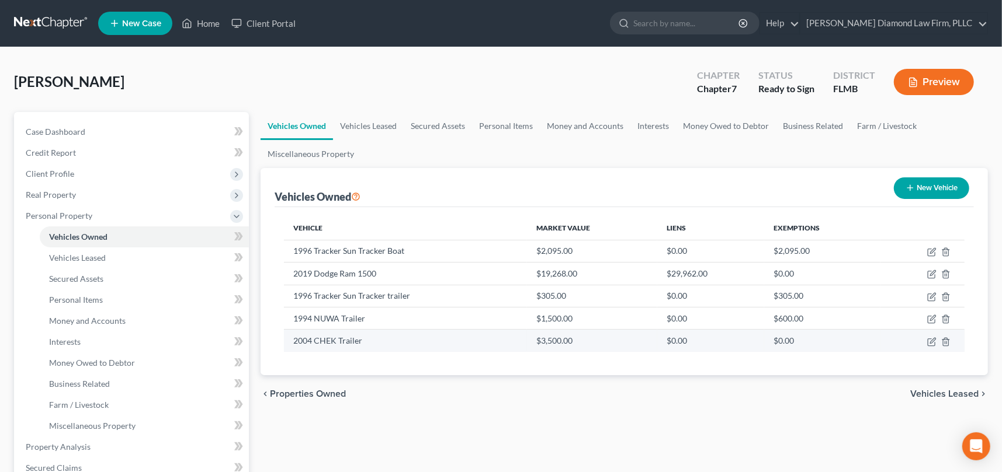
click at [375, 339] on td "2004 CHEK Trailer" at bounding box center [406, 341] width 244 height 22
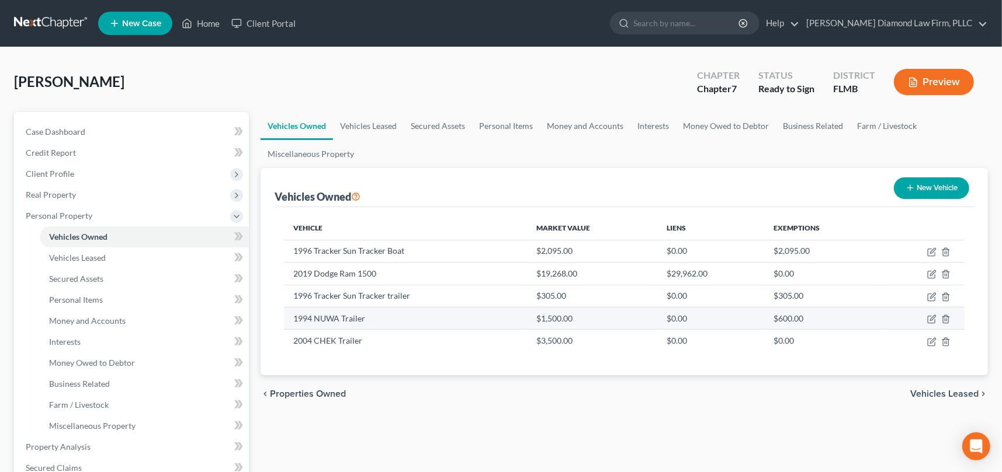
click at [578, 316] on td "$1,500.00" at bounding box center [592, 318] width 130 height 22
click at [346, 314] on td "1994 NUWA Trailer" at bounding box center [406, 318] width 244 height 22
click at [932, 319] on icon "button" at bounding box center [932, 317] width 5 height 5
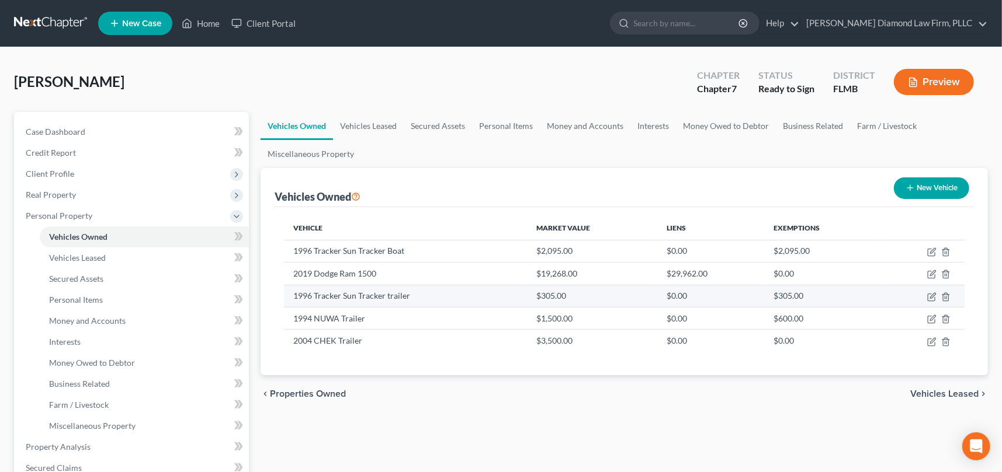
select select "2"
select select "32"
select select "2"
select select "0"
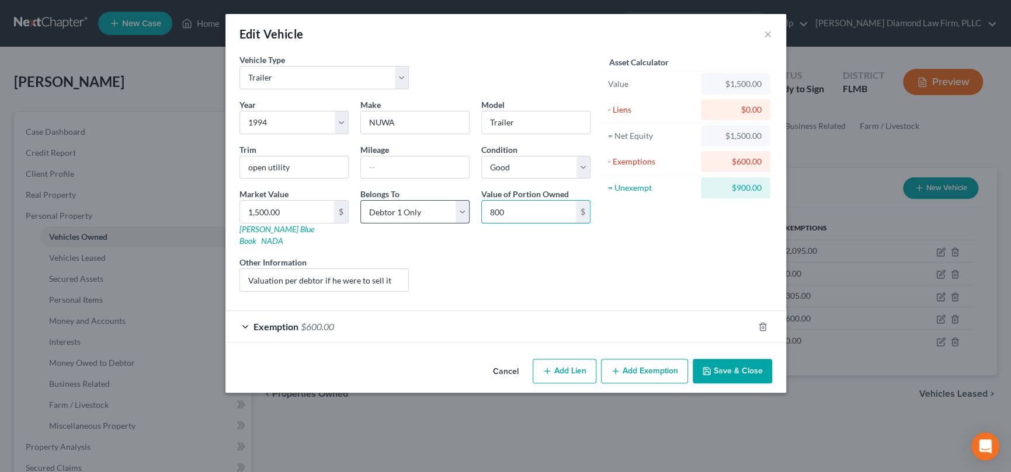
type input "800"
click at [727, 359] on button "Save & Close" at bounding box center [732, 371] width 79 height 25
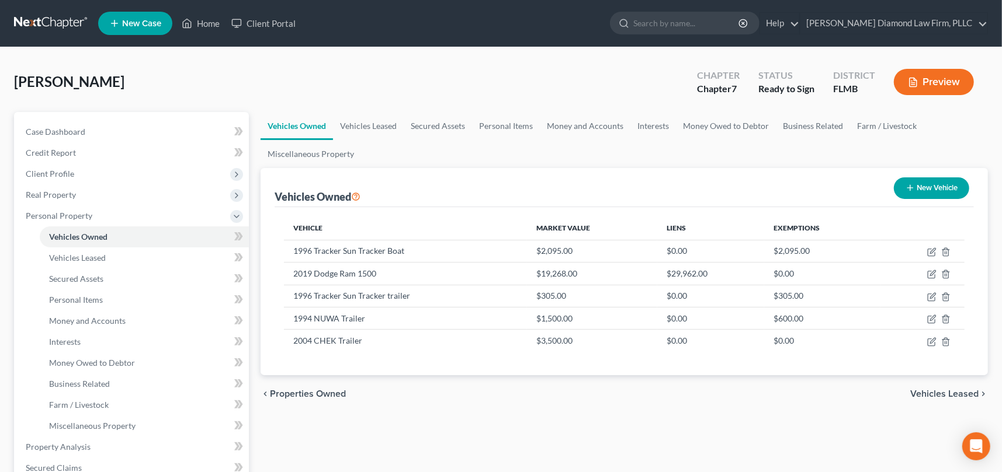
click at [391, 78] on div "McKinley, Arthur Upgraded Chapter Chapter 7 Status Ready to Sign District FLMB …" at bounding box center [500, 86] width 973 height 51
click at [929, 317] on icon "button" at bounding box center [931, 319] width 9 height 9
select select "2"
select select "32"
select select "2"
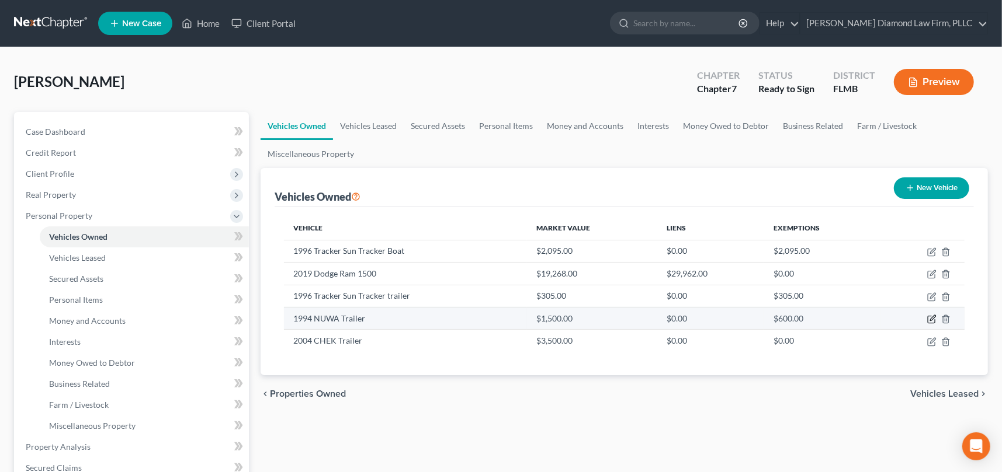
select select "0"
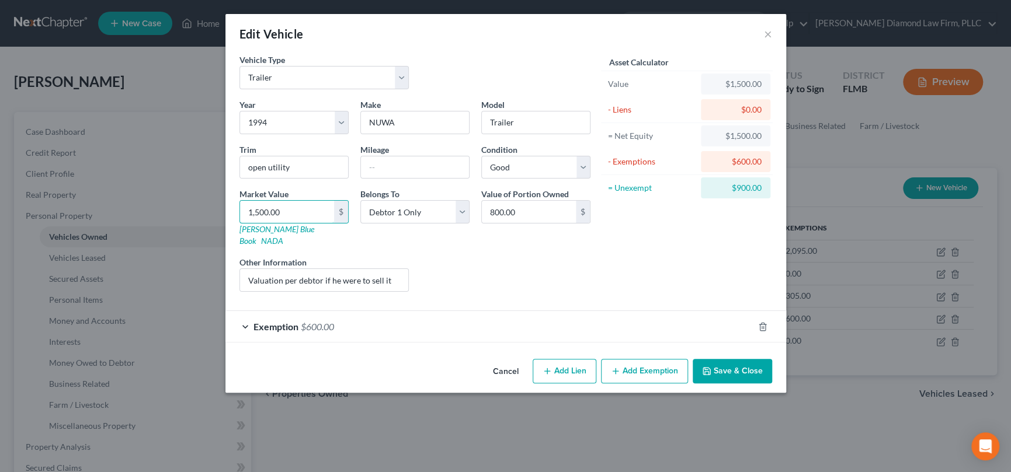
type input "8"
type input "8.00"
type input "80"
type input "80.00"
type input "800"
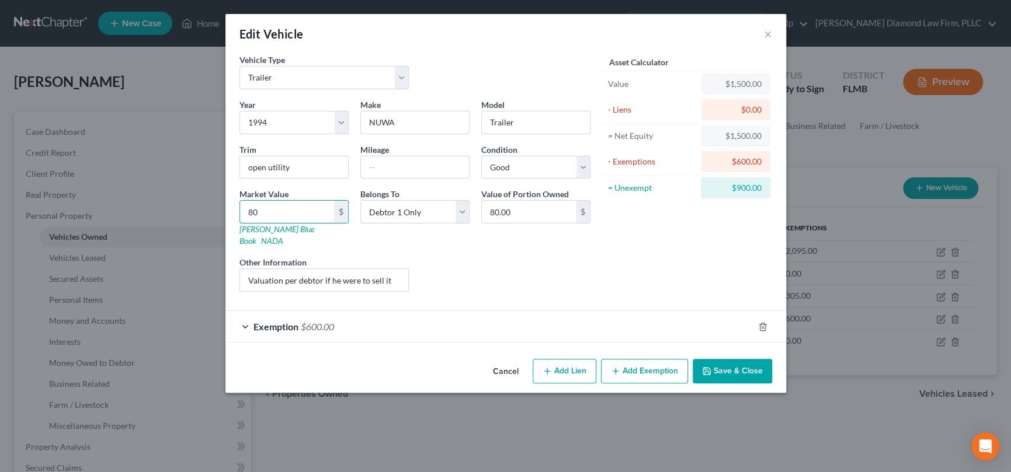
type input "800.00"
type input "800"
click at [744, 359] on button "Save & Close" at bounding box center [732, 371] width 79 height 25
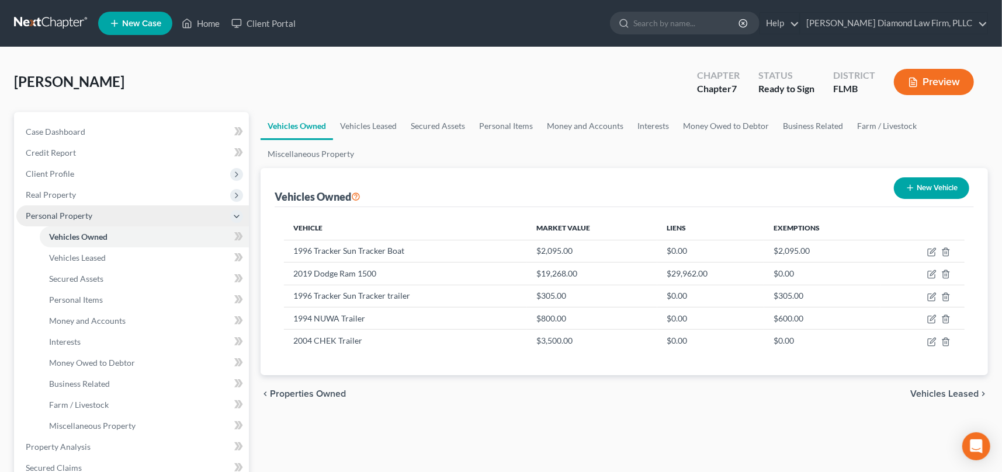
click at [236, 214] on icon at bounding box center [236, 216] width 9 height 9
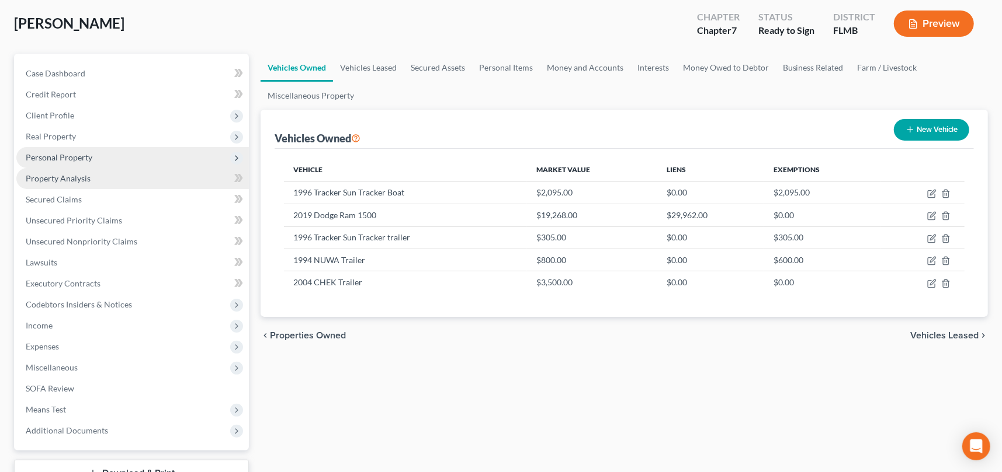
click at [61, 182] on span "Property Analysis" at bounding box center [58, 178] width 65 height 10
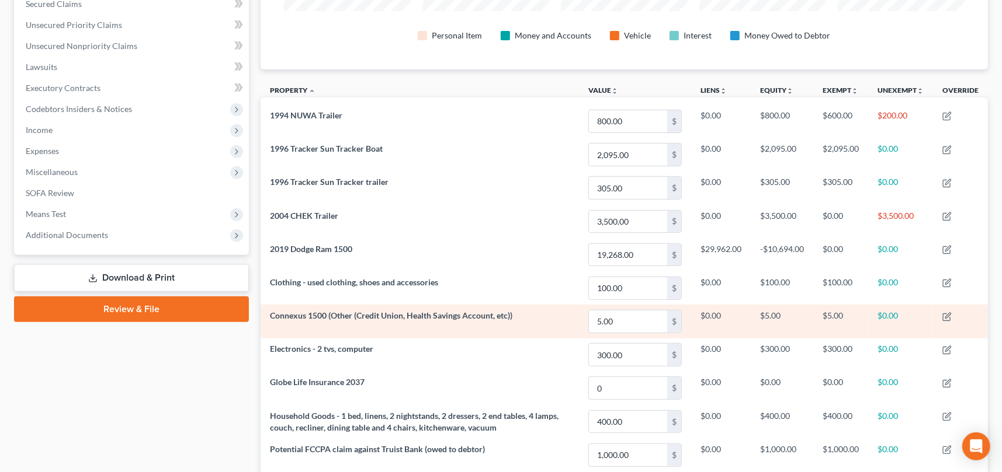
scroll to position [207, 0]
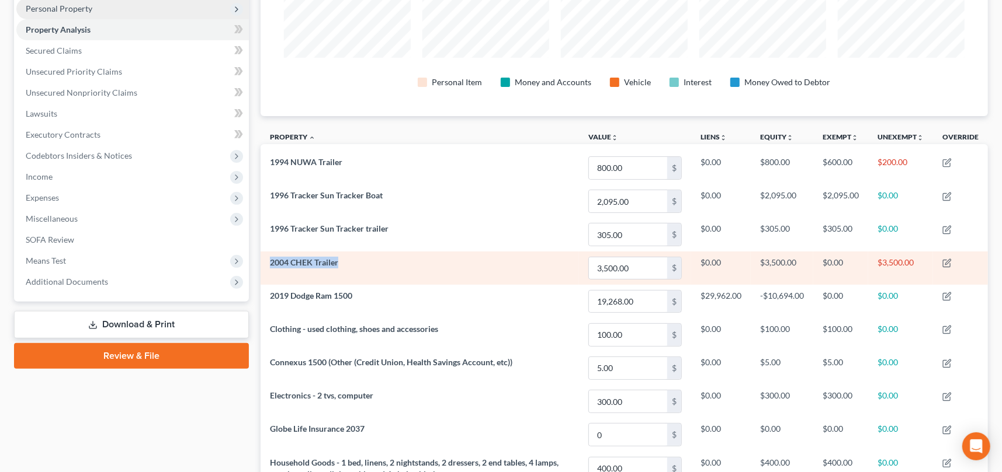
drag, startPoint x: 335, startPoint y: 262, endPoint x: 267, endPoint y: 258, distance: 67.3
click at [267, 258] on td "2004 CHEK Trailer" at bounding box center [419, 268] width 318 height 33
copy span "2004 CHEK Trailer"
click at [347, 256] on td "2004 CHEK Trailer" at bounding box center [419, 268] width 318 height 33
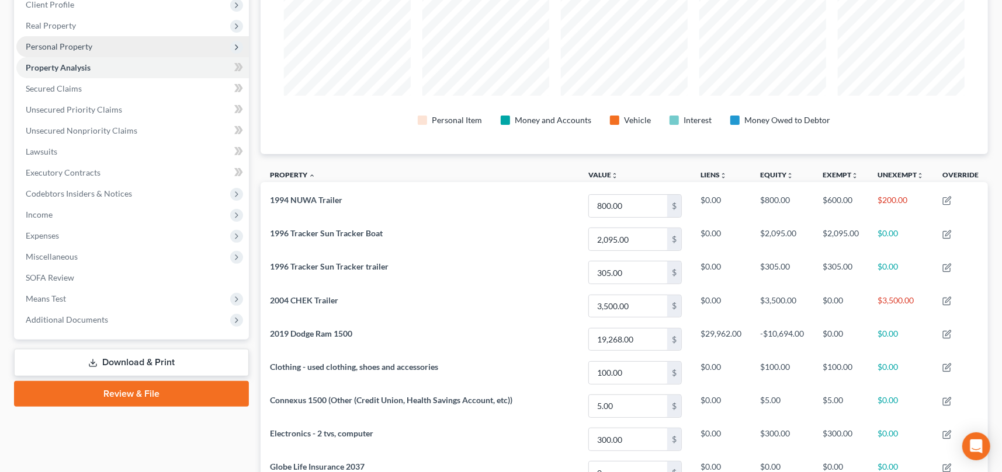
scroll to position [149, 0]
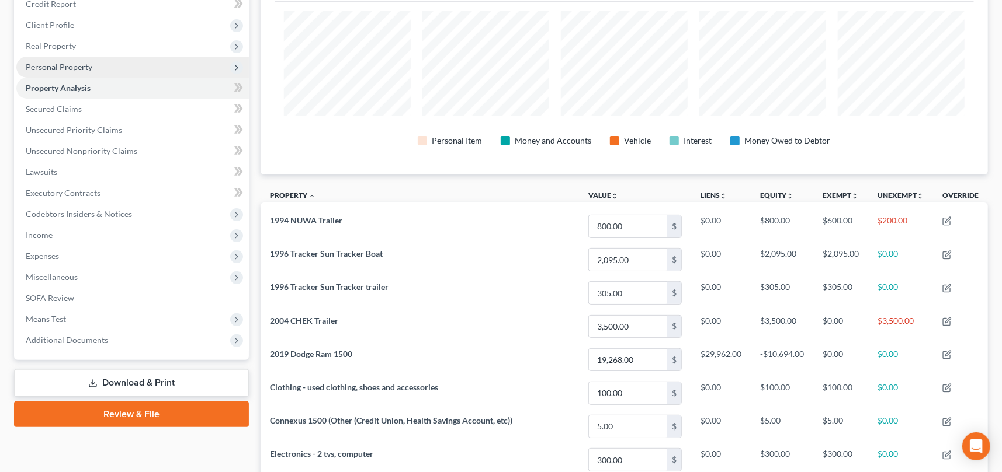
click at [234, 67] on icon at bounding box center [236, 67] width 9 height 9
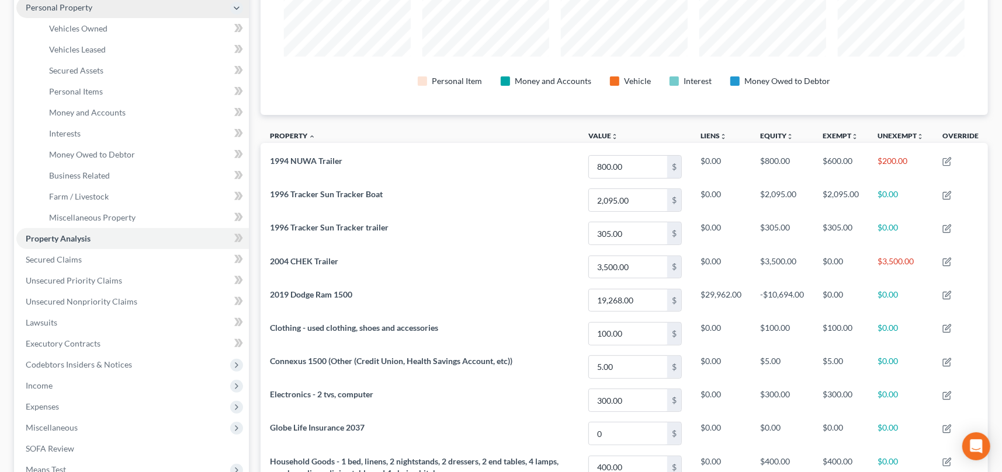
scroll to position [207, 0]
click at [96, 89] on span "Personal Items" at bounding box center [76, 93] width 54 height 10
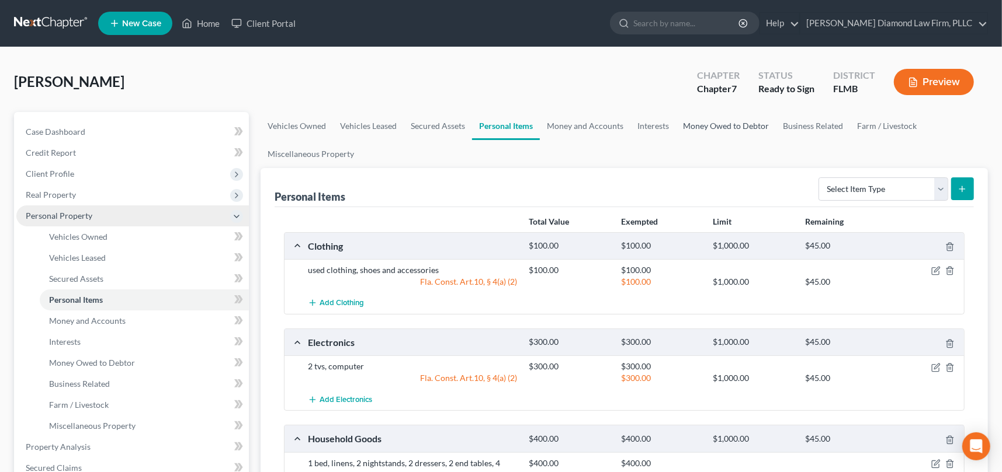
click at [717, 126] on link "Money Owed to Debtor" at bounding box center [726, 126] width 100 height 28
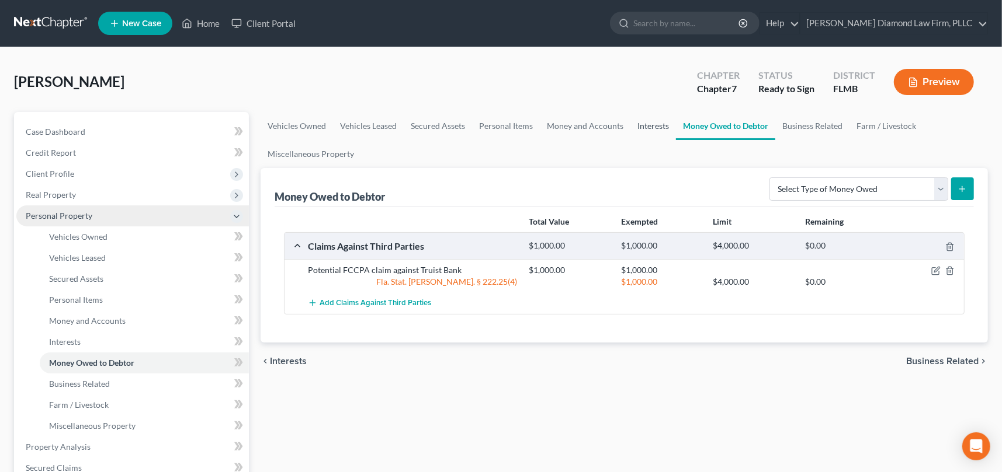
click at [655, 127] on link "Interests" at bounding box center [653, 126] width 46 height 28
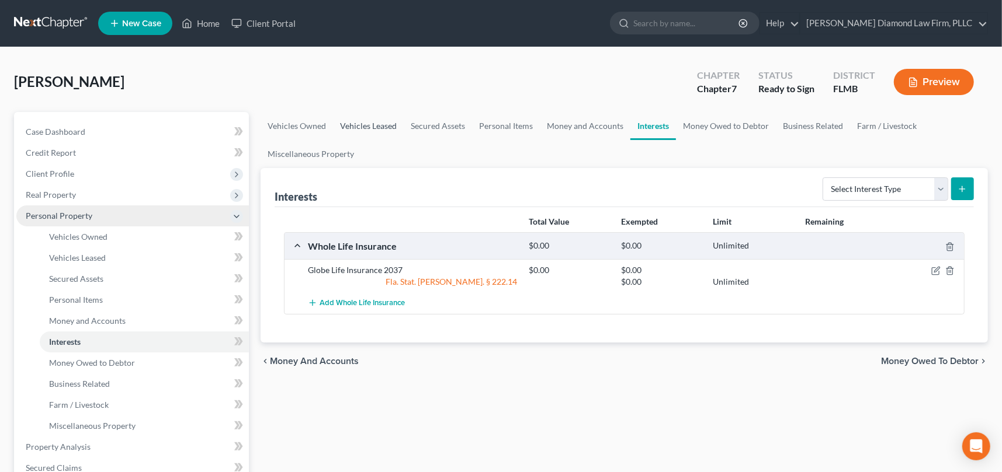
click at [359, 128] on link "Vehicles Leased" at bounding box center [368, 126] width 71 height 28
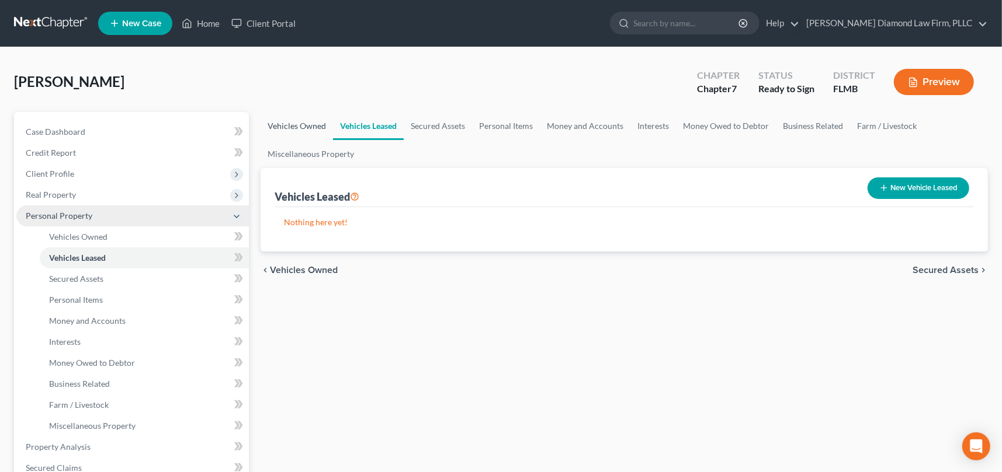
click at [313, 130] on link "Vehicles Owned" at bounding box center [296, 126] width 72 height 28
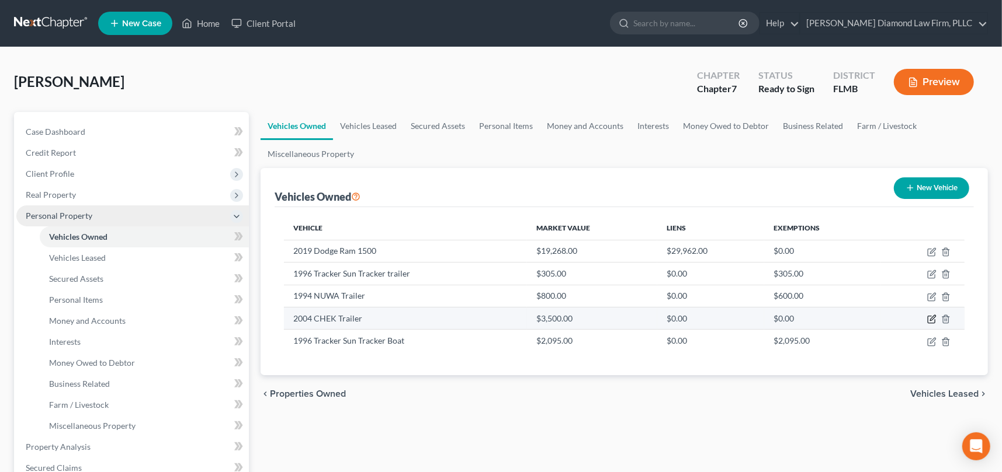
click at [931, 319] on icon "button" at bounding box center [931, 319] width 9 height 9
select select "2"
select select "22"
select select "2"
select select "0"
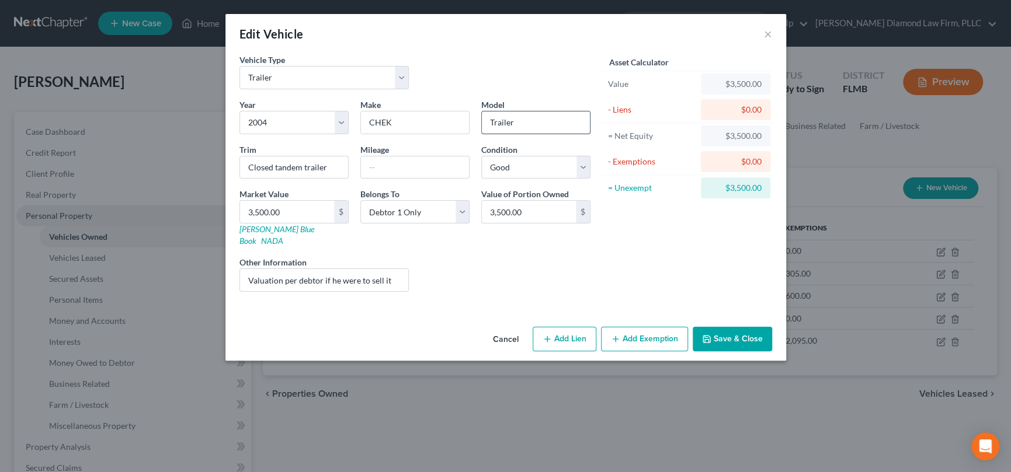
click at [538, 123] on input "Trailer" at bounding box center [536, 123] width 108 height 22
click at [505, 328] on button "Cancel" at bounding box center [506, 339] width 44 height 23
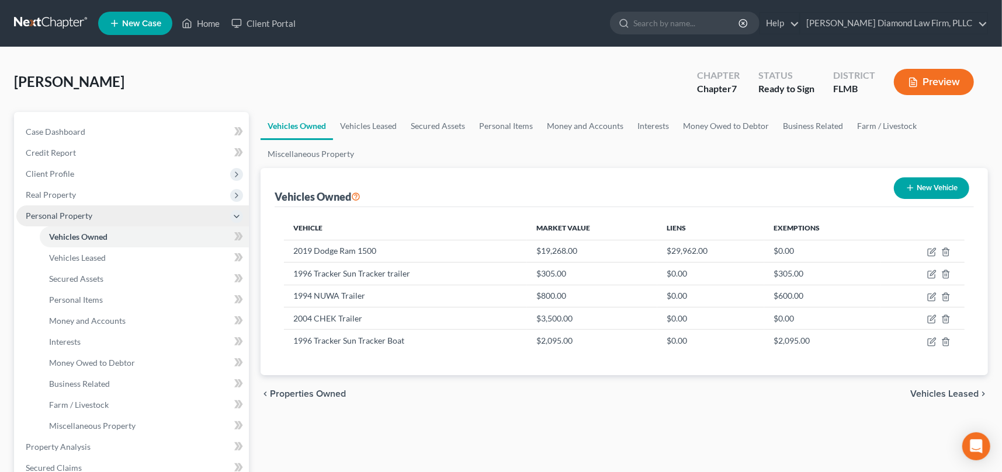
click at [238, 215] on polyline at bounding box center [236, 216] width 5 height 2
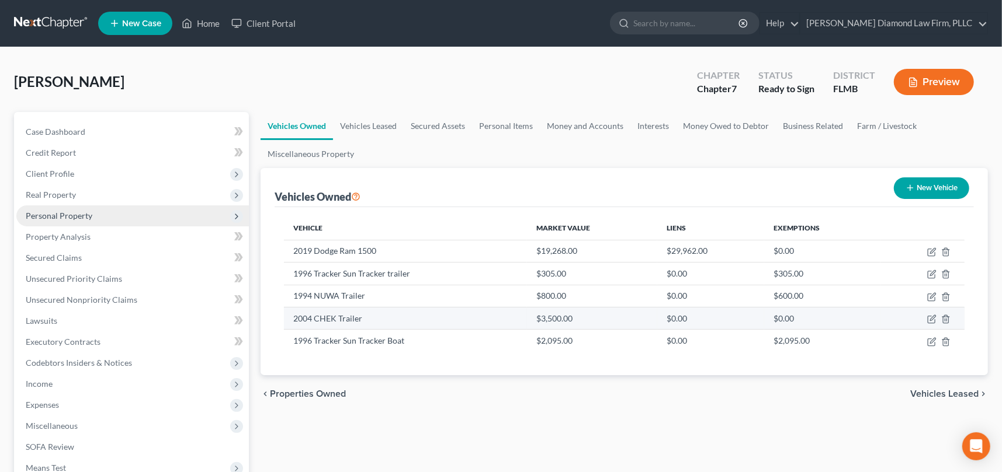
click at [294, 318] on td "2004 CHEK Trailer" at bounding box center [406, 318] width 244 height 22
